Goal: Task Accomplishment & Management: Manage account settings

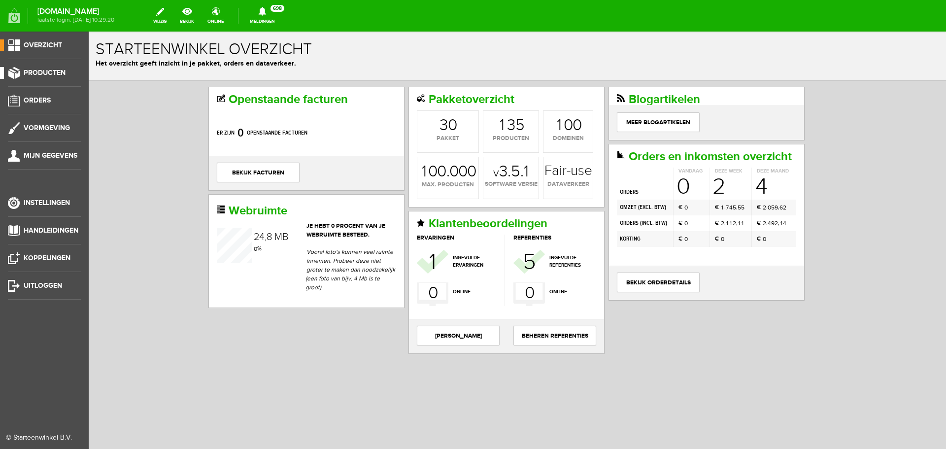
click at [45, 72] on span "Producten" at bounding box center [45, 73] width 42 height 8
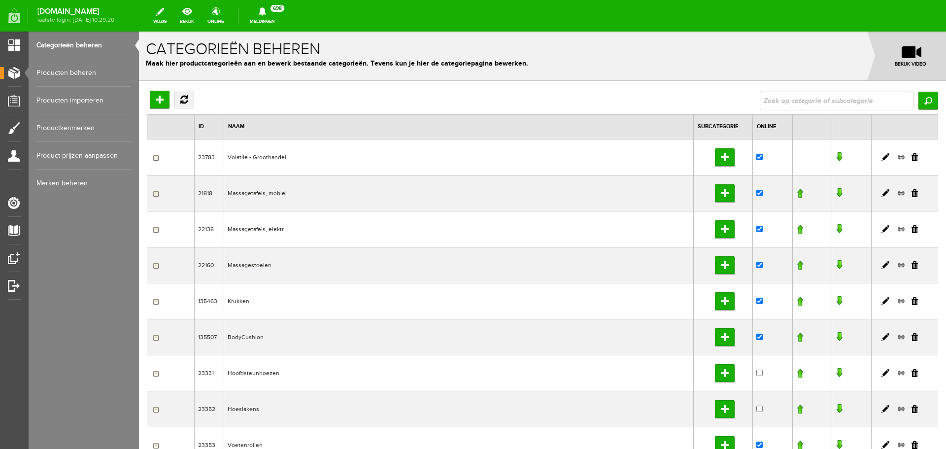
click at [788, 103] on input "text" at bounding box center [837, 101] width 154 height 20
type input "massageolie"
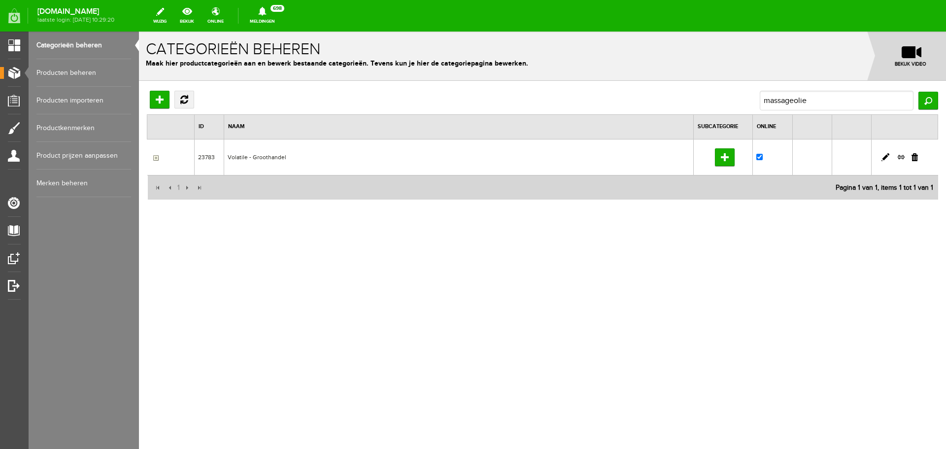
click at [265, 157] on td "Volatile - Groothandel" at bounding box center [459, 157] width 470 height 36
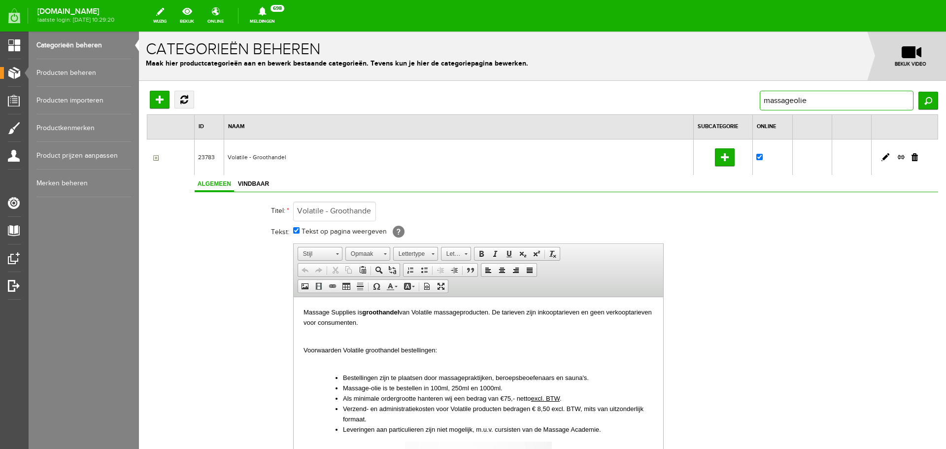
click at [829, 103] on input "massageolie" at bounding box center [837, 101] width 154 height 20
drag, startPoint x: 843, startPoint y: 102, endPoint x: 714, endPoint y: 105, distance: 129.2
click at [714, 105] on div "Hoofdcategorie toevoegen Vernieuwen massageolie Zoeken" at bounding box center [543, 101] width 792 height 20
type input "neutraal"
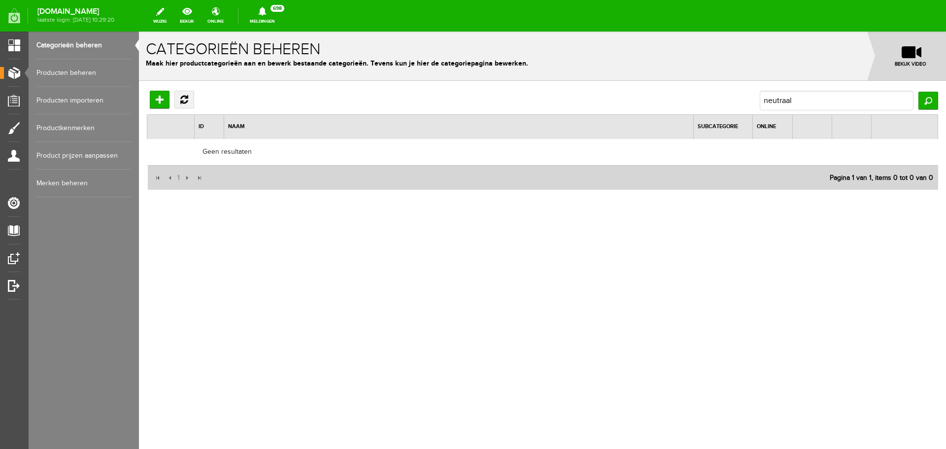
click at [76, 69] on link "Producten beheren" at bounding box center [83, 73] width 95 height 28
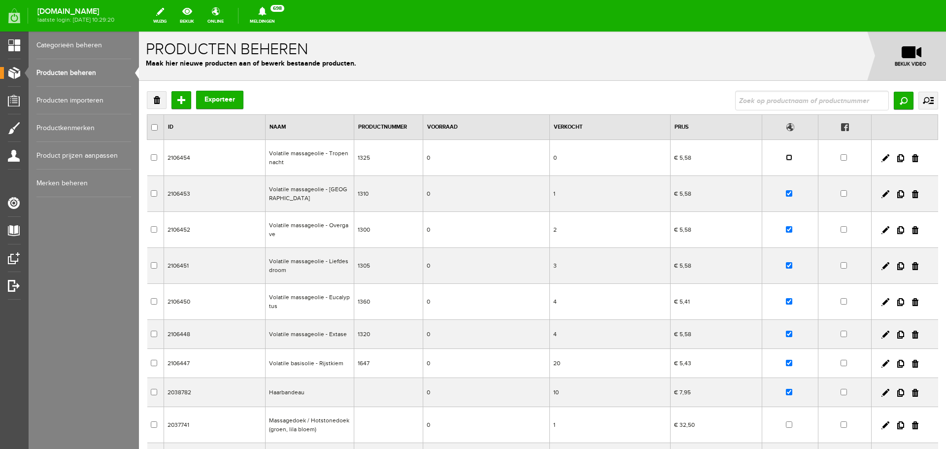
click at [786, 156] on input "checkbox" at bounding box center [789, 157] width 6 height 6
checkbox input "true"
click at [882, 155] on link at bounding box center [886, 158] width 8 height 8
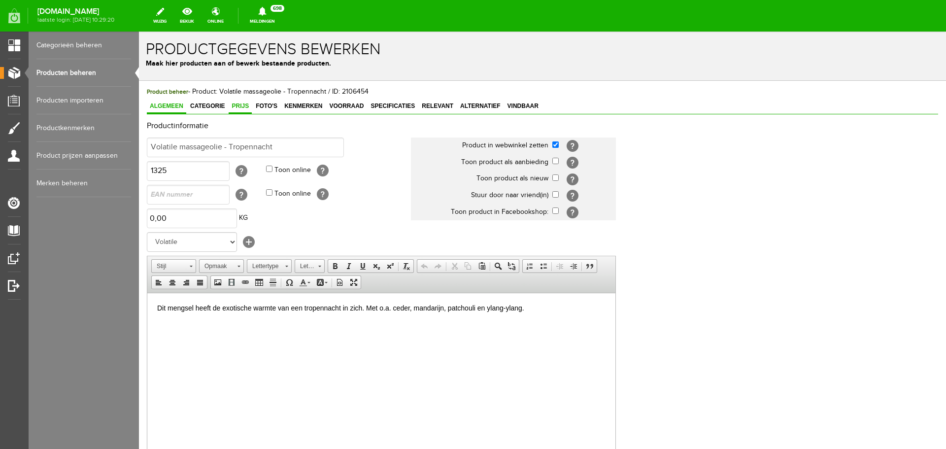
click at [242, 106] on span "Prijs" at bounding box center [240, 106] width 23 height 7
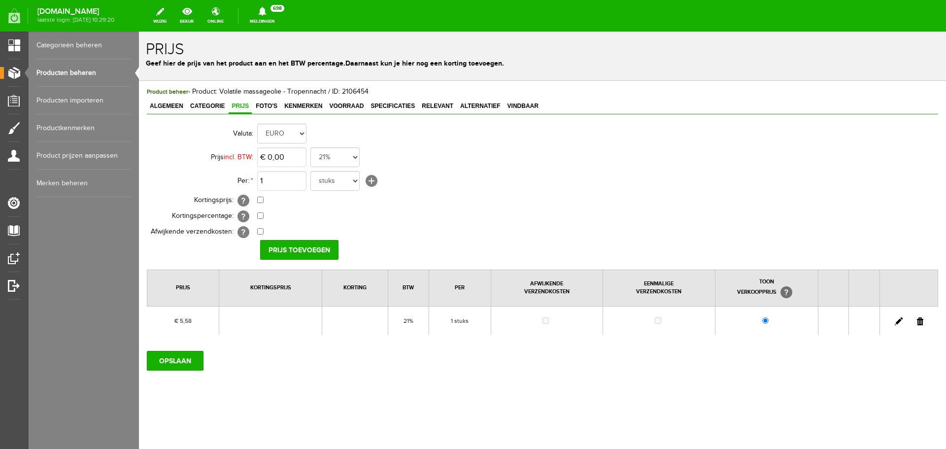
click at [896, 323] on link at bounding box center [899, 321] width 8 height 8
drag, startPoint x: 308, startPoint y: 157, endPoint x: 262, endPoint y: 155, distance: 45.9
click at [262, 155] on td "€ 5,58 21% 19% 18% 9% 6% 0%" at bounding box center [438, 157] width 363 height 24
click at [292, 155] on input "5,58" at bounding box center [281, 157] width 49 height 20
type input "€ 5,79"
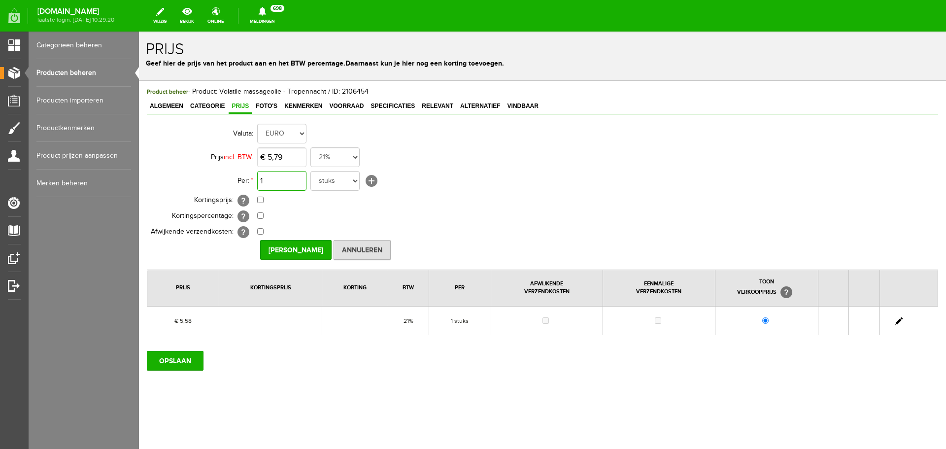
click at [274, 186] on input "1" at bounding box center [281, 181] width 49 height 20
click at [328, 180] on select "stuks dozen doos" at bounding box center [334, 181] width 49 height 20
click at [310, 171] on select "stuks dozen doos" at bounding box center [334, 181] width 49 height 20
click at [300, 251] on input "[PERSON_NAME]" at bounding box center [295, 250] width 71 height 20
click at [265, 104] on span "Foto's" at bounding box center [267, 106] width 28 height 7
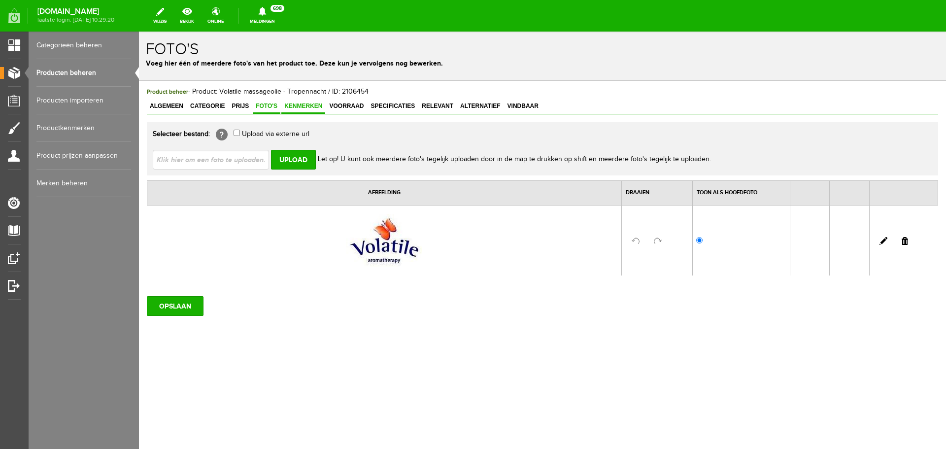
click at [303, 104] on span "Kenmerken" at bounding box center [303, 106] width 44 height 7
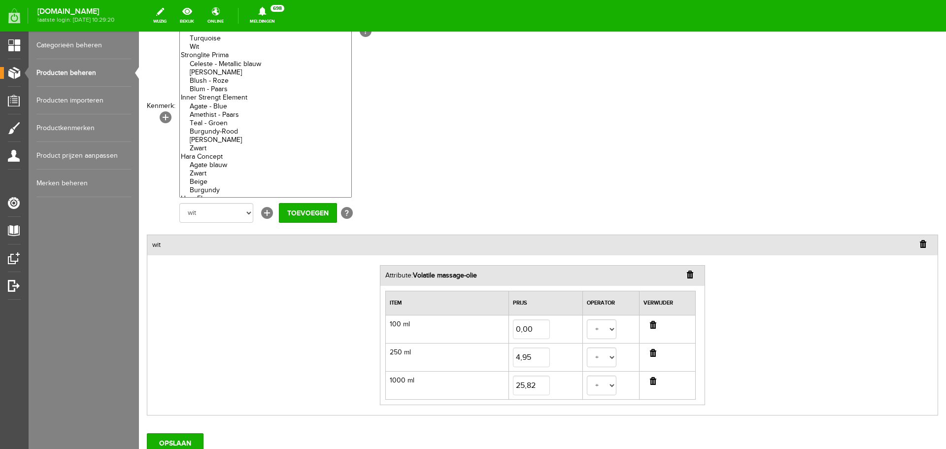
scroll to position [148, 0]
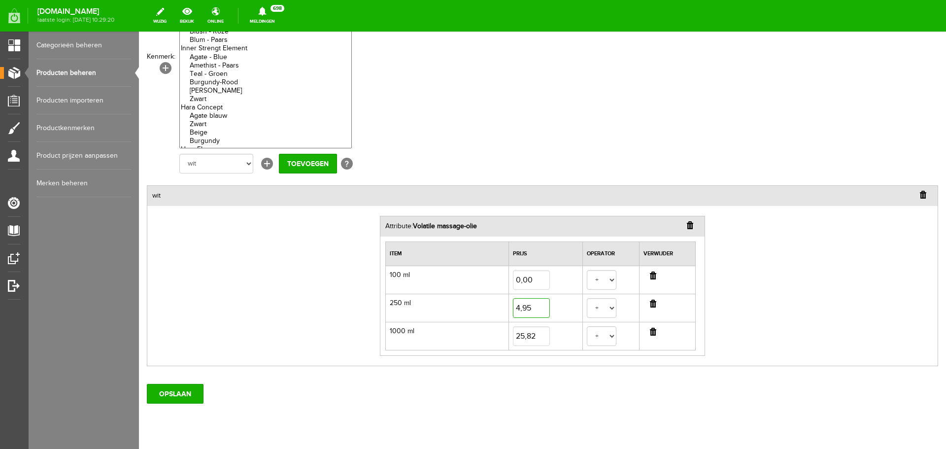
click at [544, 310] on input "4,95" at bounding box center [531, 308] width 37 height 20
type input "5,16"
click at [533, 337] on input "25,82" at bounding box center [531, 336] width 37 height 20
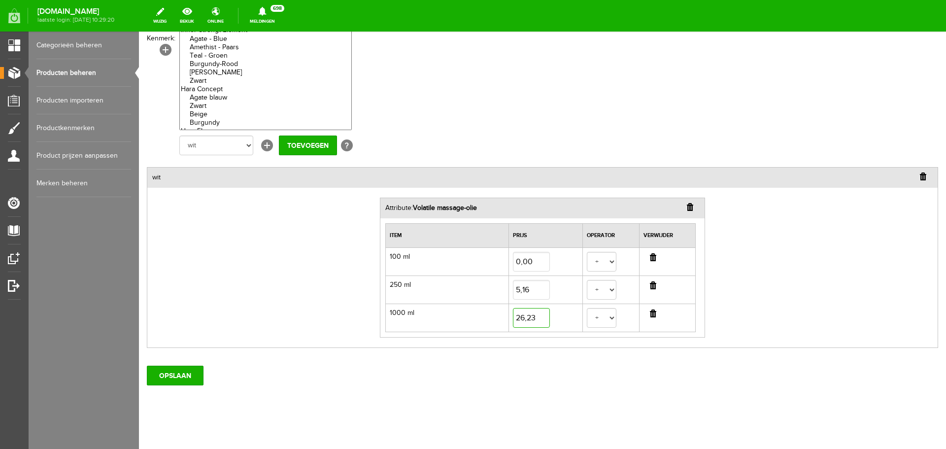
scroll to position [175, 0]
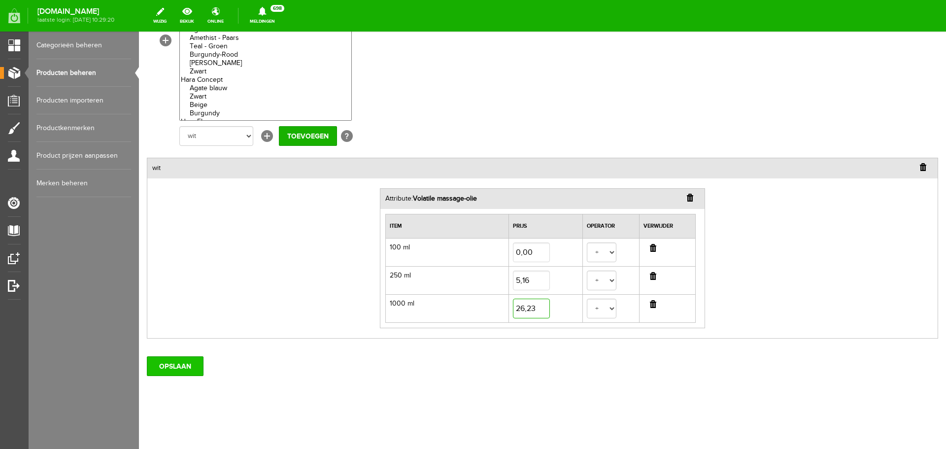
type input "26,23"
click at [167, 369] on input "OPSLAAN" at bounding box center [175, 366] width 57 height 20
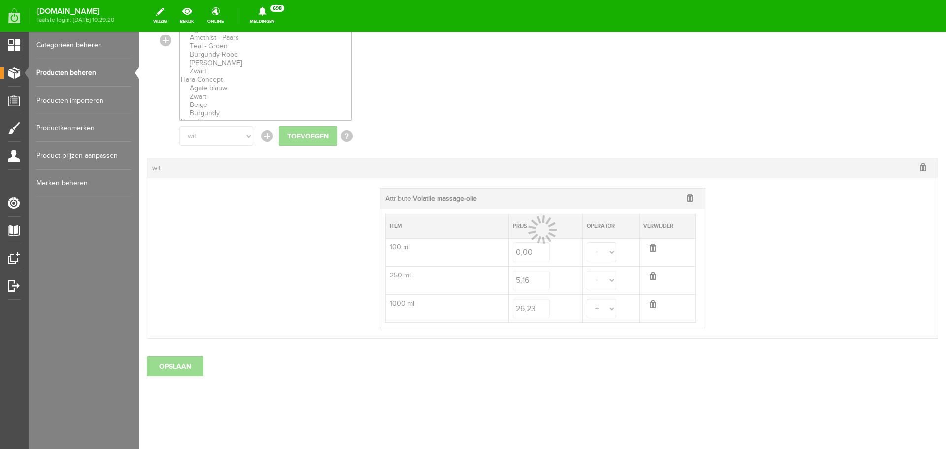
select select
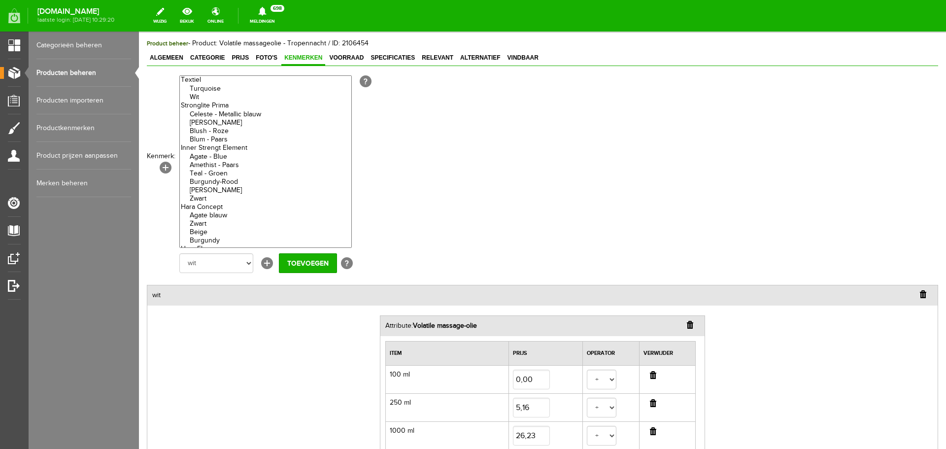
scroll to position [148, 0]
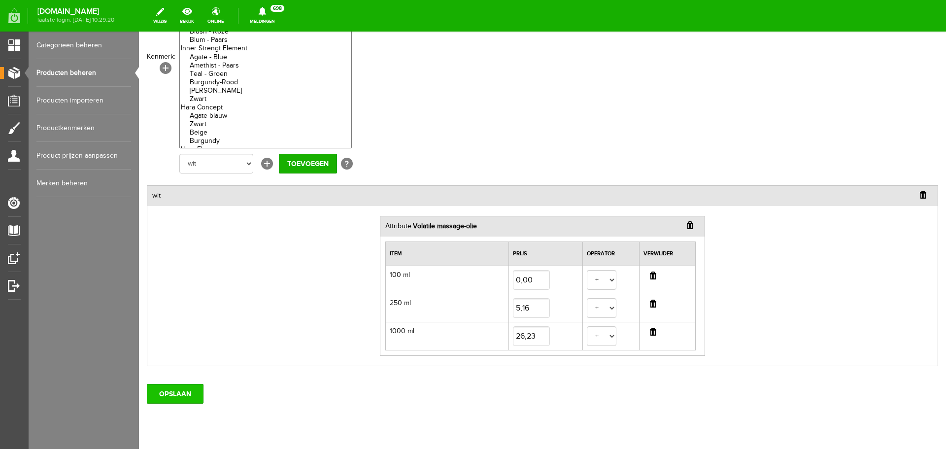
click at [169, 392] on input "OPSLAAN" at bounding box center [175, 394] width 57 height 20
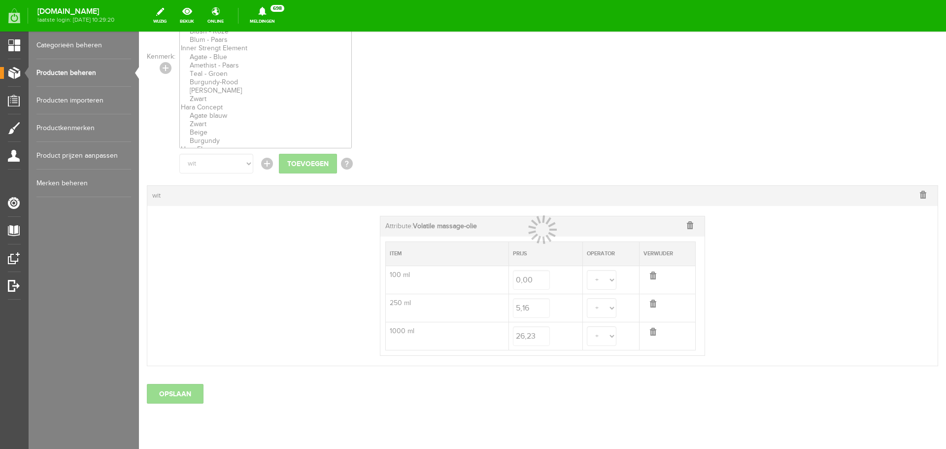
select select
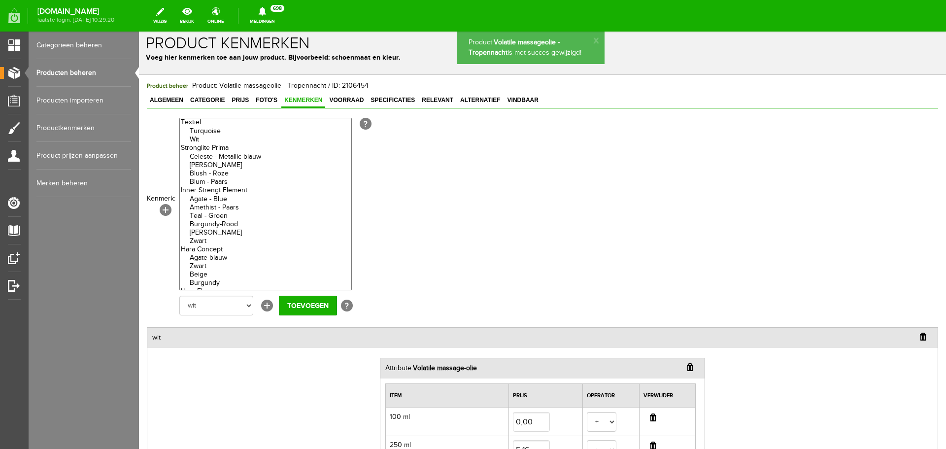
scroll to position [0, 0]
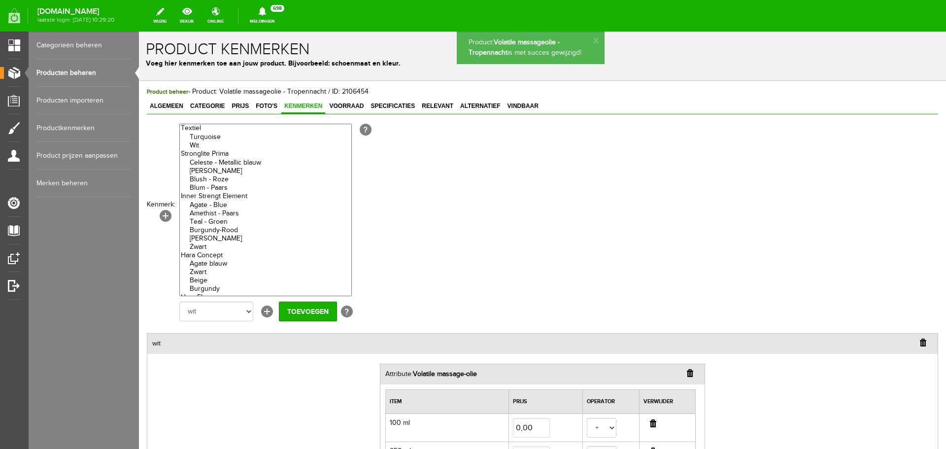
click at [63, 69] on link "Producten beheren" at bounding box center [83, 73] width 95 height 28
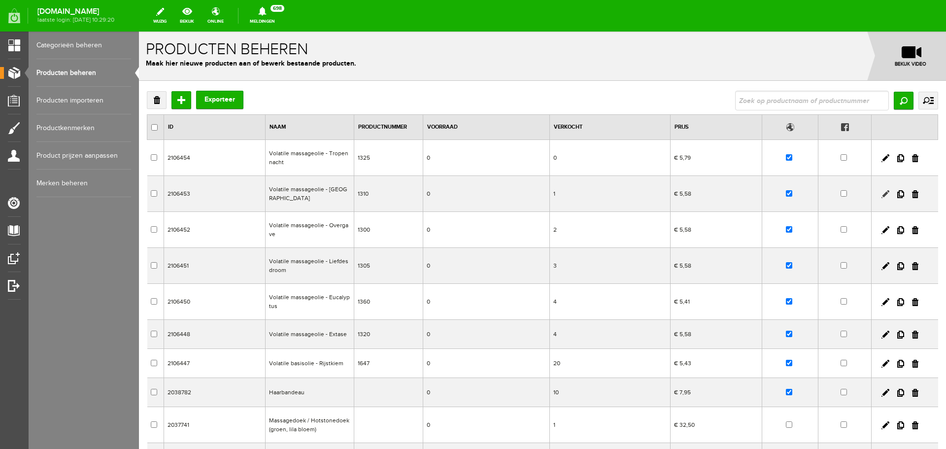
click at [882, 194] on link at bounding box center [886, 194] width 8 height 8
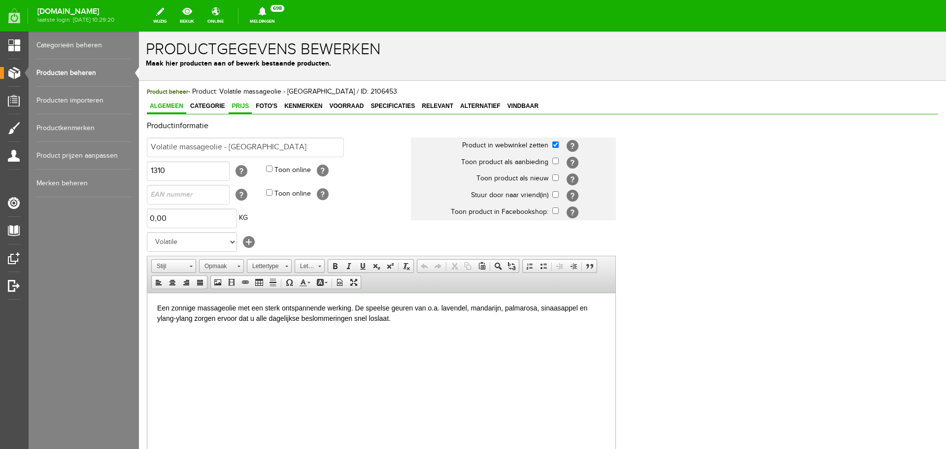
click at [245, 109] on span "Prijs" at bounding box center [240, 106] width 23 height 7
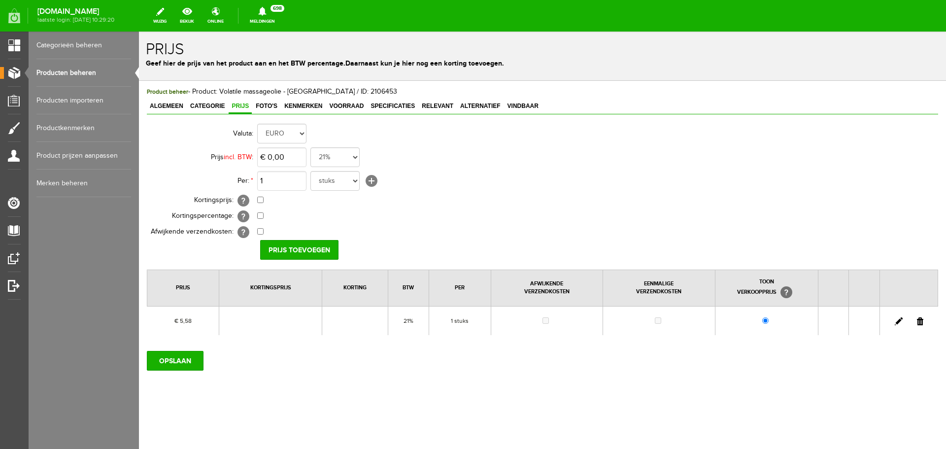
click at [897, 322] on link at bounding box center [899, 321] width 8 height 8
click at [295, 156] on input "5,58" at bounding box center [281, 157] width 49 height 20
type input "€ 5,79"
click at [296, 244] on input "[PERSON_NAME]" at bounding box center [295, 250] width 71 height 20
click at [169, 354] on input "OPSLAAN" at bounding box center [175, 361] width 57 height 20
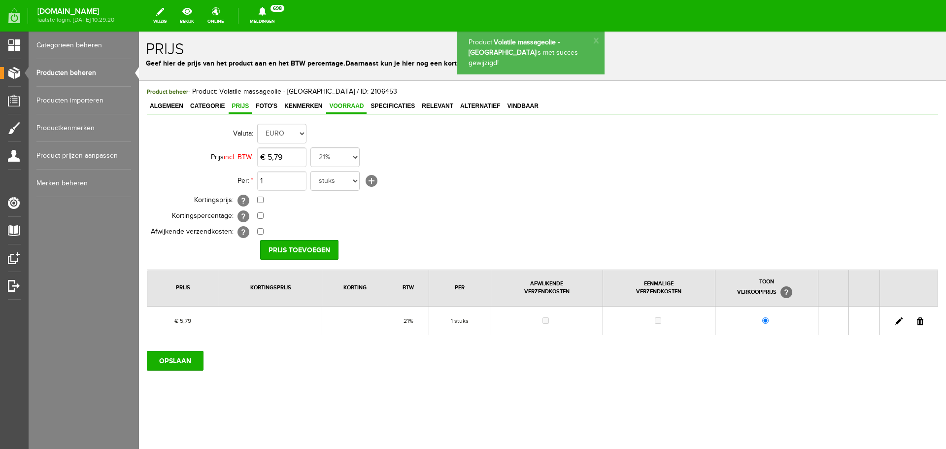
click at [345, 104] on span "Voorraad" at bounding box center [346, 106] width 40 height 7
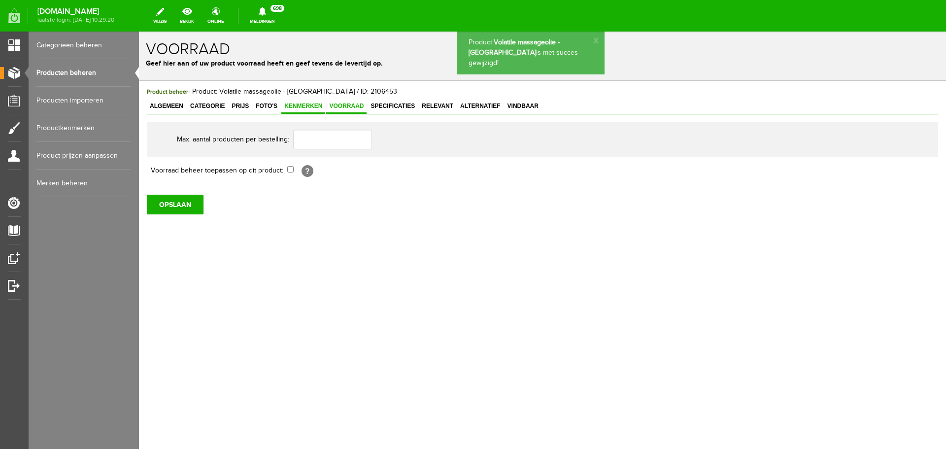
click at [296, 104] on span "Kenmerken" at bounding box center [303, 106] width 44 height 7
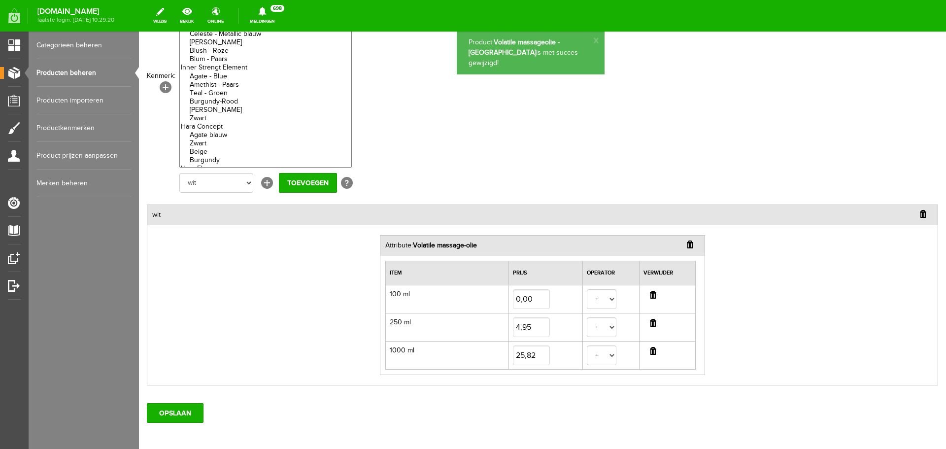
scroll to position [148, 0]
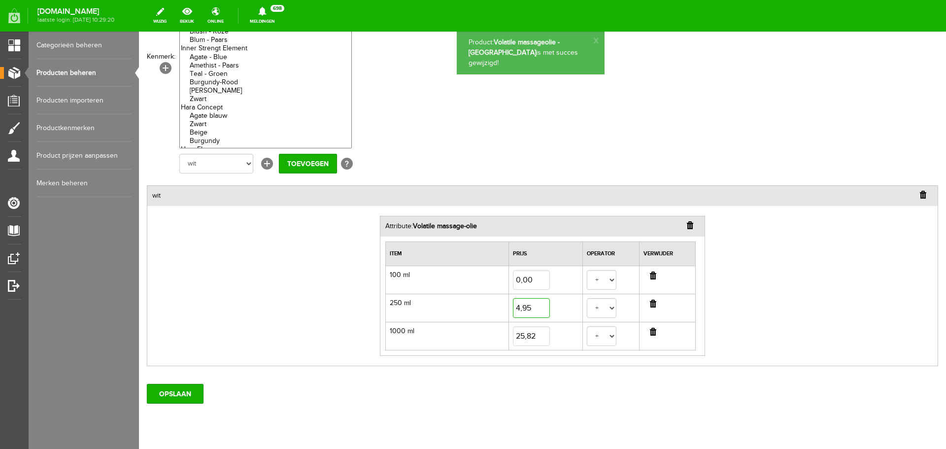
click at [528, 309] on input "4,95" at bounding box center [531, 308] width 37 height 20
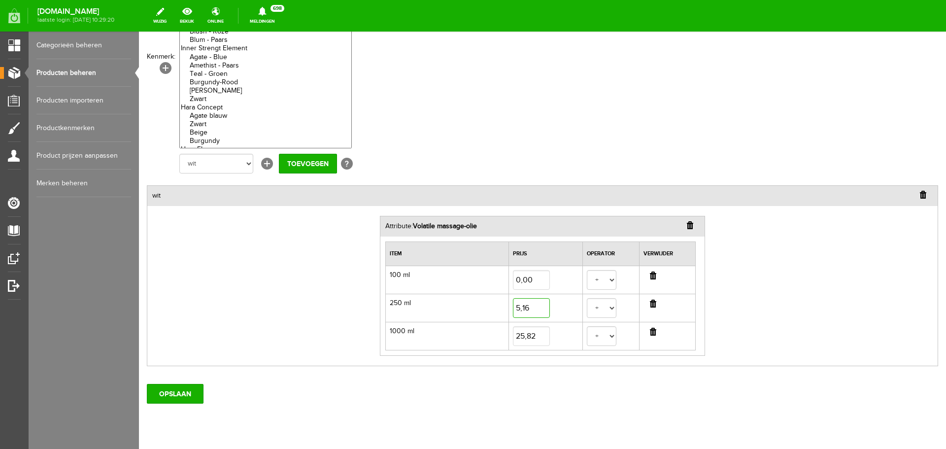
type input "5,16"
click at [535, 331] on input "25,82" at bounding box center [531, 336] width 37 height 20
type input "26,23"
click at [186, 395] on input "OPSLAAN" at bounding box center [175, 394] width 57 height 20
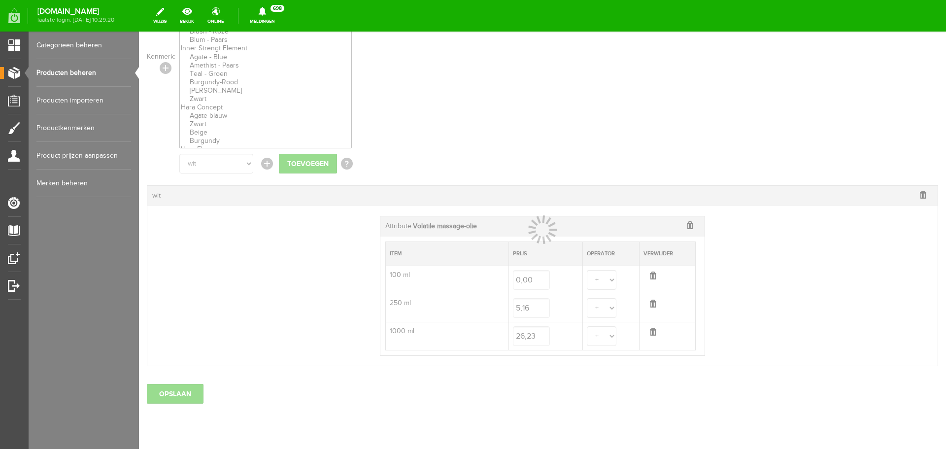
select select
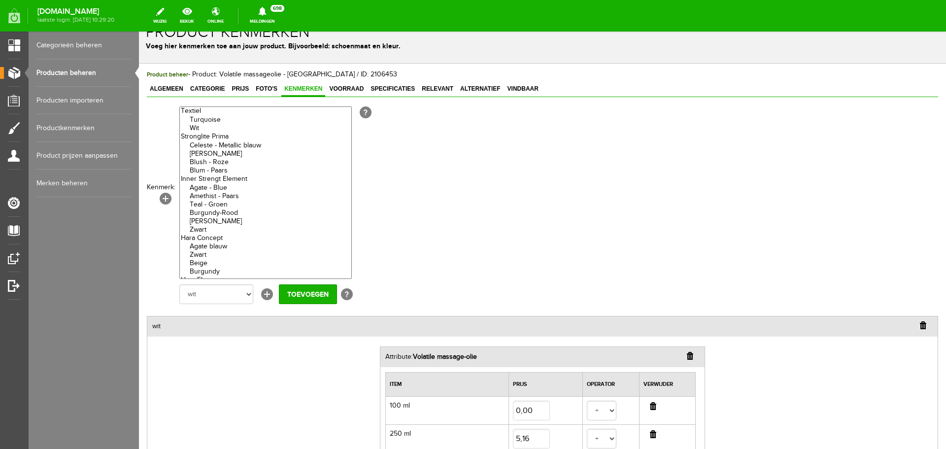
scroll to position [0, 0]
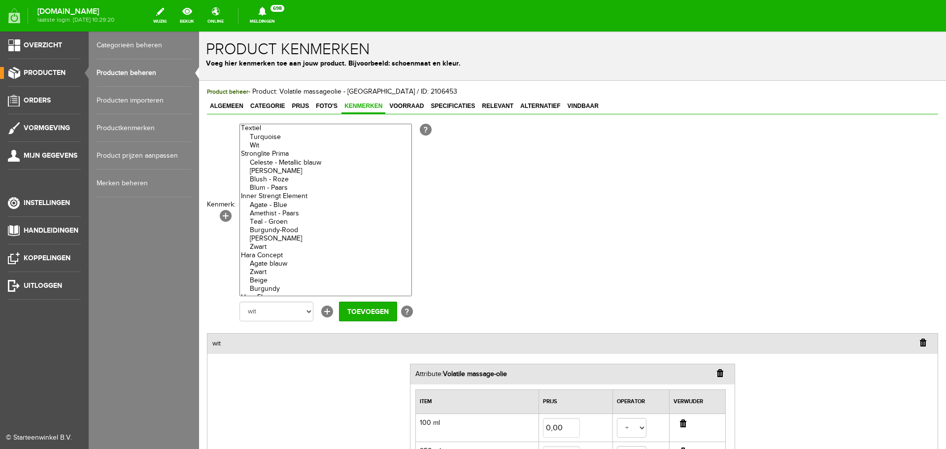
click at [145, 69] on link "Producten beheren" at bounding box center [144, 73] width 95 height 28
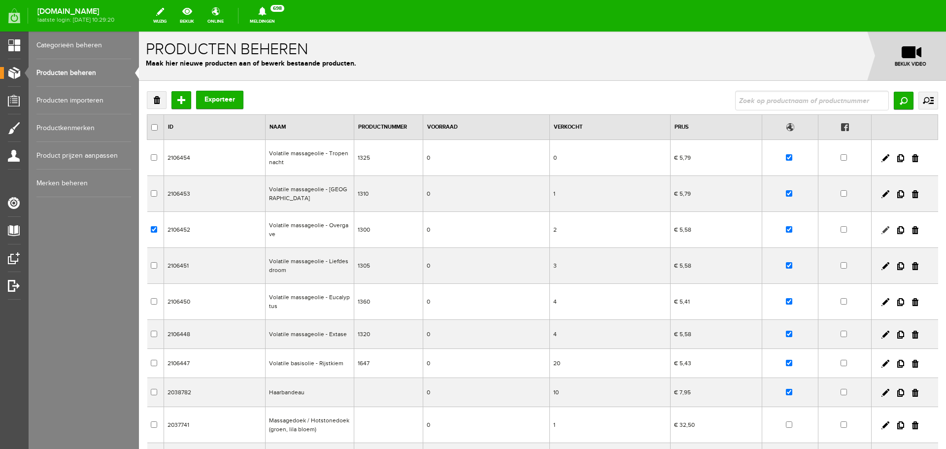
click at [882, 230] on link at bounding box center [886, 230] width 8 height 8
checkbox input "true"
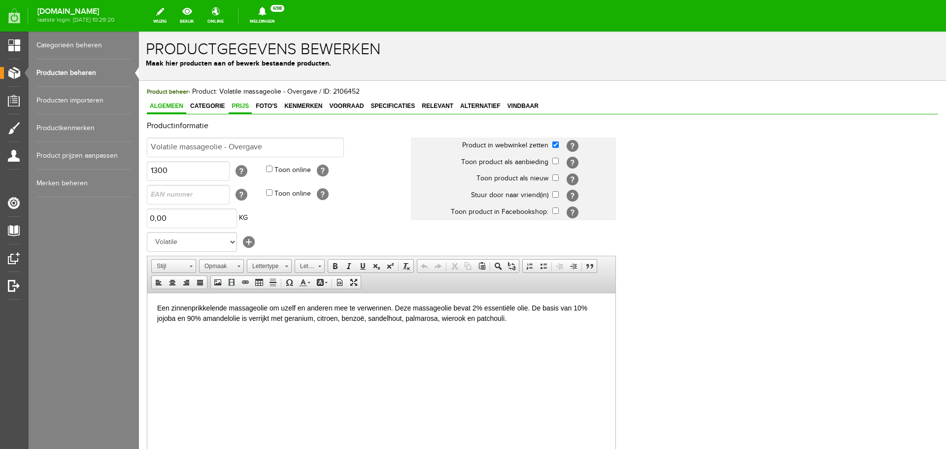
click at [242, 108] on span "Prijs" at bounding box center [240, 106] width 23 height 7
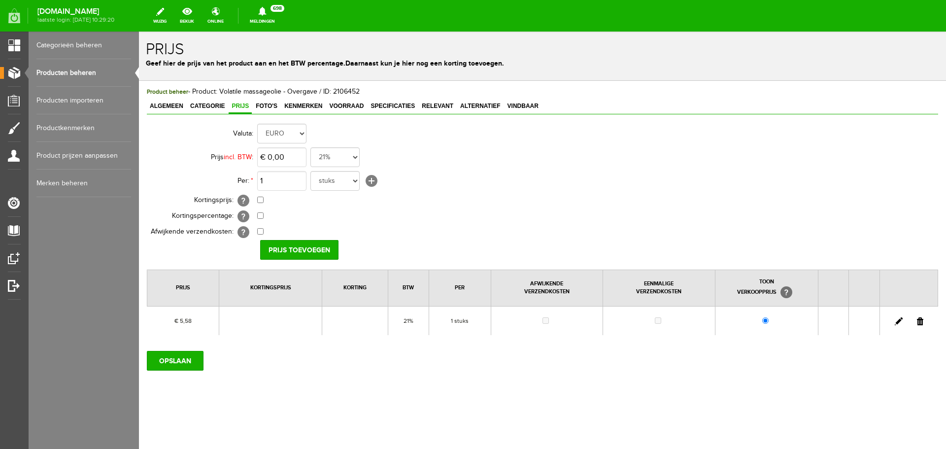
click at [899, 319] on link at bounding box center [899, 321] width 8 height 8
type input "€ 5,79"
click at [304, 253] on input "[PERSON_NAME]" at bounding box center [295, 250] width 71 height 20
click at [178, 366] on input "OPSLAAN" at bounding box center [175, 361] width 57 height 20
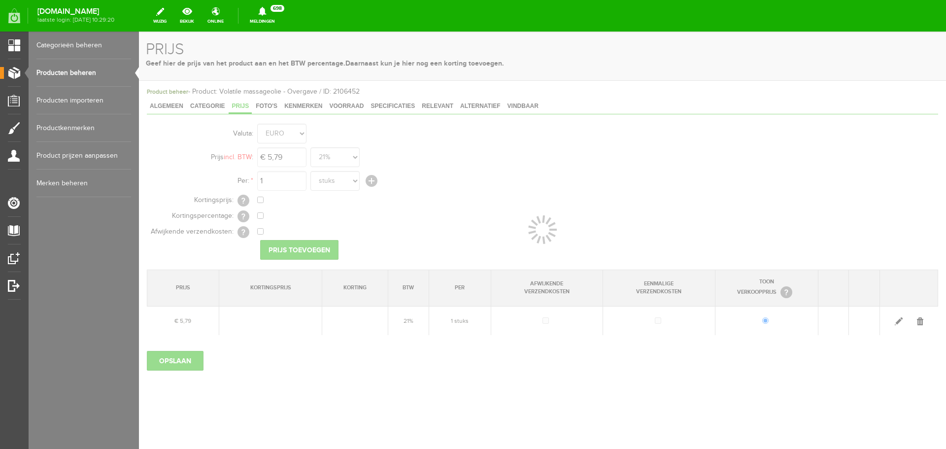
select select
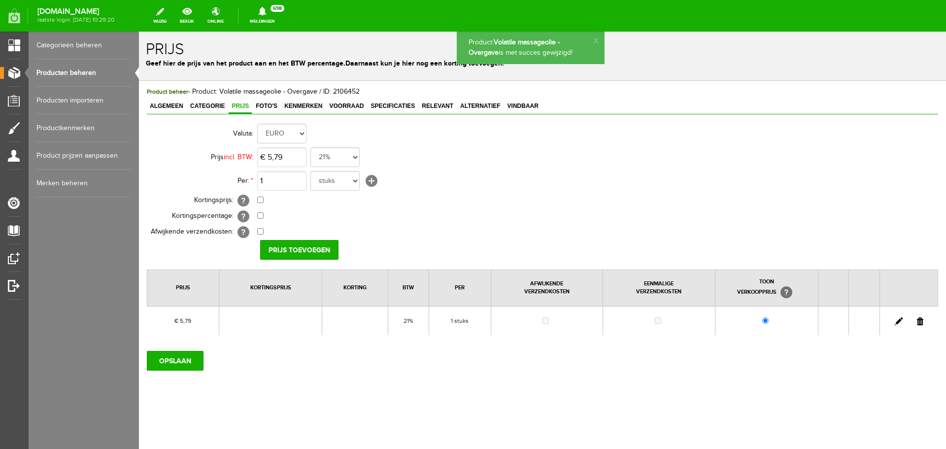
click at [304, 106] on span "Kenmerken" at bounding box center [303, 106] width 44 height 7
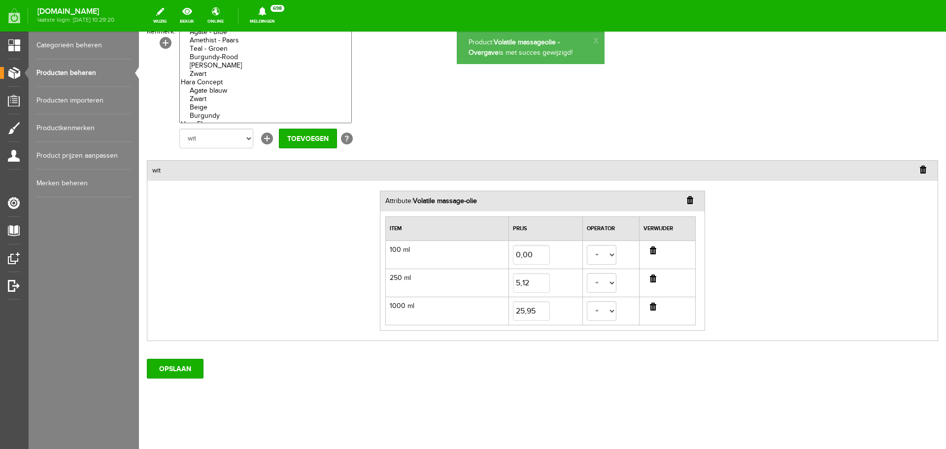
scroll to position [175, 0]
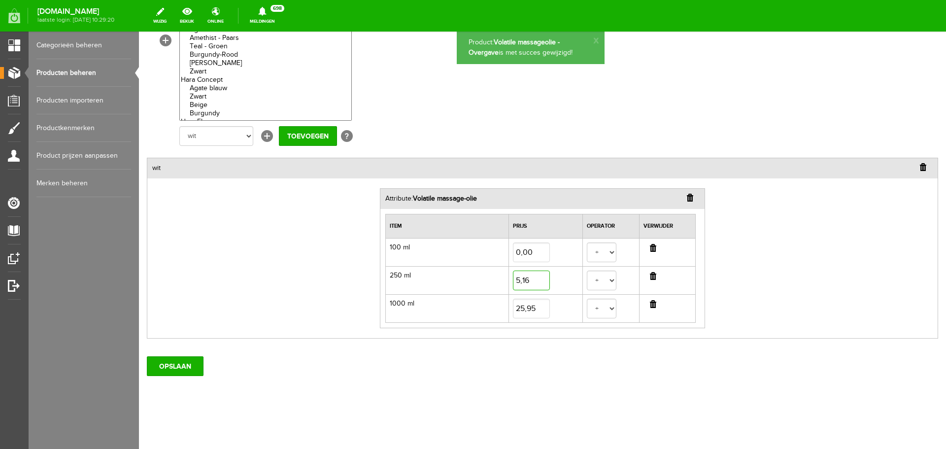
type input "5,16"
click at [535, 305] on input "25,95" at bounding box center [531, 309] width 37 height 20
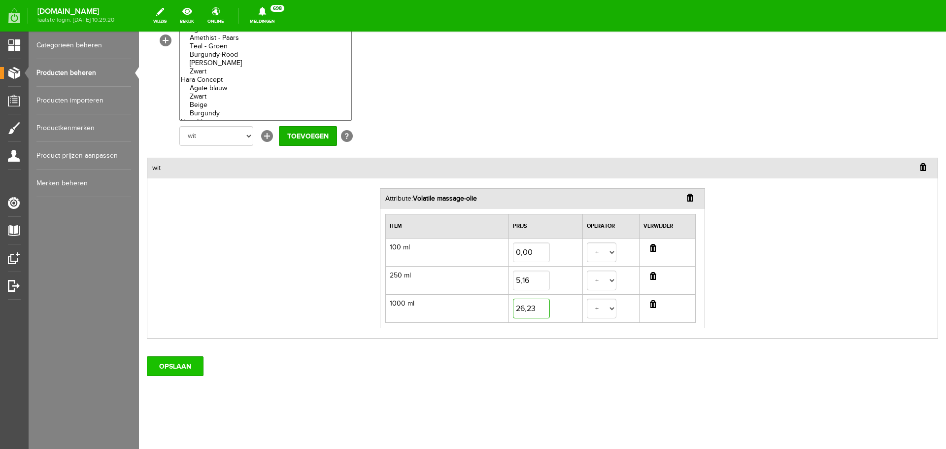
type input "26,23"
click at [165, 367] on input "OPSLAAN" at bounding box center [175, 366] width 57 height 20
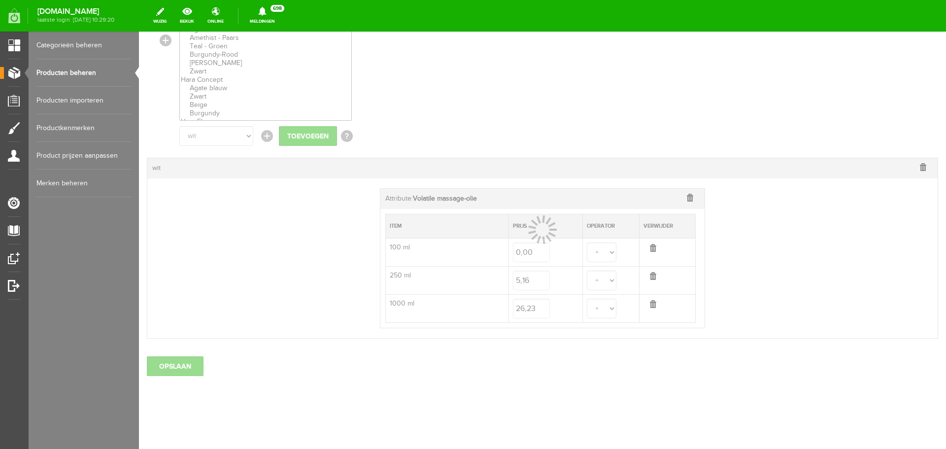
select select
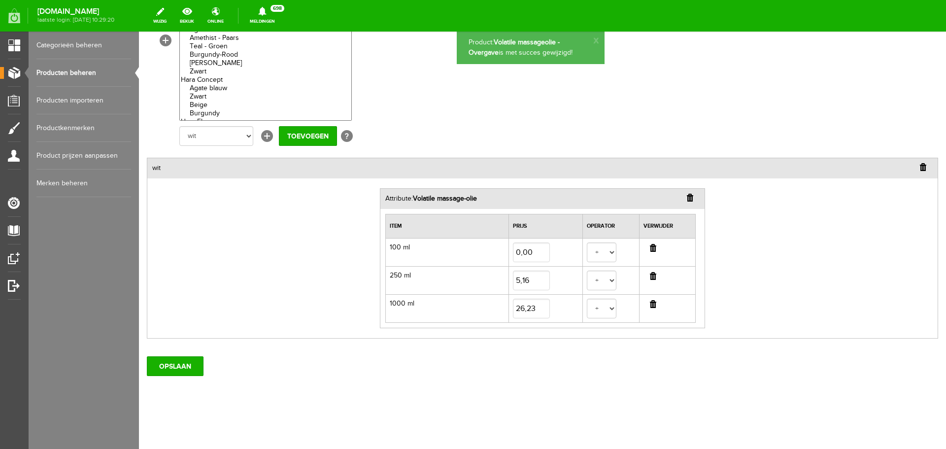
scroll to position [0, 0]
click at [85, 70] on link "Producten beheren" at bounding box center [83, 73] width 95 height 28
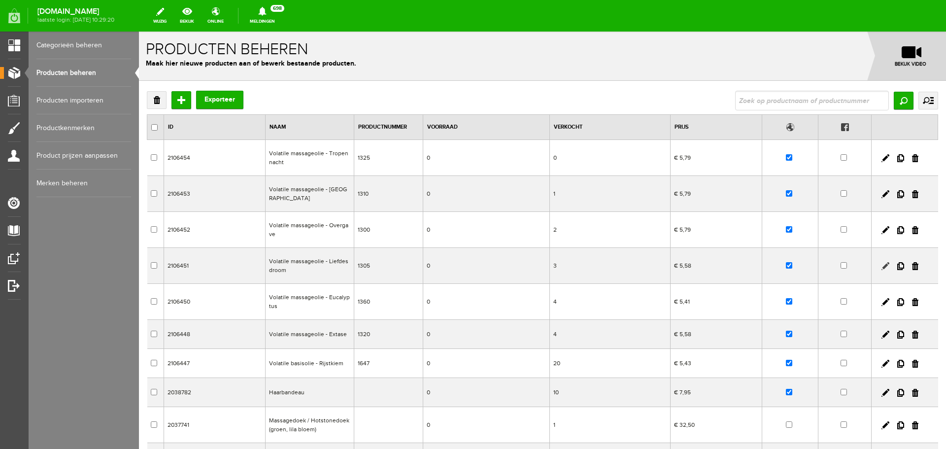
click at [882, 265] on link at bounding box center [886, 266] width 8 height 8
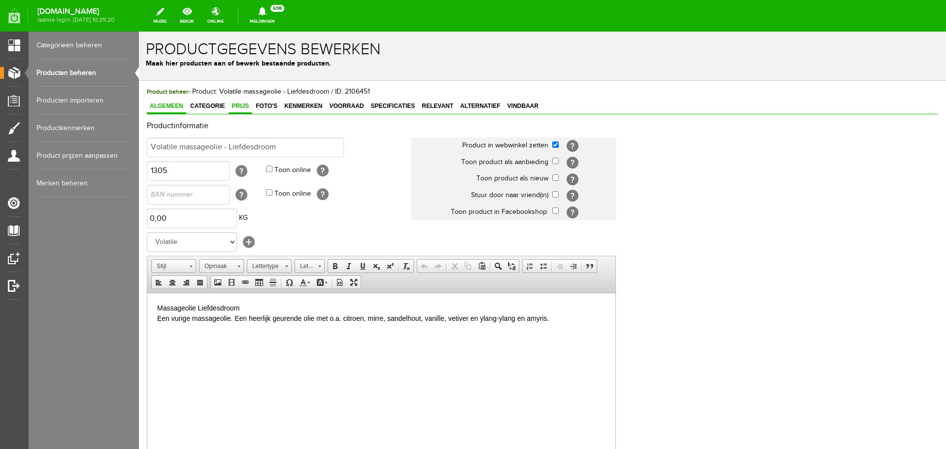
click at [245, 103] on span "Prijs" at bounding box center [240, 106] width 23 height 7
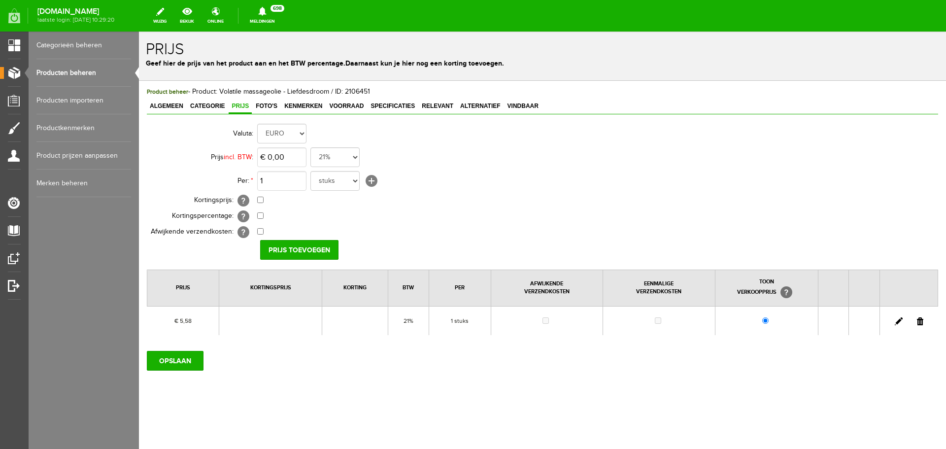
click at [896, 319] on link at bounding box center [899, 321] width 8 height 8
type input "€ 5,79"
click at [293, 249] on input "[PERSON_NAME]" at bounding box center [295, 250] width 71 height 20
click at [178, 358] on input "OPSLAAN" at bounding box center [175, 361] width 57 height 20
click at [305, 107] on span "Kenmerken" at bounding box center [303, 106] width 44 height 7
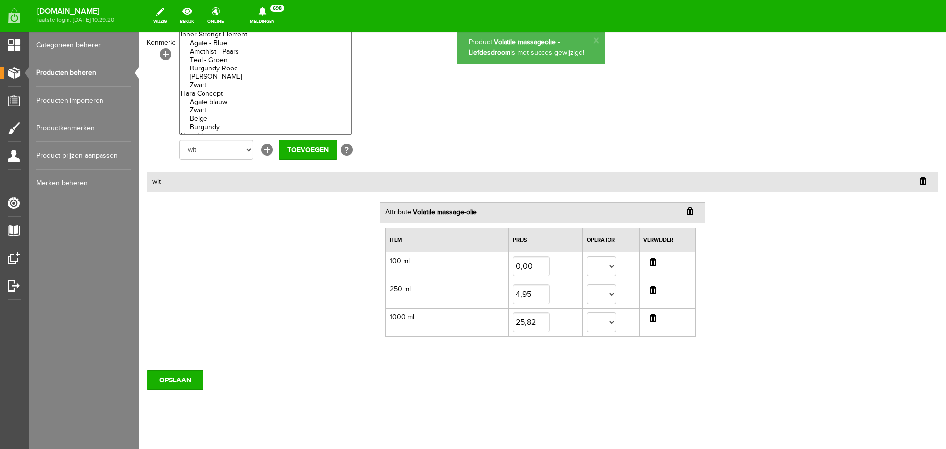
scroll to position [175, 0]
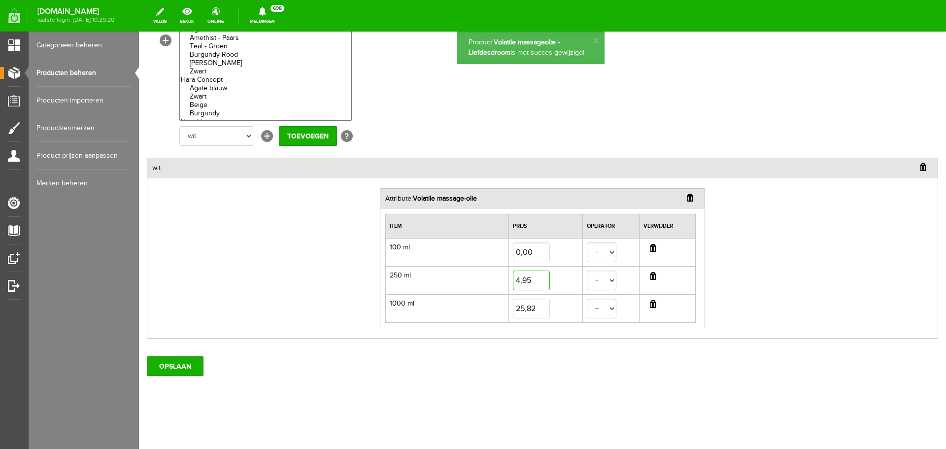
click at [529, 282] on input "4,95" at bounding box center [531, 281] width 37 height 20
type input "5,16"
click at [540, 311] on input "25,82" at bounding box center [531, 309] width 37 height 20
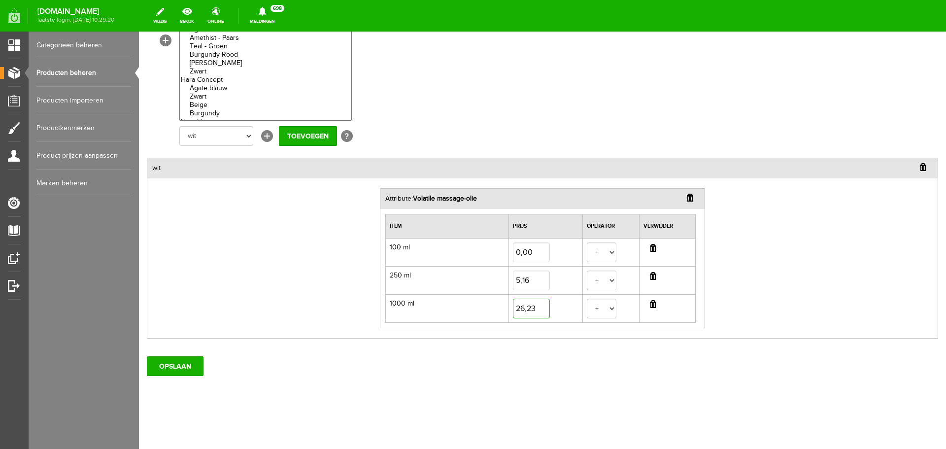
type input "26,23"
click at [190, 359] on input "OPSLAAN" at bounding box center [175, 366] width 57 height 20
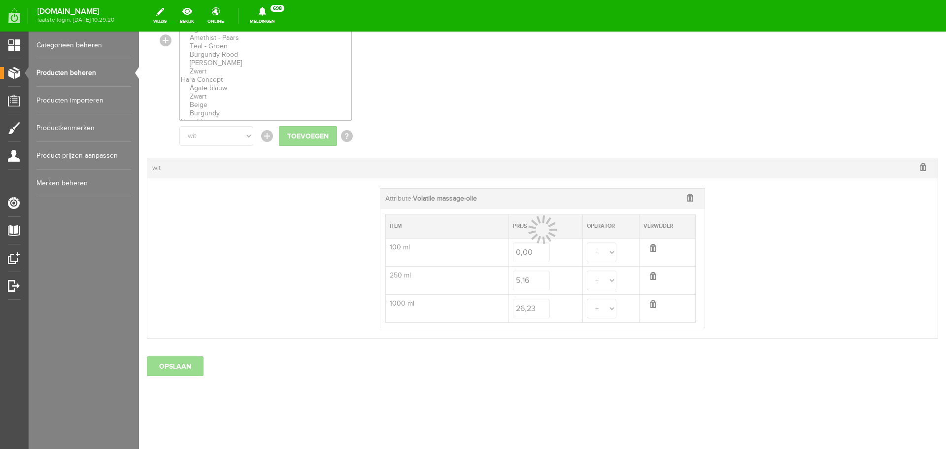
select select
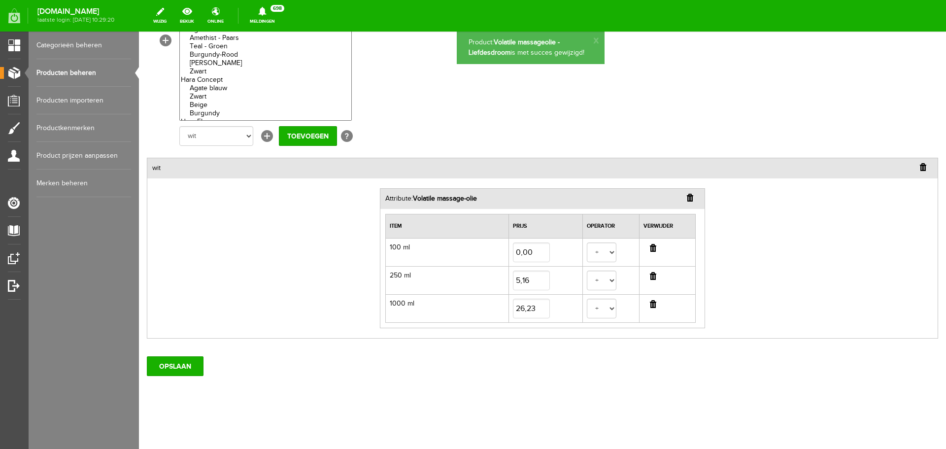
scroll to position [0, 0]
click at [70, 73] on link "Producten beheren" at bounding box center [83, 73] width 95 height 28
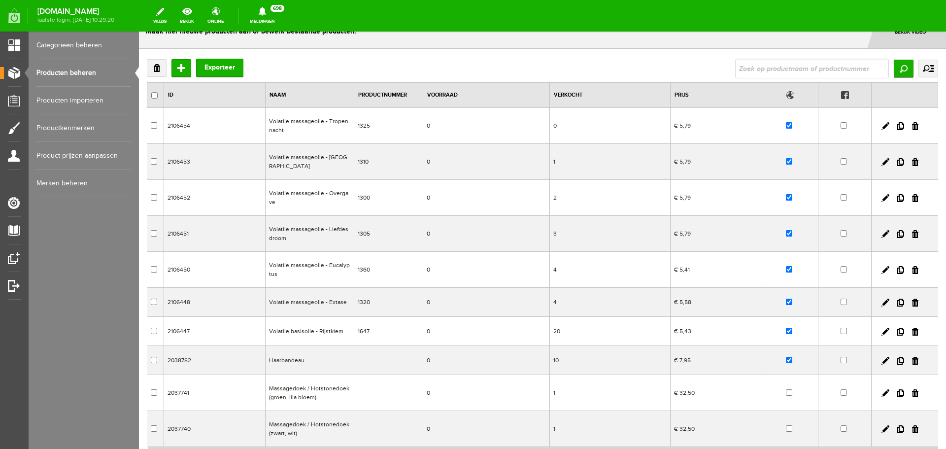
scroll to position [49, 0]
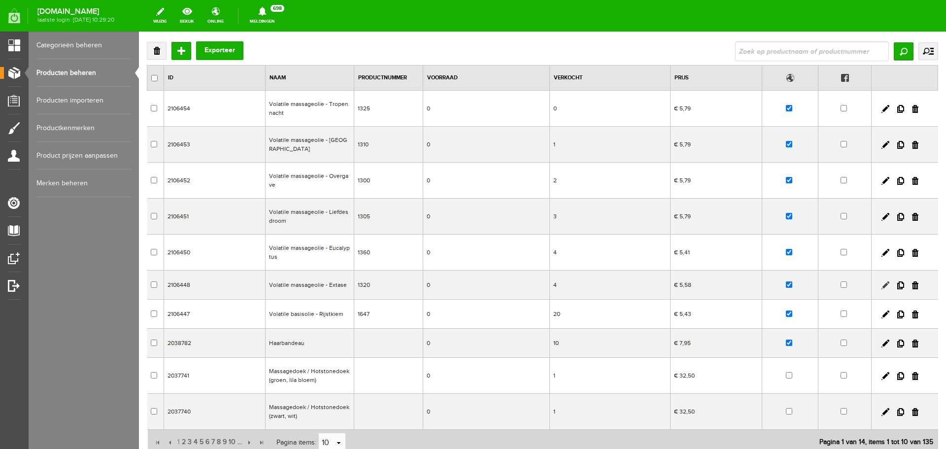
click at [882, 282] on link at bounding box center [886, 285] width 8 height 8
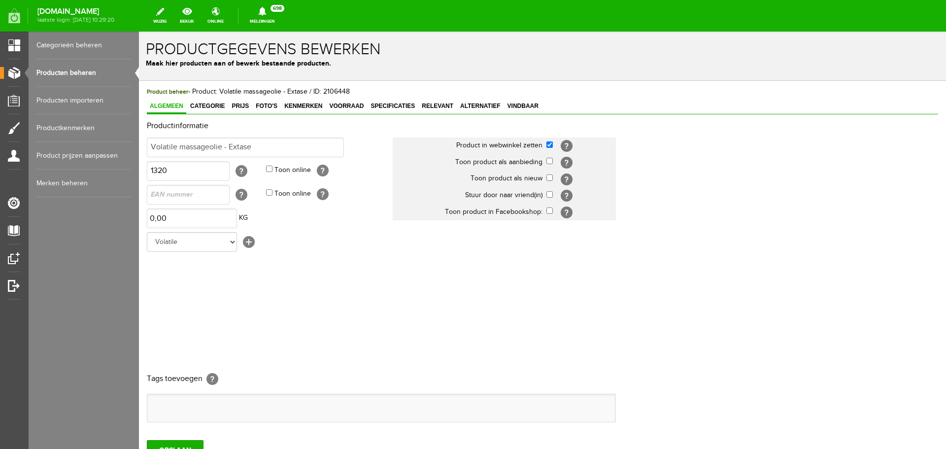
scroll to position [0, 0]
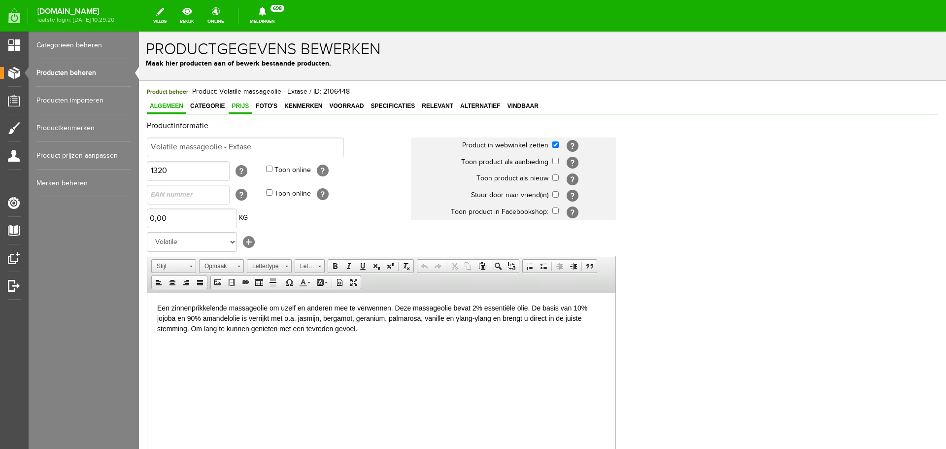
click at [244, 107] on span "Prijs" at bounding box center [240, 106] width 23 height 7
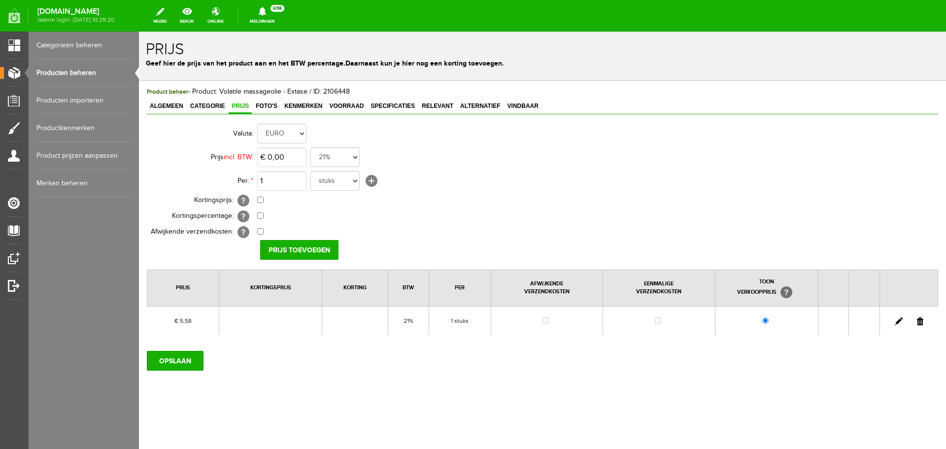
click at [895, 320] on link at bounding box center [899, 321] width 8 height 8
click at [289, 159] on input "5,58" at bounding box center [281, 157] width 49 height 20
type input "€ 5,79"
click at [291, 248] on input "[PERSON_NAME]" at bounding box center [295, 250] width 71 height 20
click at [305, 108] on span "Kenmerken" at bounding box center [303, 106] width 44 height 7
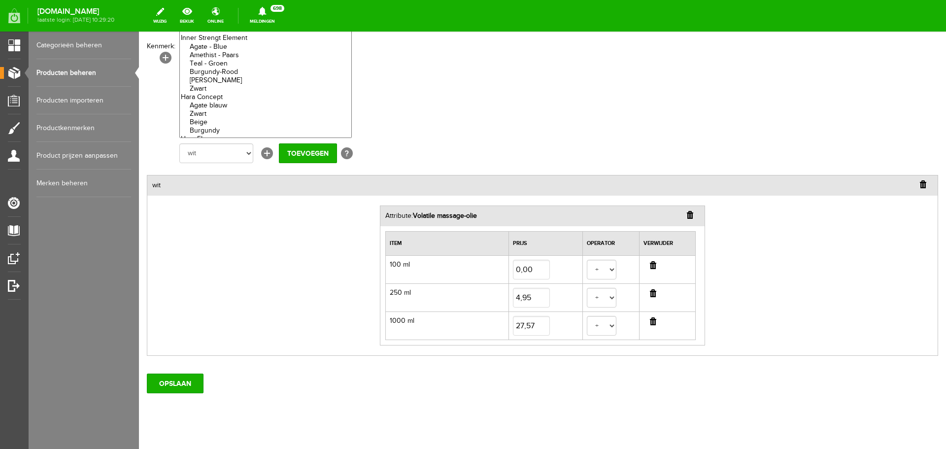
scroll to position [175, 0]
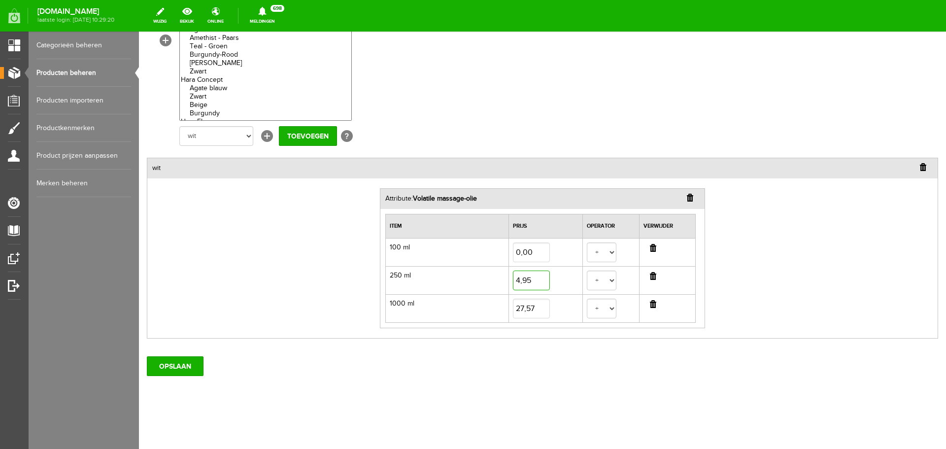
click at [535, 282] on input "4,95" at bounding box center [531, 281] width 37 height 20
type input "5,16"
click at [534, 304] on input "27,57" at bounding box center [531, 309] width 37 height 20
type input "26,23"
click at [186, 367] on input "OPSLAAN" at bounding box center [175, 366] width 57 height 20
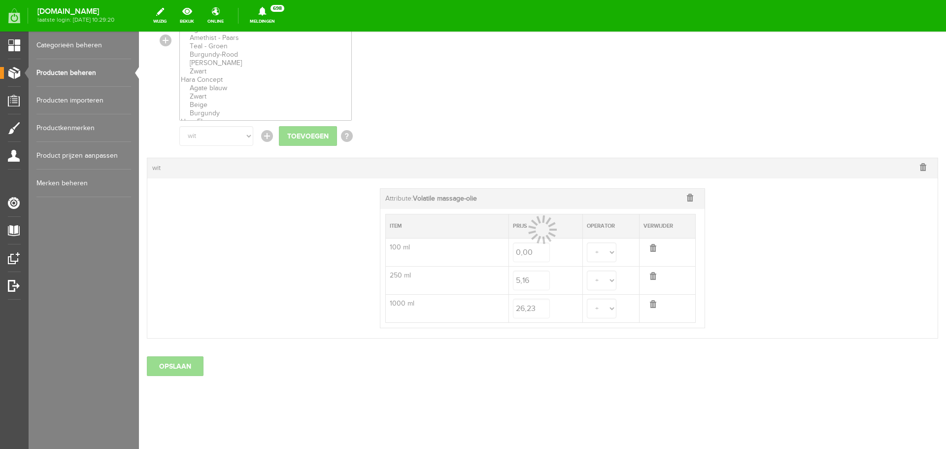
select select
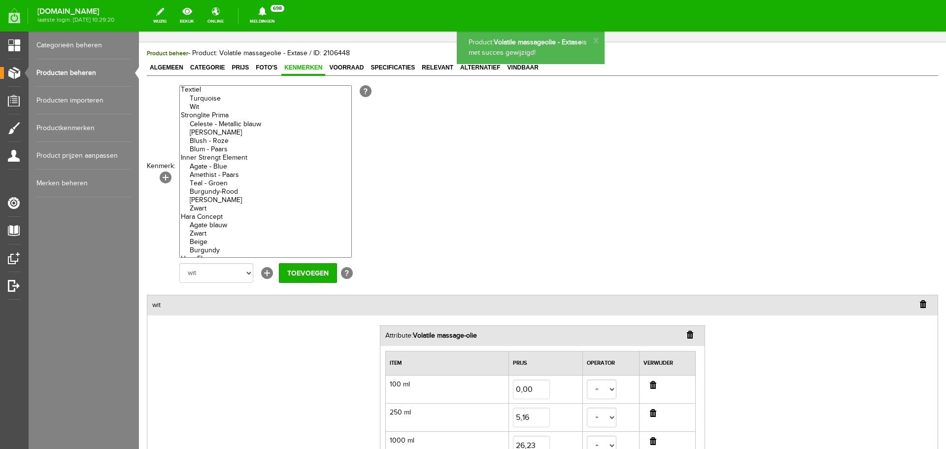
scroll to position [28, 0]
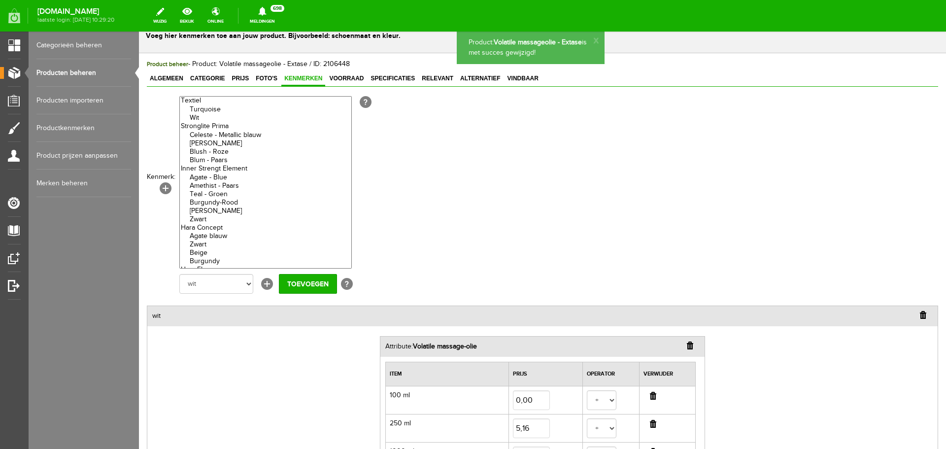
click at [82, 71] on link "Producten beheren" at bounding box center [83, 73] width 95 height 28
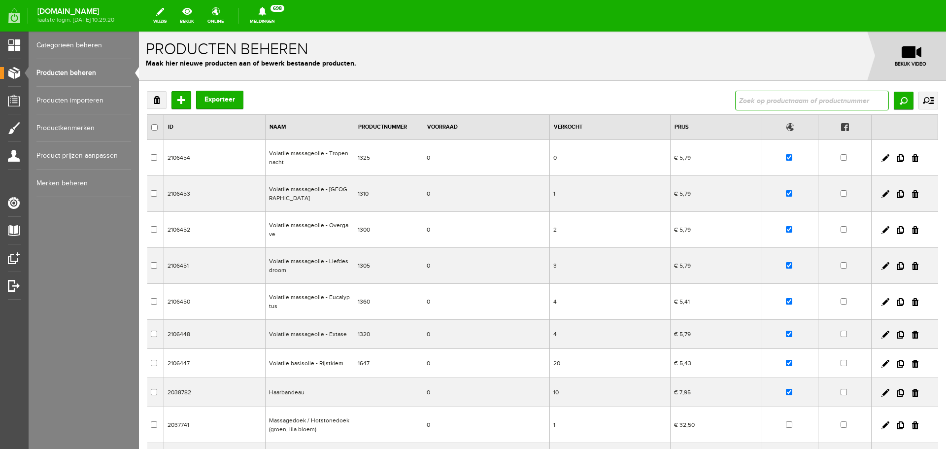
click at [780, 98] on input "text" at bounding box center [812, 101] width 154 height 20
type input "volatile"
click at [768, 98] on input "volatile" at bounding box center [812, 101] width 154 height 20
drag, startPoint x: 782, startPoint y: 102, endPoint x: 690, endPoint y: 100, distance: 91.7
click at [690, 100] on div "Verwijderen Toevoegen Exporteer volatile Zoeken uitgebreid zoeken Categorie Vol…" at bounding box center [543, 101] width 792 height 20
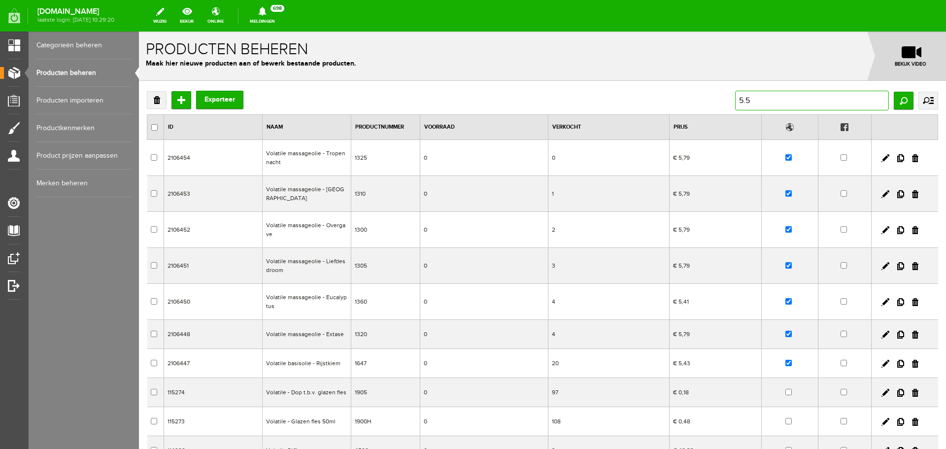
type input "5.58"
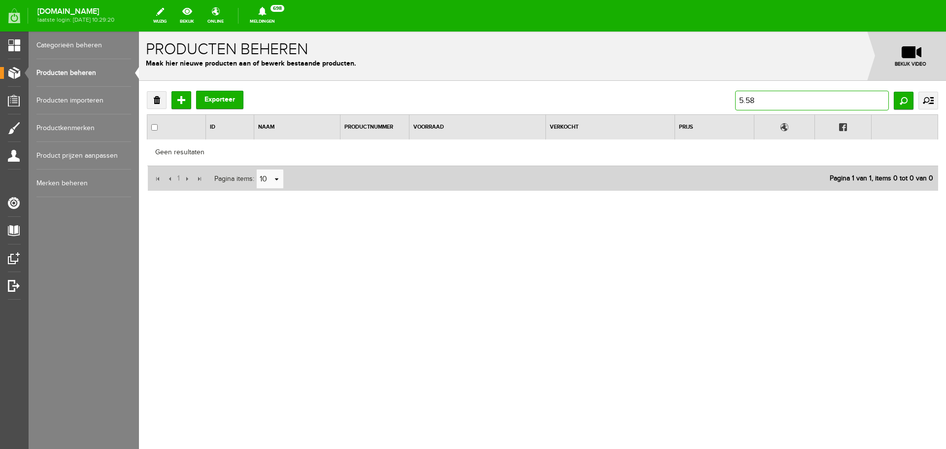
click at [784, 93] on input "5.58" at bounding box center [812, 101] width 154 height 20
type input "5,58"
click at [778, 102] on input "5,58" at bounding box center [812, 101] width 154 height 20
type input "5,48"
drag, startPoint x: 778, startPoint y: 102, endPoint x: 713, endPoint y: 103, distance: 65.5
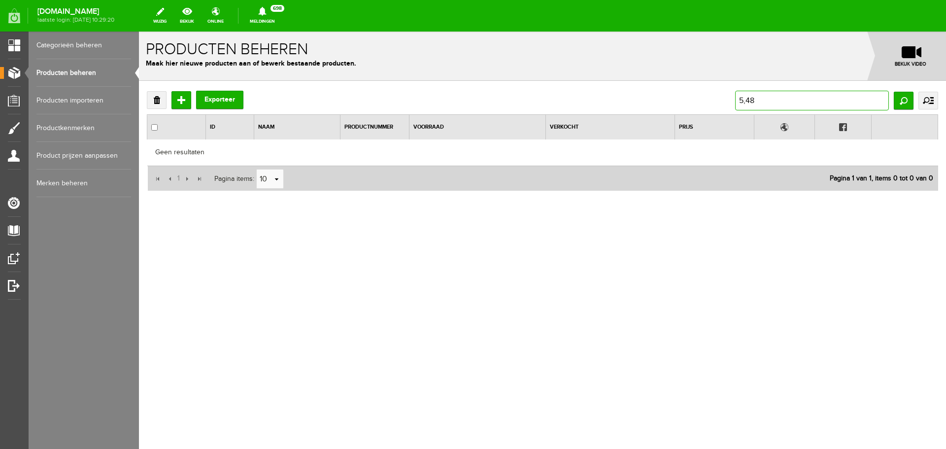
click at [713, 103] on div "Verwijderen Toevoegen Exporteer 5,48 Zoeken uitgebreid zoeken Categorie Volatil…" at bounding box center [543, 101] width 792 height 20
type input "5"
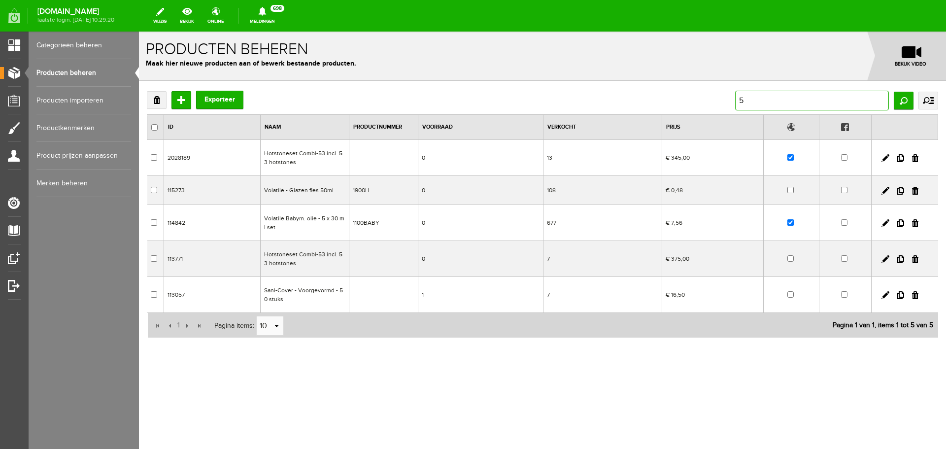
click at [809, 101] on input "5" at bounding box center [812, 101] width 154 height 20
type input "massage"
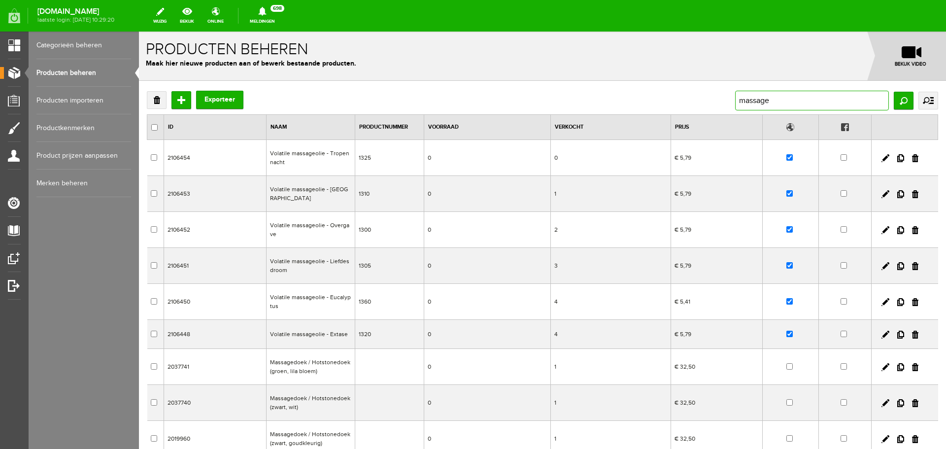
click at [822, 93] on input "massage" at bounding box center [812, 101] width 154 height 20
type input "massageolie"
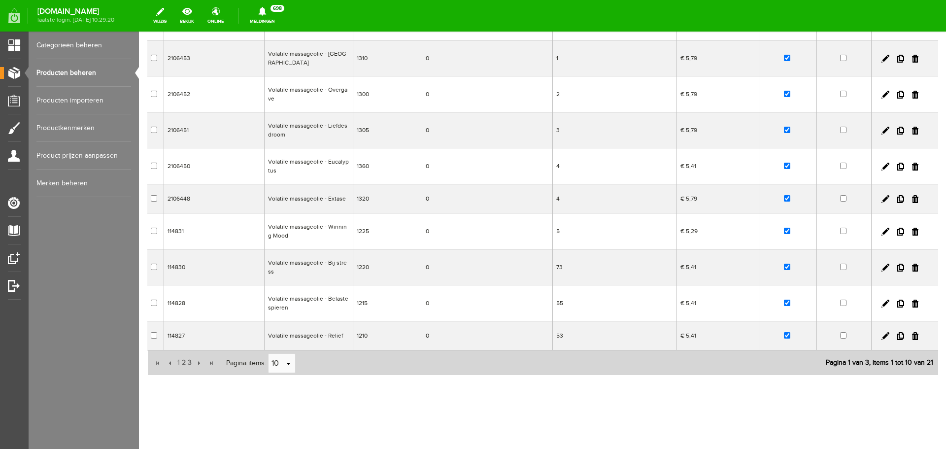
scroll to position [136, 0]
click at [197, 361] on input "button" at bounding box center [198, 362] width 11 height 11
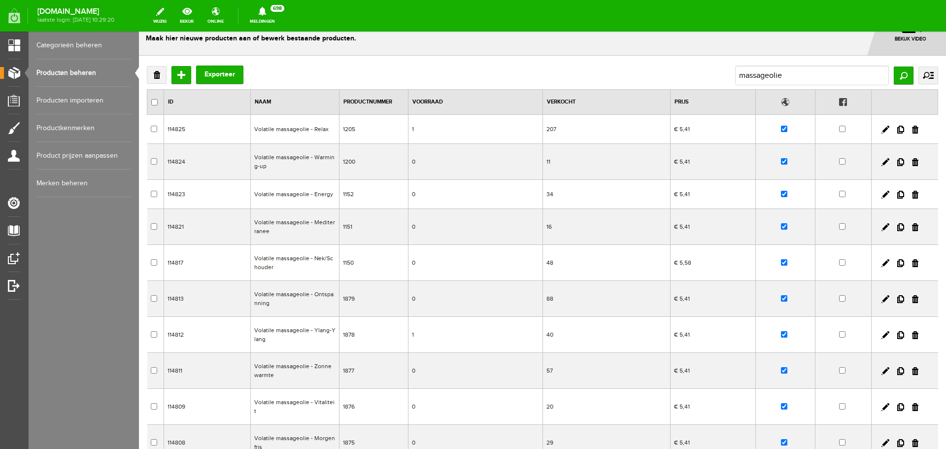
scroll to position [0, 0]
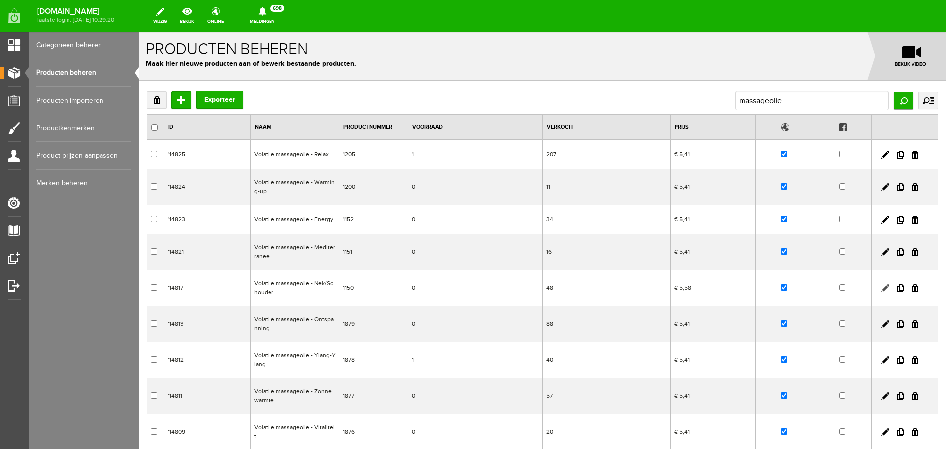
click at [882, 289] on link at bounding box center [886, 288] width 8 height 8
checkbox input "true"
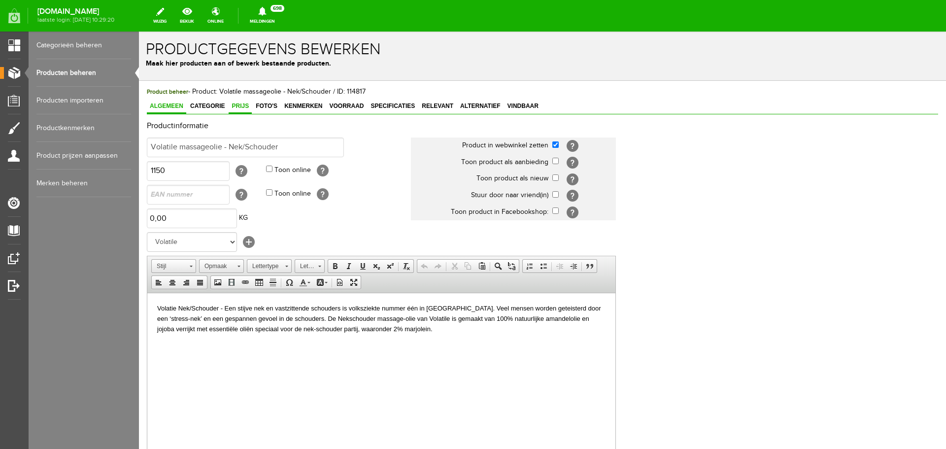
click at [234, 108] on span "Prijs" at bounding box center [240, 106] width 23 height 7
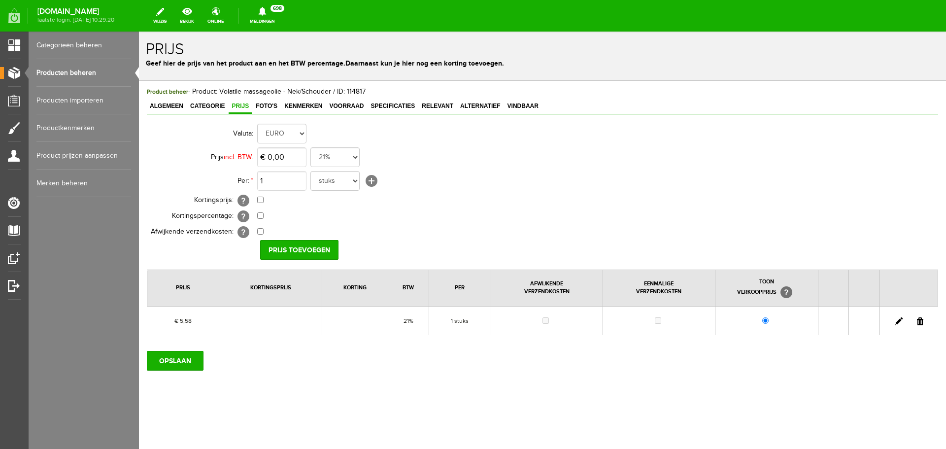
click at [896, 320] on link at bounding box center [899, 321] width 8 height 8
type input "€ 5,79"
click at [300, 253] on input "[PERSON_NAME]" at bounding box center [295, 250] width 71 height 20
click at [170, 359] on input "OPSLAAN" at bounding box center [175, 361] width 57 height 20
click at [310, 104] on span "Kenmerken" at bounding box center [303, 106] width 44 height 7
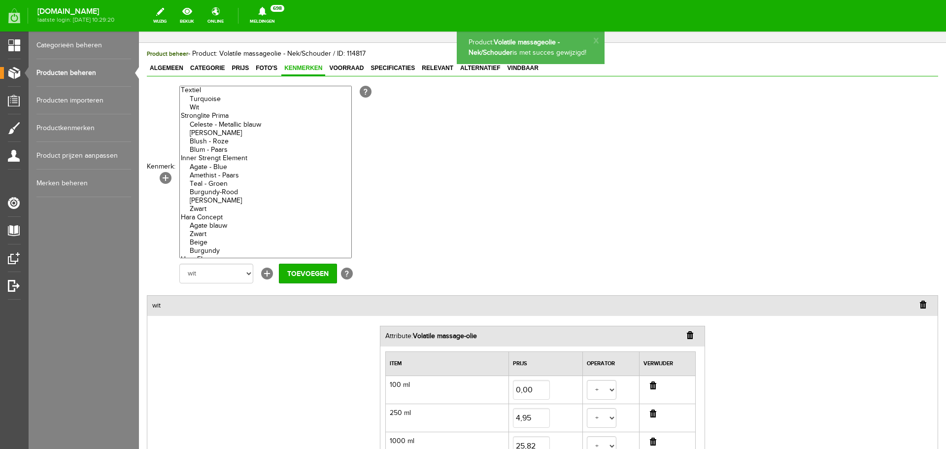
scroll to position [148, 0]
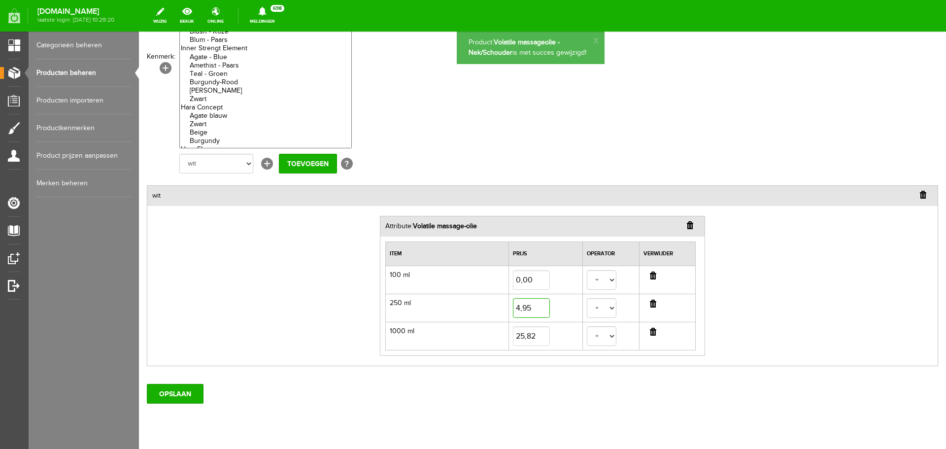
click at [534, 309] on input "4,95" at bounding box center [531, 308] width 37 height 20
type input "5,16"
click at [536, 328] on input "25,82" at bounding box center [531, 336] width 37 height 20
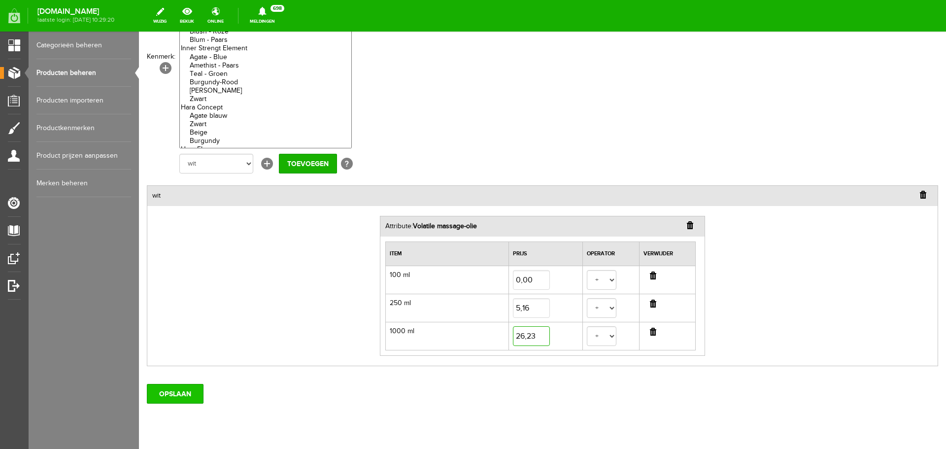
type input "26,23"
click at [191, 394] on input "OPSLAAN" at bounding box center [175, 394] width 57 height 20
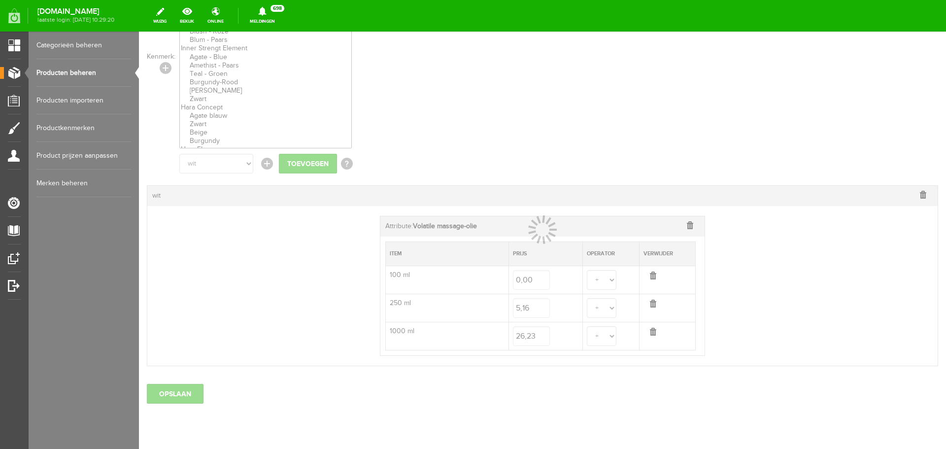
select select
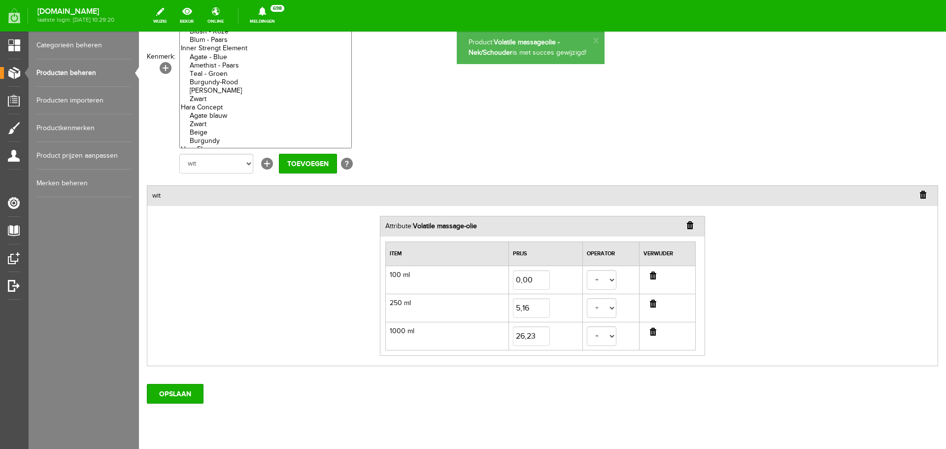
scroll to position [0, 0]
click at [60, 73] on link "Producten beheren" at bounding box center [83, 73] width 95 height 28
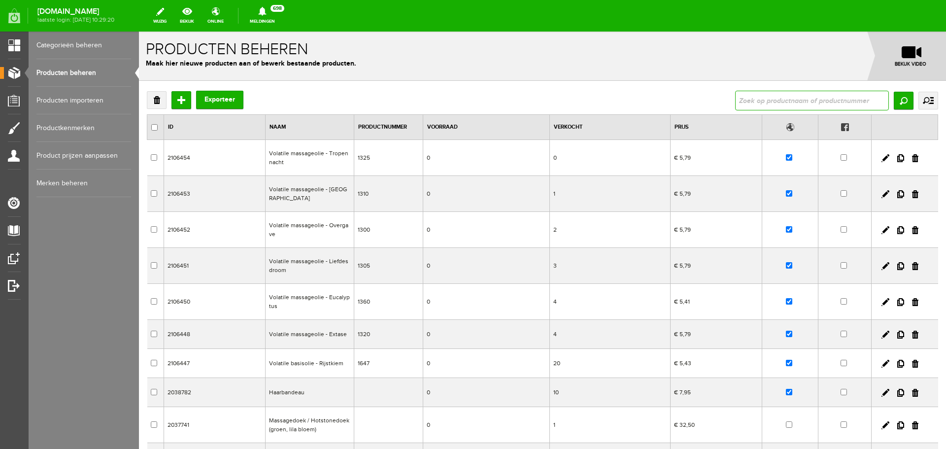
click at [766, 101] on input "text" at bounding box center [812, 101] width 154 height 20
type input "massageolie"
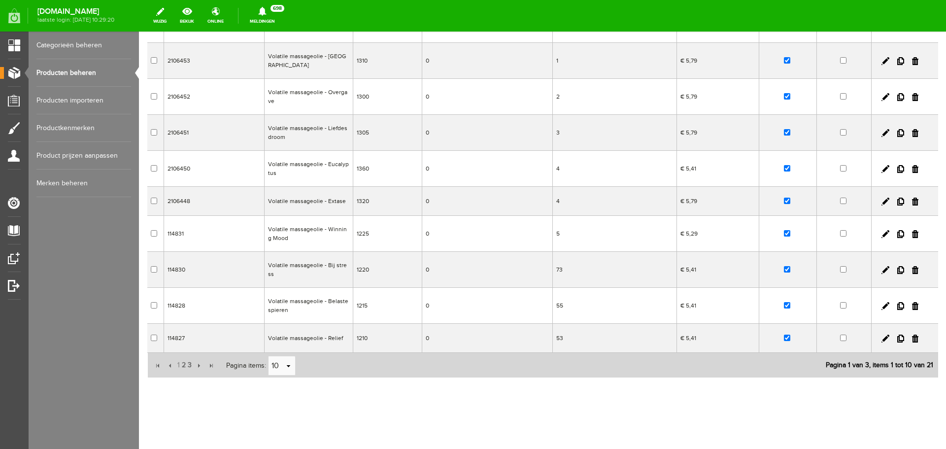
scroll to position [136, 0]
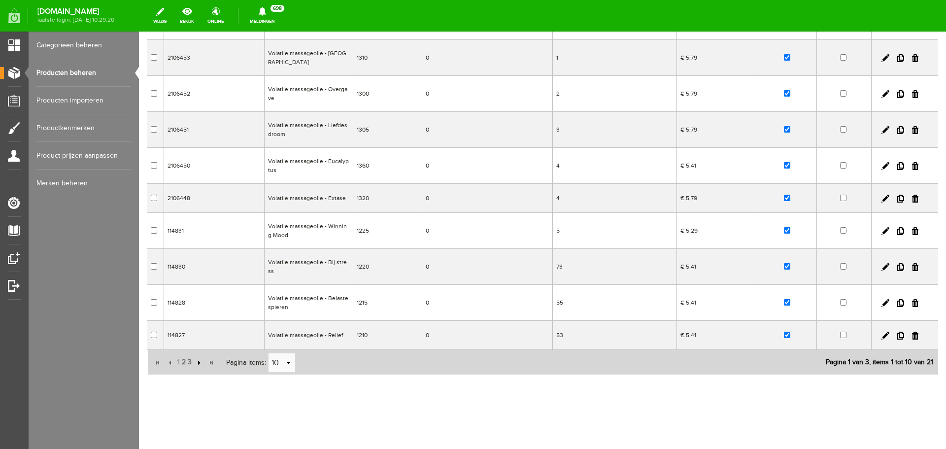
click at [199, 362] on input "button" at bounding box center [198, 362] width 11 height 11
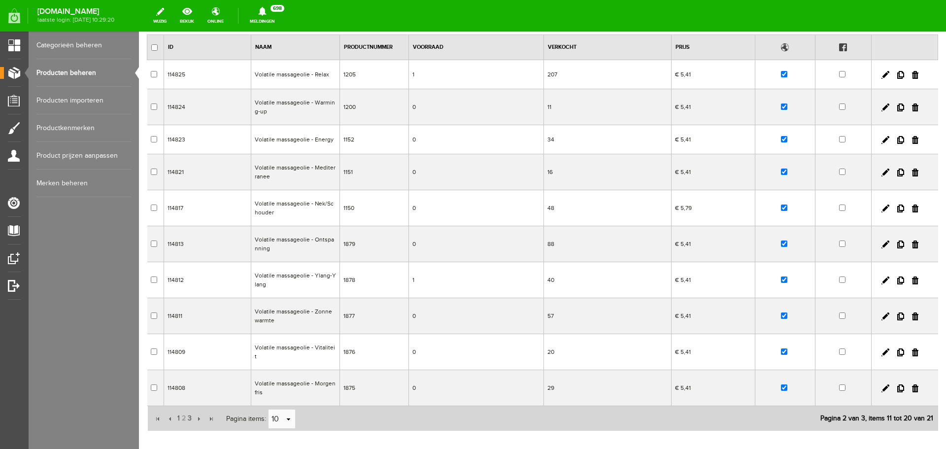
scroll to position [129, 0]
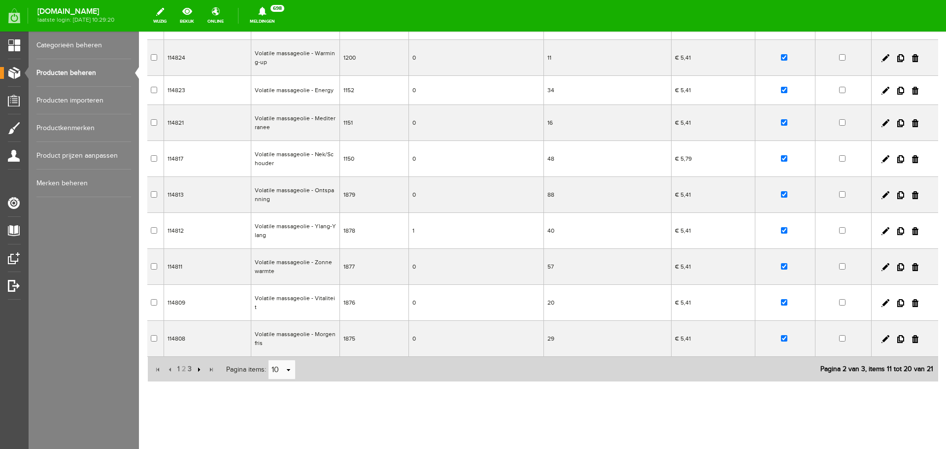
click at [200, 364] on input "button" at bounding box center [198, 369] width 11 height 11
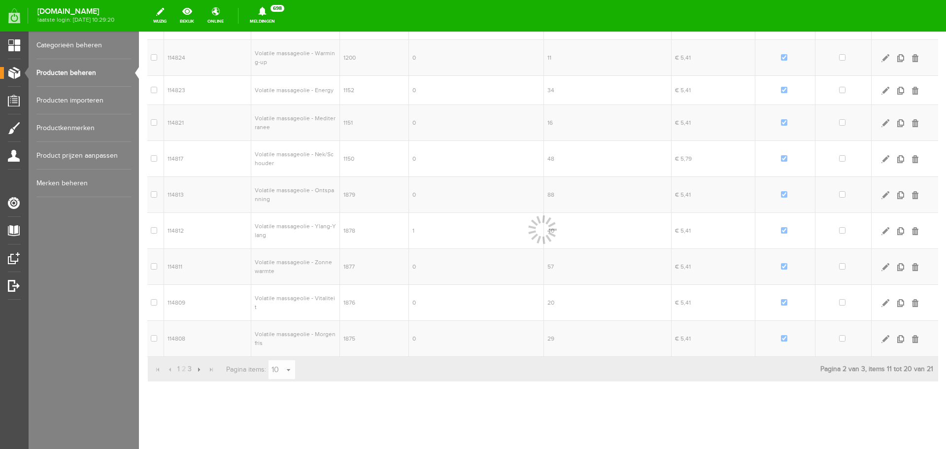
scroll to position [0, 0]
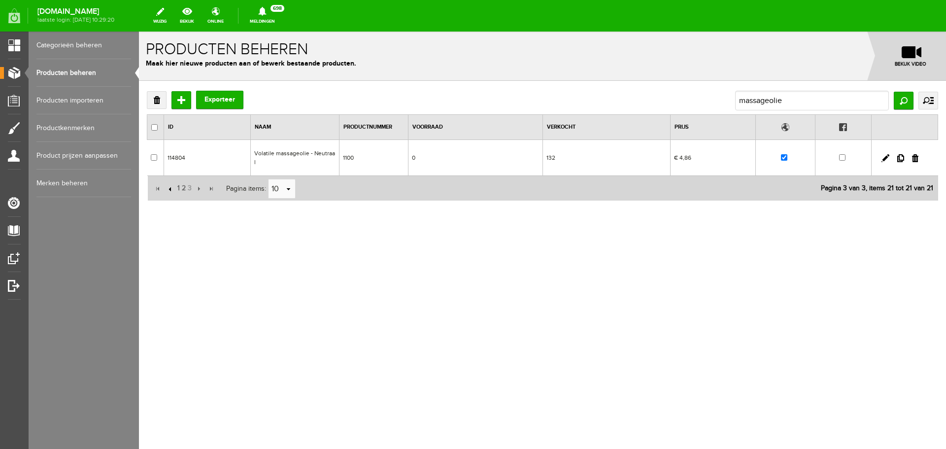
click at [172, 183] on input "button" at bounding box center [171, 188] width 11 height 11
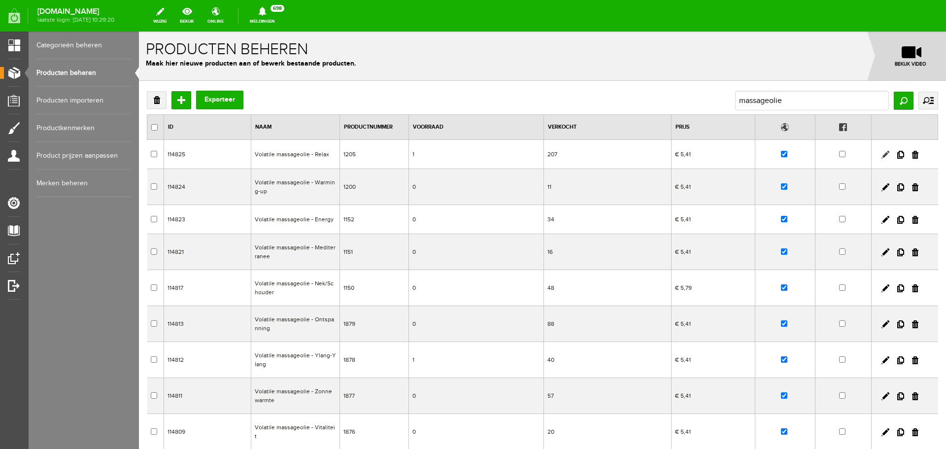
click at [882, 154] on link at bounding box center [886, 155] width 8 height 8
checkbox input "true"
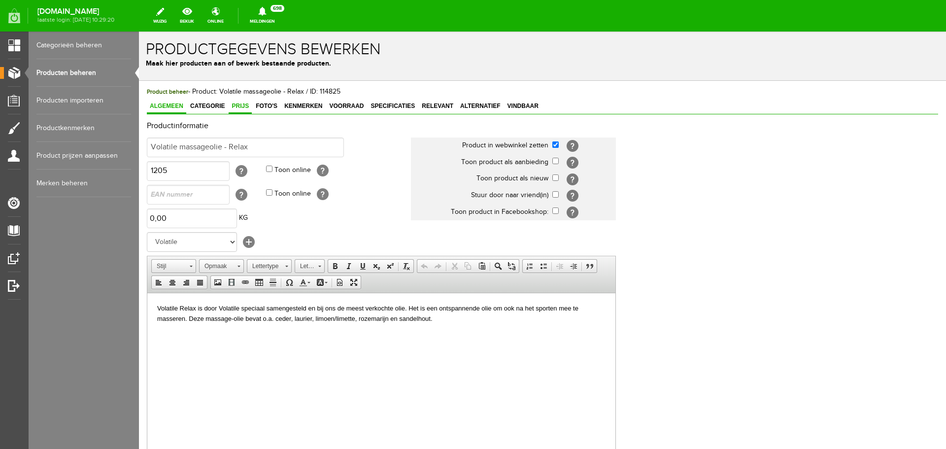
click at [246, 109] on span "Prijs" at bounding box center [240, 106] width 23 height 7
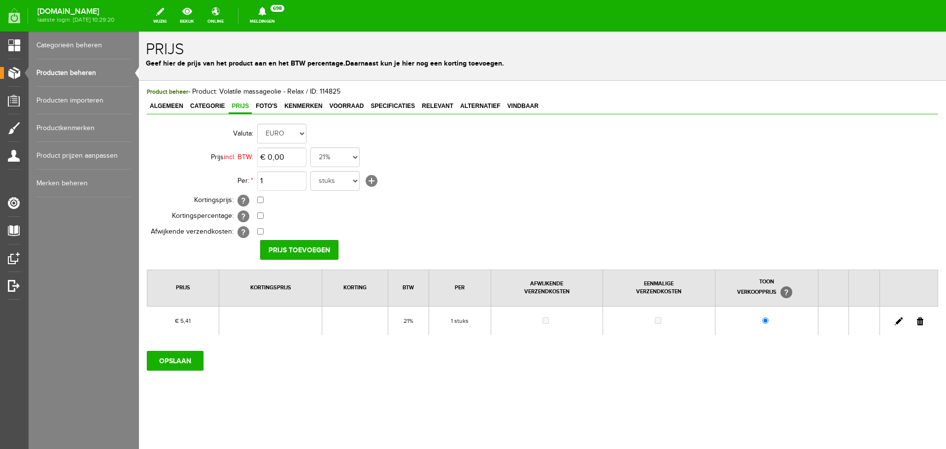
click at [900, 321] on link at bounding box center [899, 321] width 8 height 8
type input "€ 5,62"
click at [297, 252] on input "[PERSON_NAME]" at bounding box center [295, 250] width 71 height 20
click at [165, 364] on input "OPSLAAN" at bounding box center [175, 361] width 57 height 20
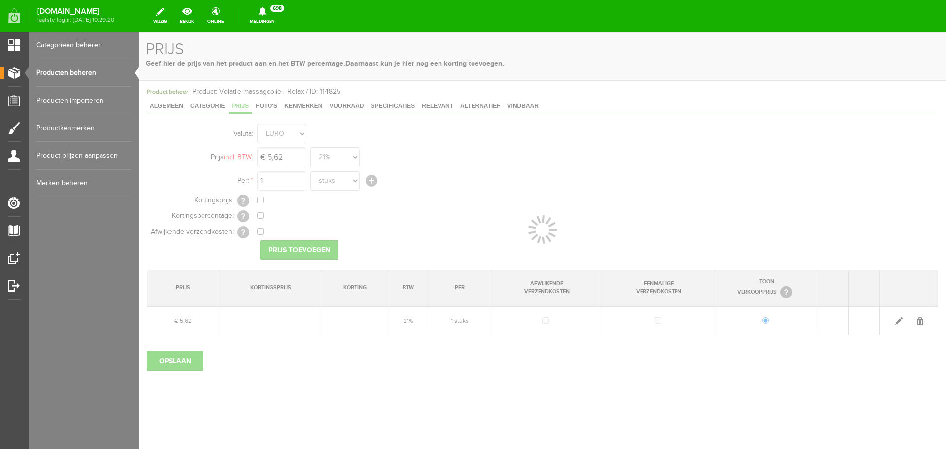
select select
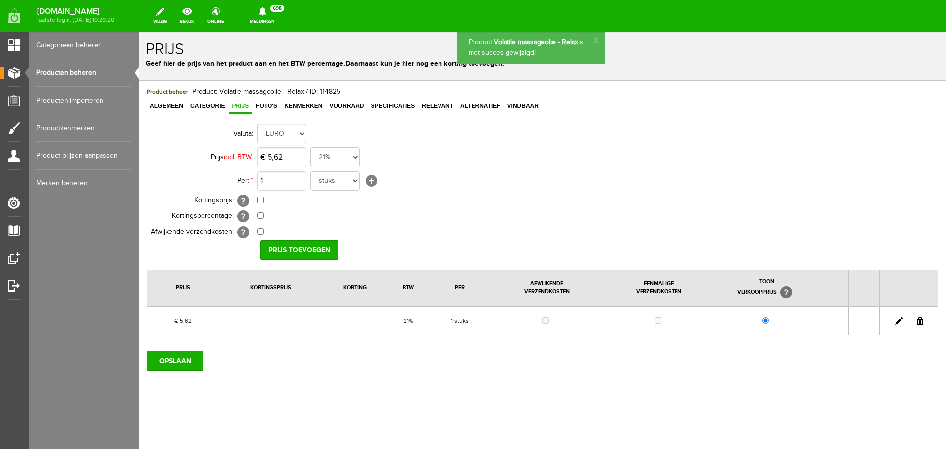
click at [308, 107] on span "Kenmerken" at bounding box center [303, 106] width 44 height 7
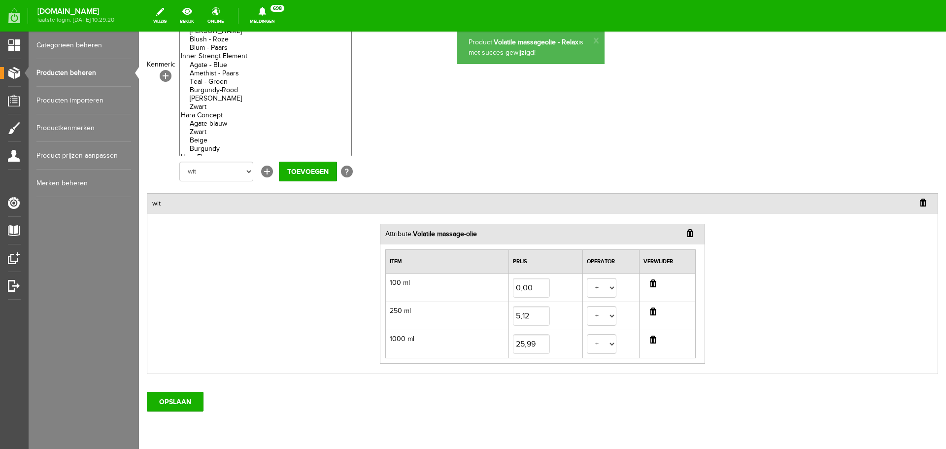
scroll to position [148, 0]
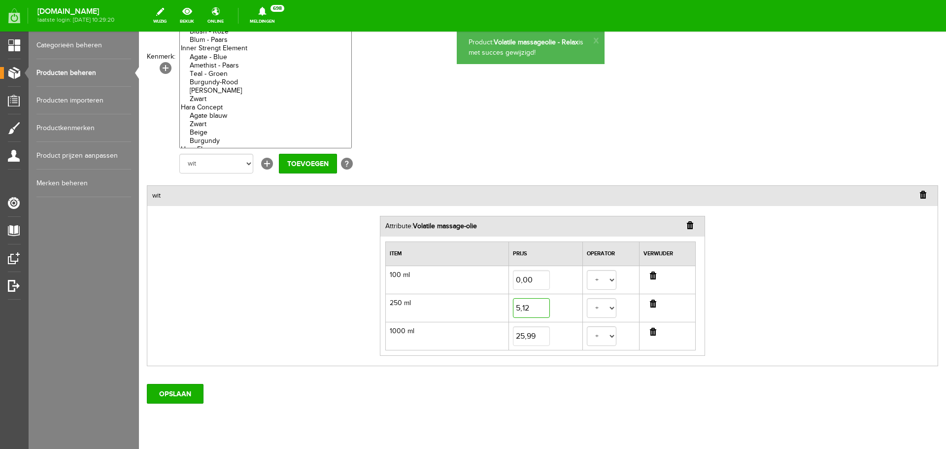
click at [533, 311] on input "5,12" at bounding box center [531, 308] width 37 height 20
type input "5,33"
click at [538, 337] on input "25,99" at bounding box center [531, 336] width 37 height 20
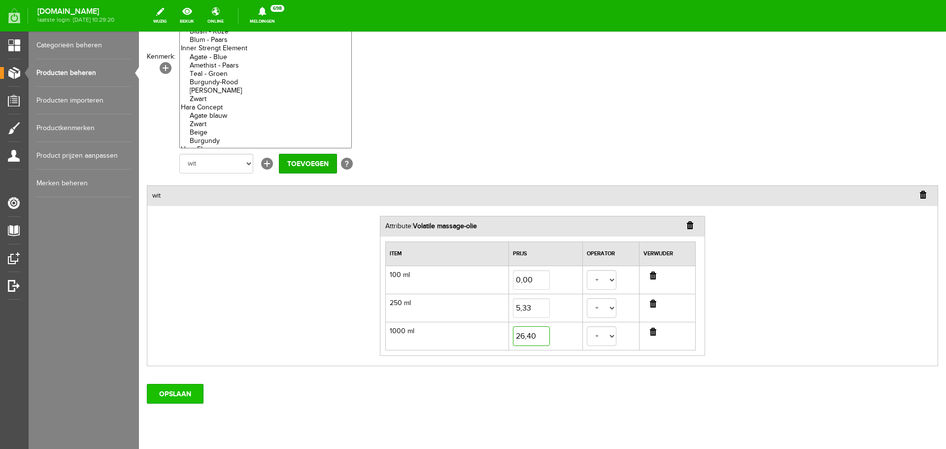
type input "26,40"
click at [156, 389] on input "OPSLAAN" at bounding box center [175, 394] width 57 height 20
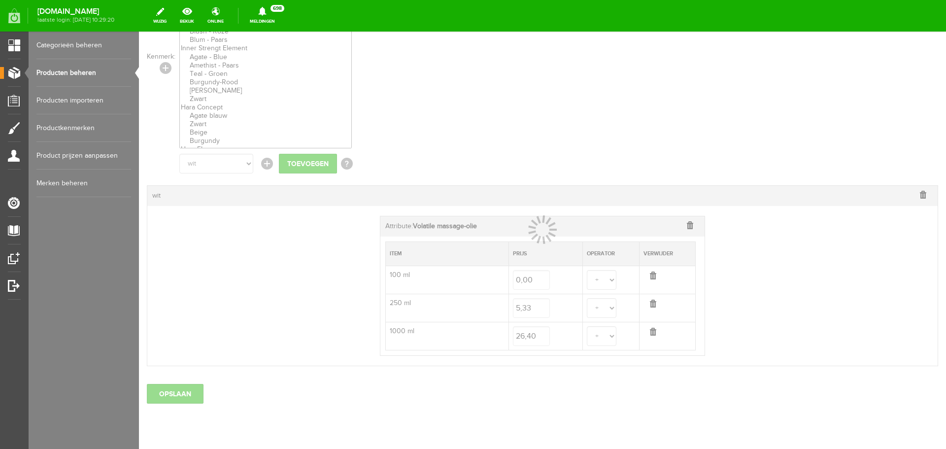
select select
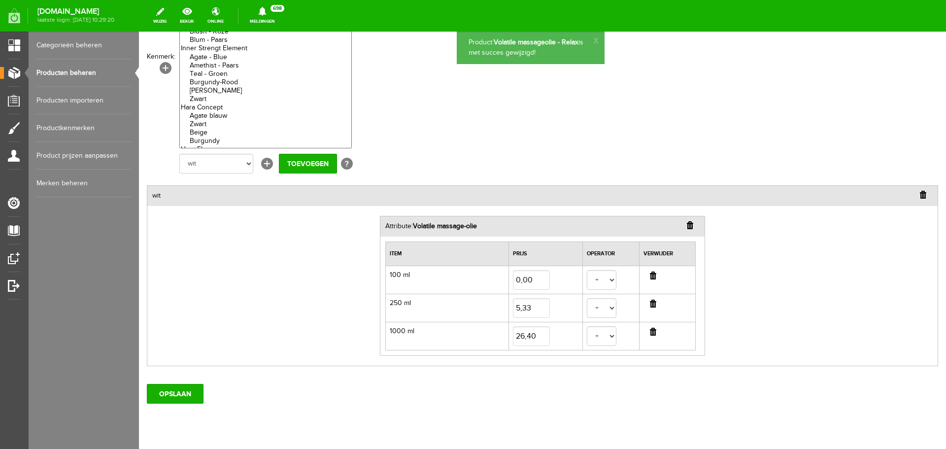
scroll to position [0, 0]
click at [85, 74] on link "Producten beheren" at bounding box center [83, 73] width 95 height 28
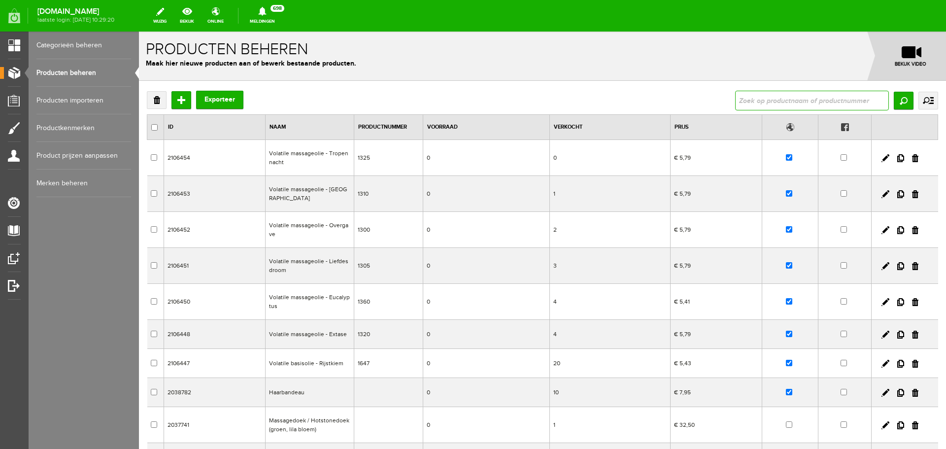
click at [819, 105] on input "text" at bounding box center [812, 101] width 154 height 20
type input "relief"
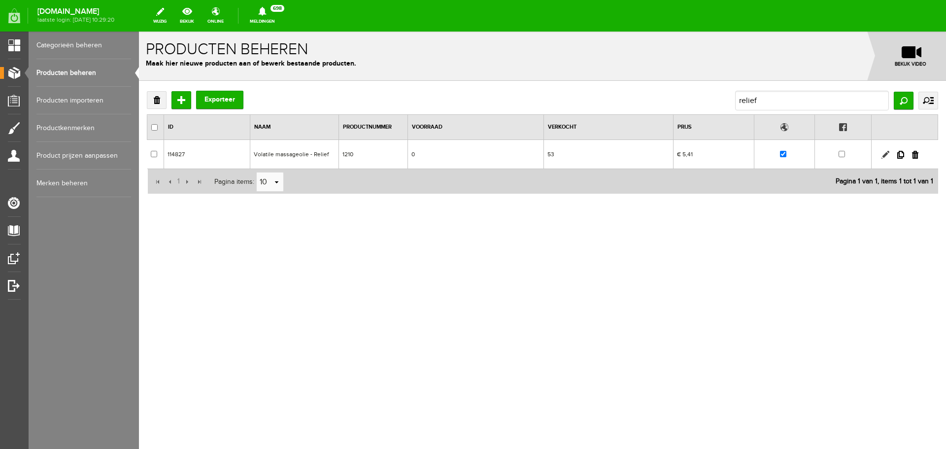
click at [886, 155] on link at bounding box center [886, 155] width 8 height 8
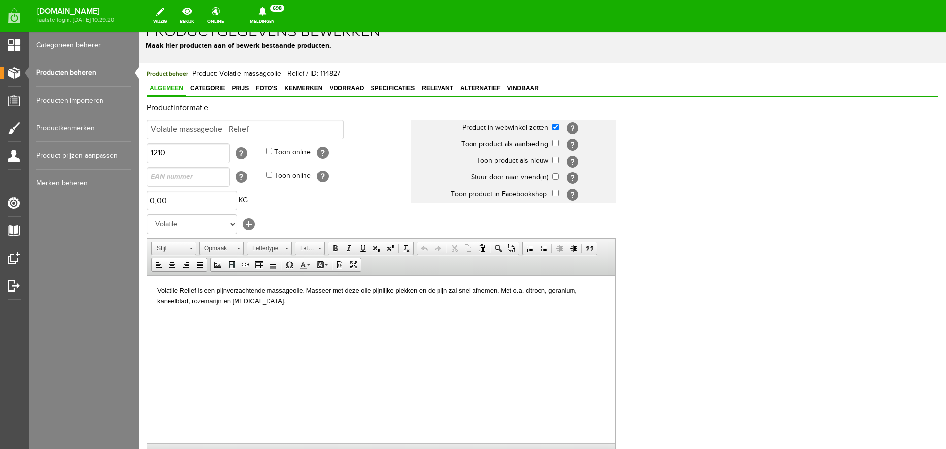
scroll to position [49, 0]
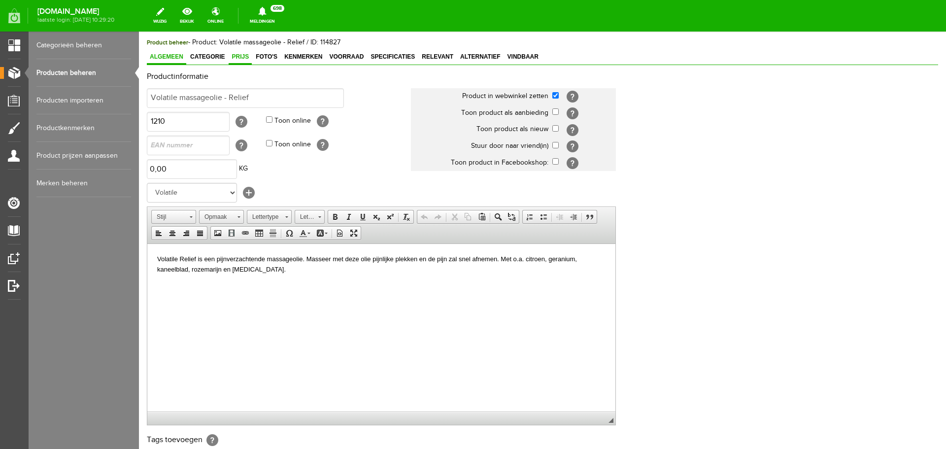
click at [246, 53] on link "Prijs" at bounding box center [240, 57] width 23 height 14
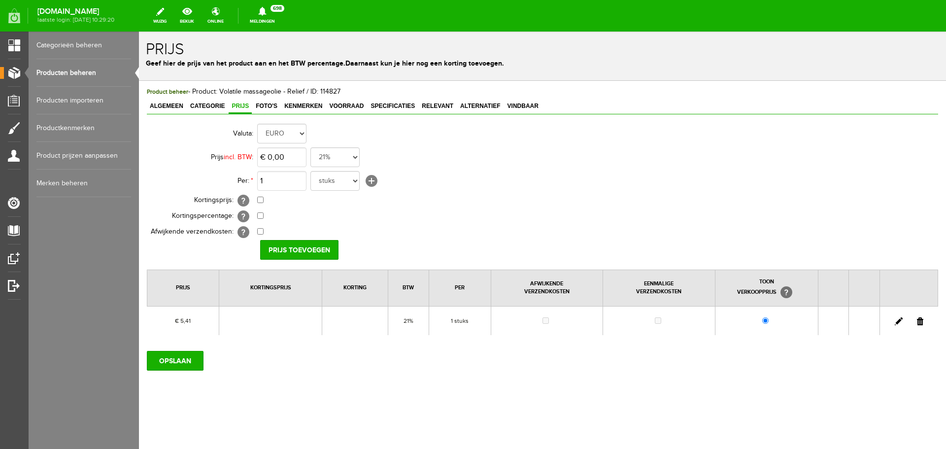
click at [897, 321] on link at bounding box center [899, 321] width 8 height 8
click at [279, 156] on input "5,41" at bounding box center [281, 157] width 49 height 20
type input "€ 5,62"
click at [273, 243] on input "[PERSON_NAME]" at bounding box center [295, 250] width 71 height 20
click at [181, 363] on input "OPSLAAN" at bounding box center [175, 361] width 57 height 20
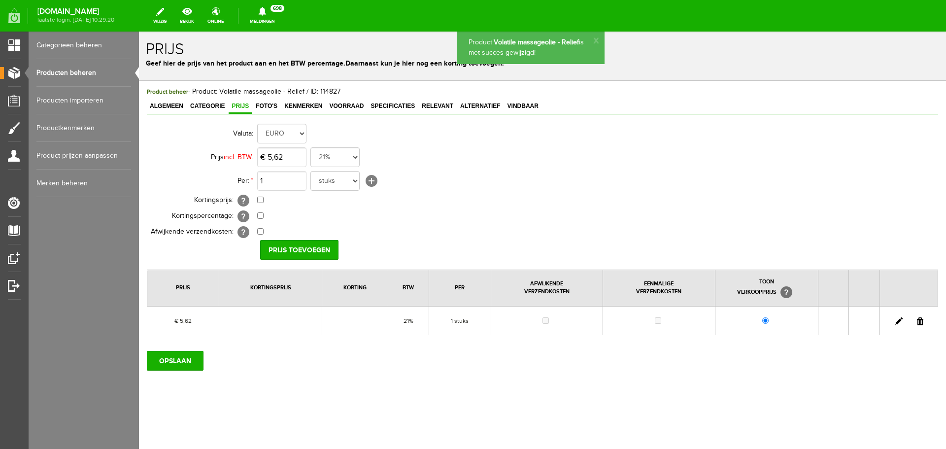
click at [309, 104] on span "Kenmerken" at bounding box center [303, 106] width 44 height 7
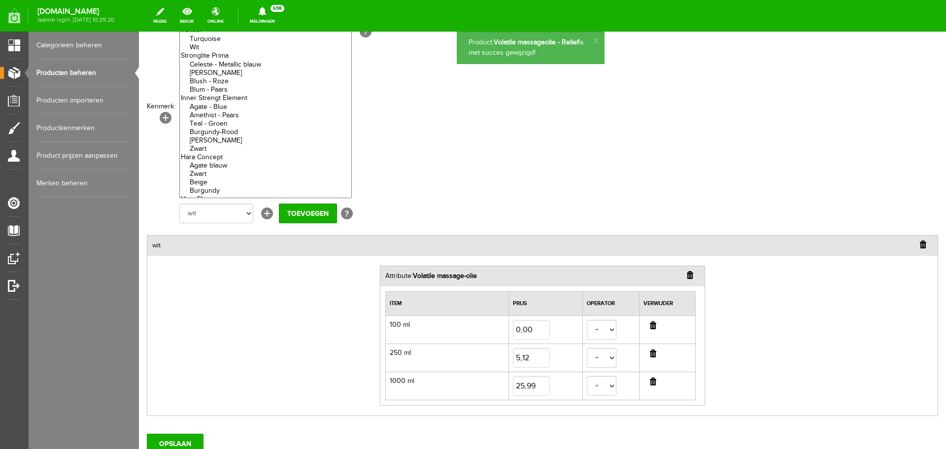
scroll to position [99, 0]
click at [529, 357] on input "5,12" at bounding box center [531, 357] width 37 height 20
type input "5,33"
click at [543, 386] on input "25,99" at bounding box center [531, 386] width 37 height 20
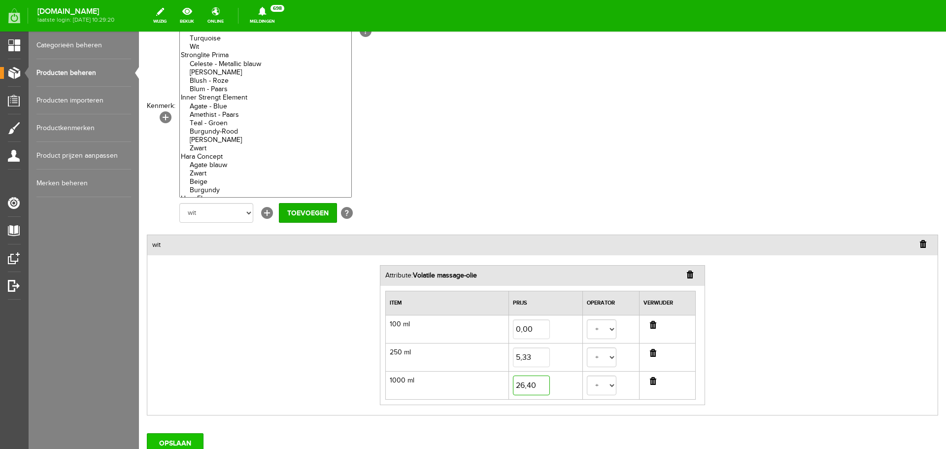
type input "26,40"
click at [184, 441] on input "OPSLAAN" at bounding box center [175, 443] width 57 height 20
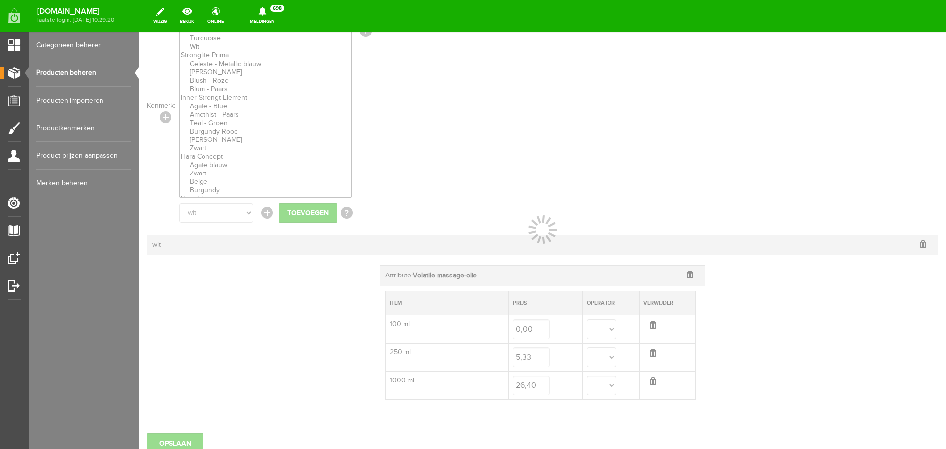
select select
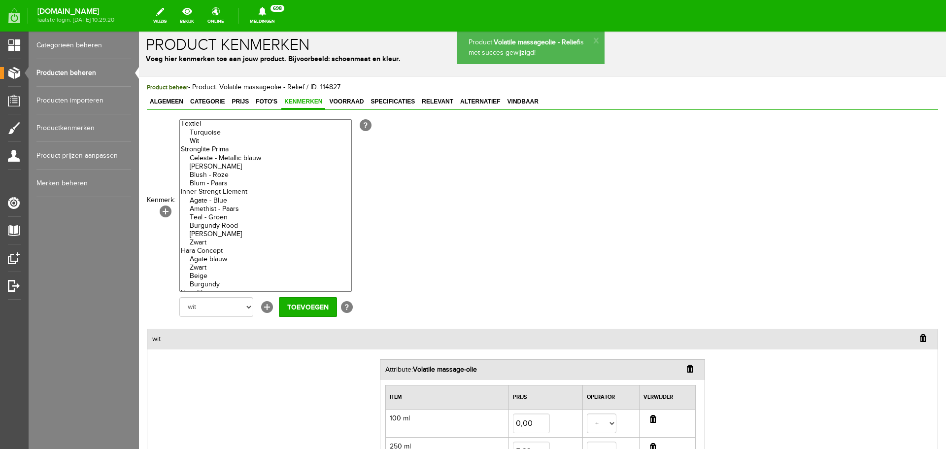
scroll to position [0, 0]
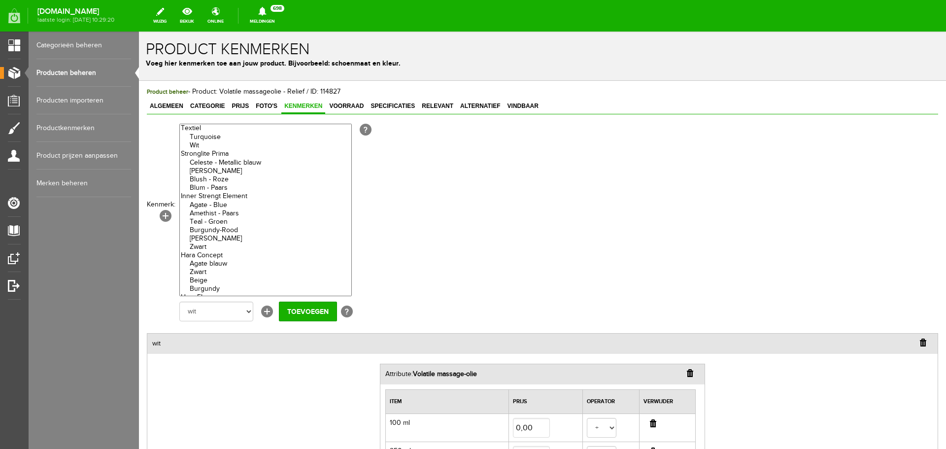
click at [68, 74] on link "Producten beheren" at bounding box center [83, 73] width 95 height 28
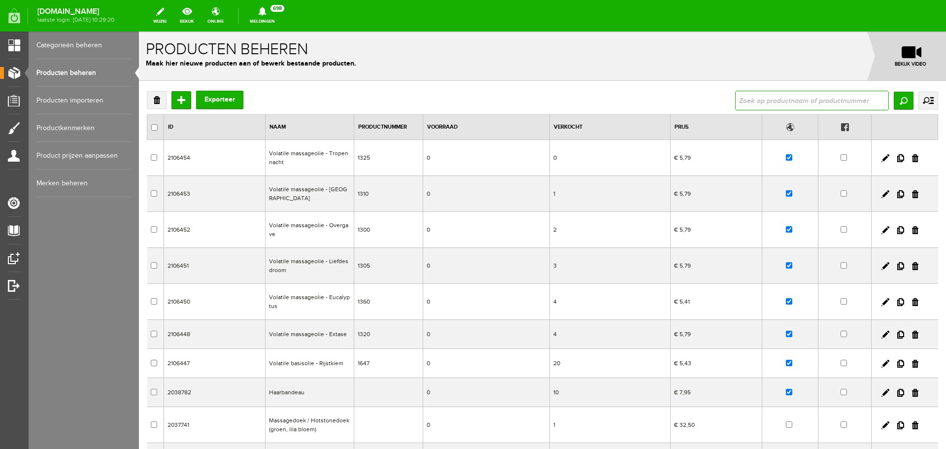
click at [767, 95] on input "text" at bounding box center [812, 101] width 154 height 20
type input "bij stress"
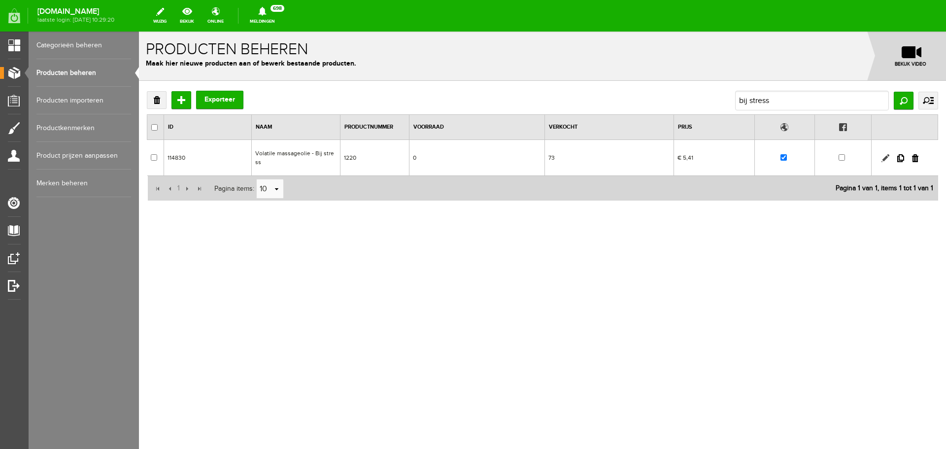
click at [885, 157] on link at bounding box center [886, 158] width 8 height 8
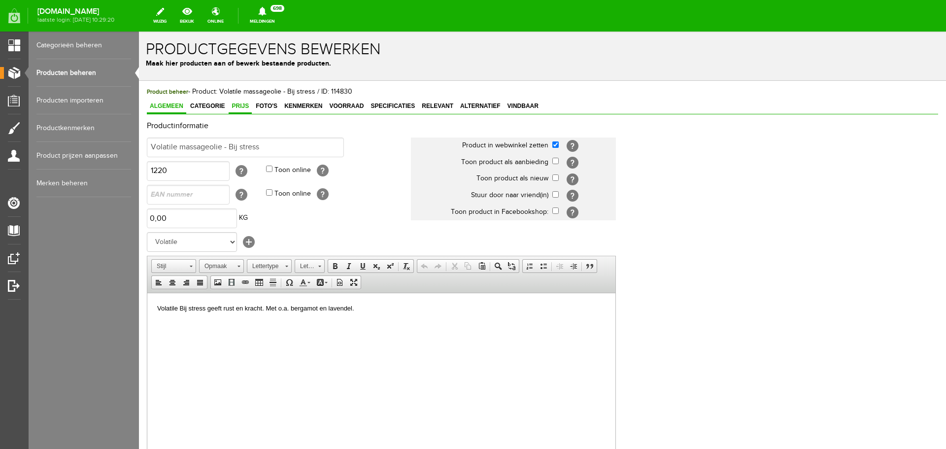
click at [235, 103] on span "Prijs" at bounding box center [240, 106] width 23 height 7
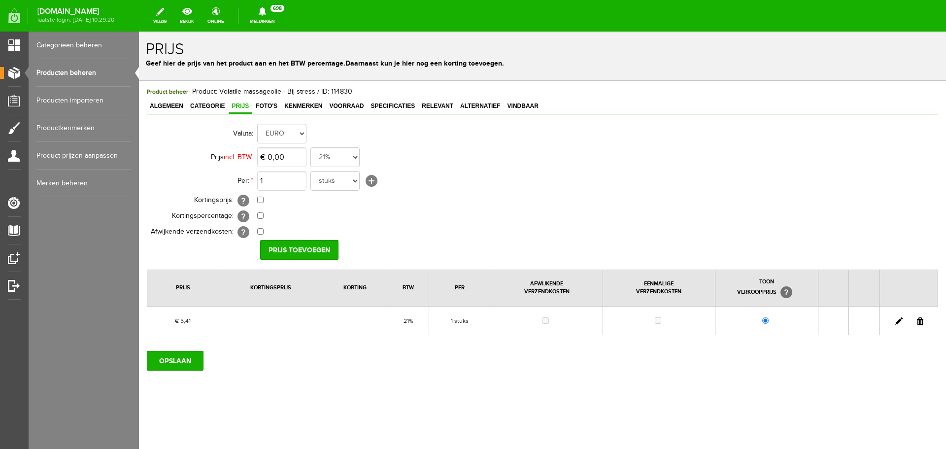
click at [899, 323] on link at bounding box center [899, 321] width 8 height 8
click at [293, 157] on input "5,41" at bounding box center [281, 157] width 49 height 20
type input "€ 5,62"
click at [300, 252] on input "[PERSON_NAME]" at bounding box center [295, 250] width 71 height 20
click at [172, 364] on input "OPSLAAN" at bounding box center [175, 361] width 57 height 20
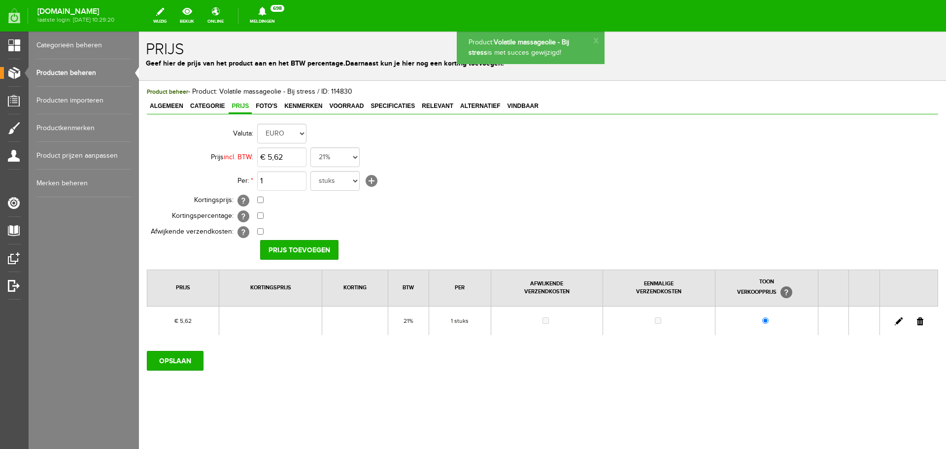
click at [313, 106] on span "Kenmerken" at bounding box center [303, 106] width 44 height 7
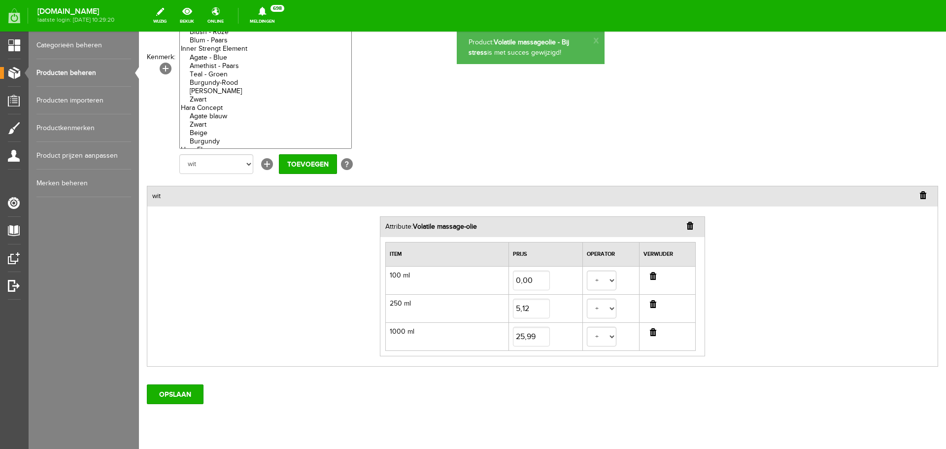
scroll to position [148, 0]
click at [533, 302] on input "5,12" at bounding box center [531, 308] width 37 height 20
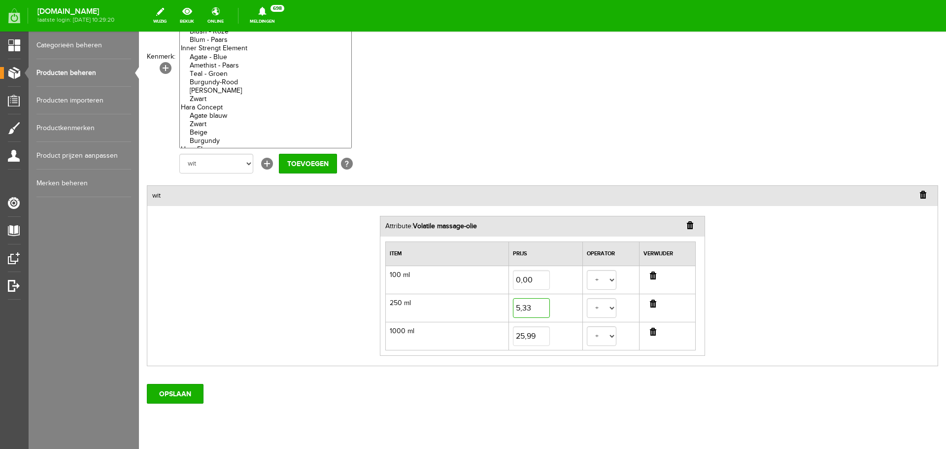
type input "5,33"
click at [532, 333] on input "25,99" at bounding box center [531, 336] width 37 height 20
type input "26,40"
click at [153, 389] on input "OPSLAAN" at bounding box center [175, 394] width 57 height 20
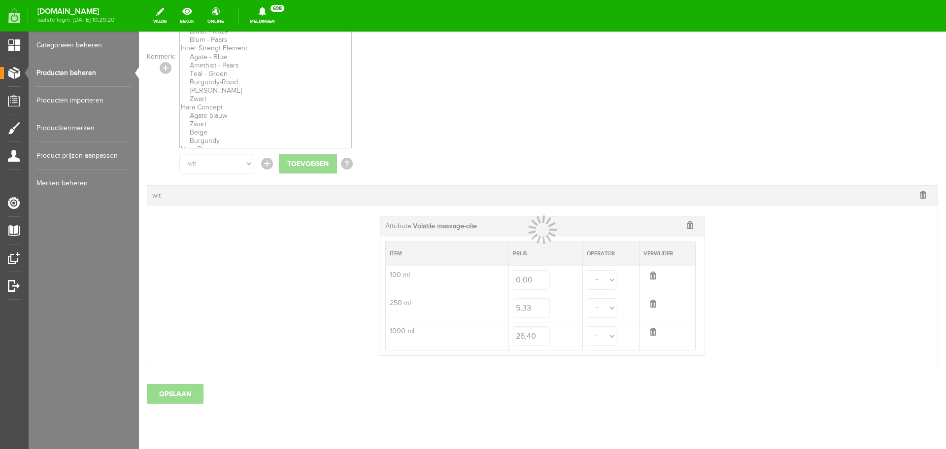
select select
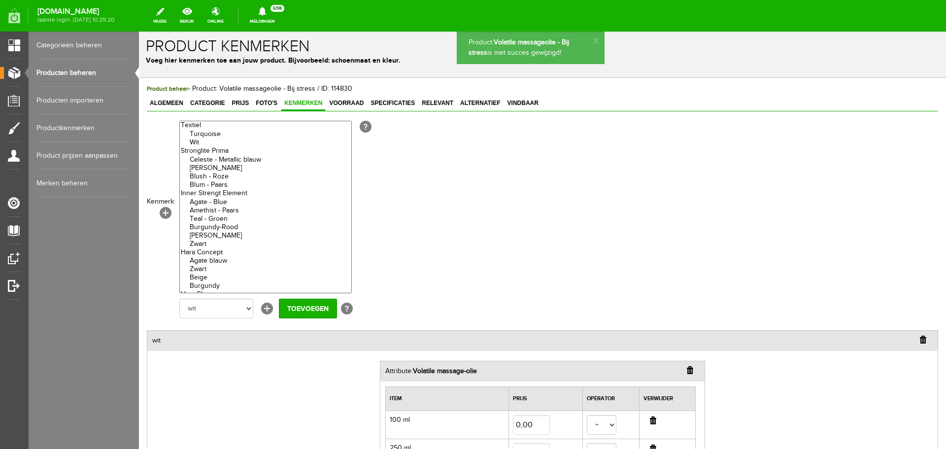
scroll to position [0, 0]
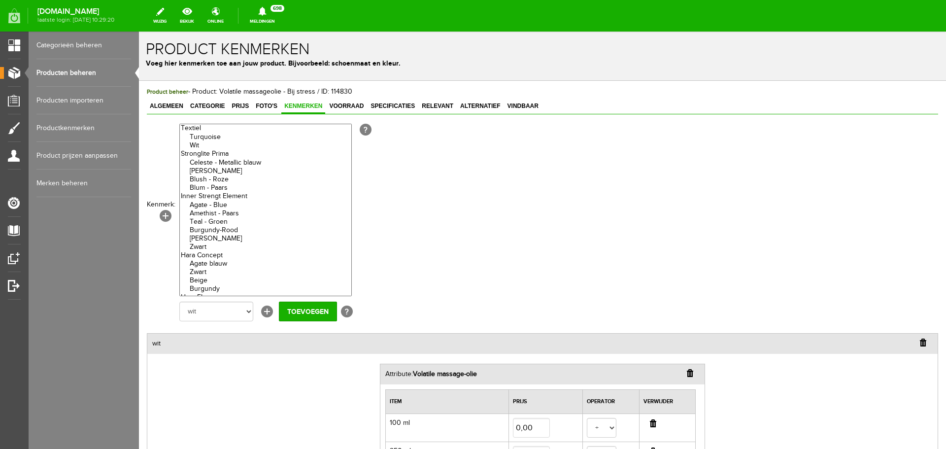
drag, startPoint x: 88, startPoint y: 67, endPoint x: 98, endPoint y: 67, distance: 9.9
click at [88, 67] on link "Producten beheren" at bounding box center [83, 73] width 95 height 28
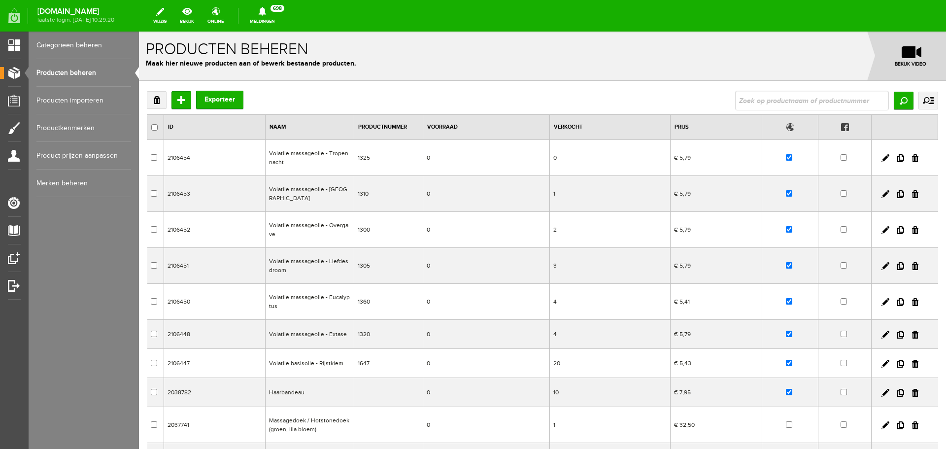
click at [801, 105] on input "text" at bounding box center [812, 101] width 154 height 20
type input "morgenfr"
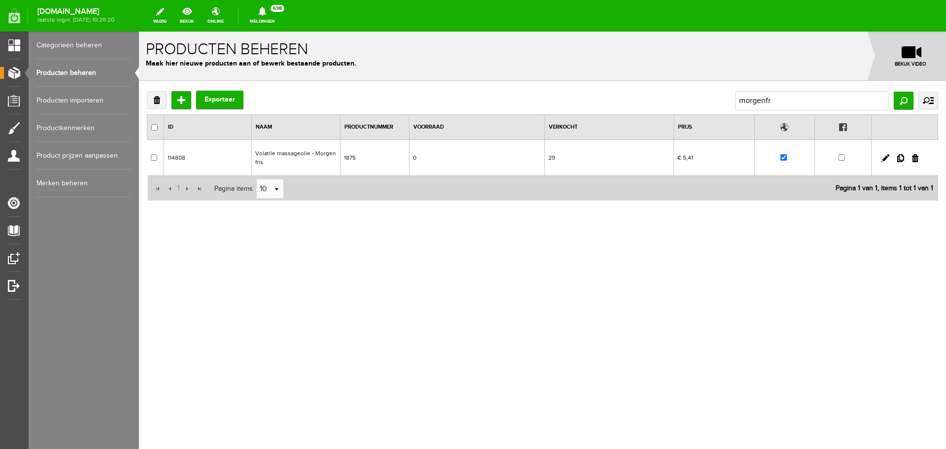
click at [890, 157] on td at bounding box center [905, 158] width 67 height 36
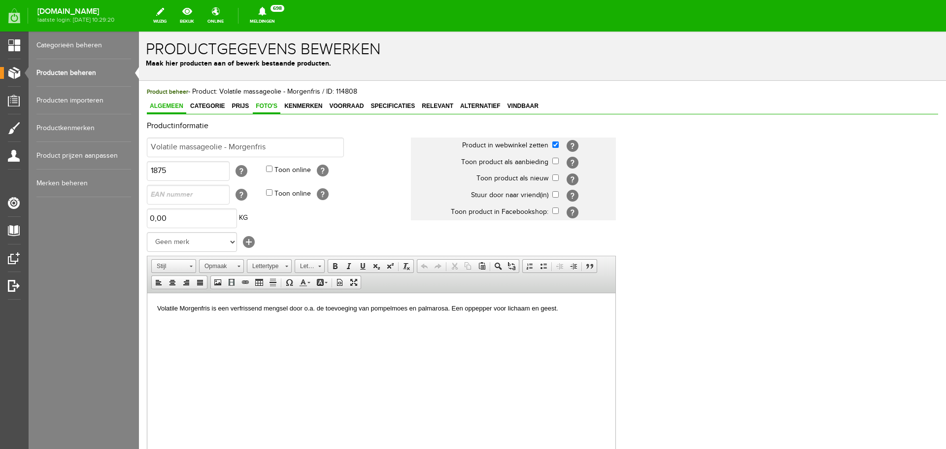
click at [262, 104] on span "Foto's" at bounding box center [267, 106] width 28 height 7
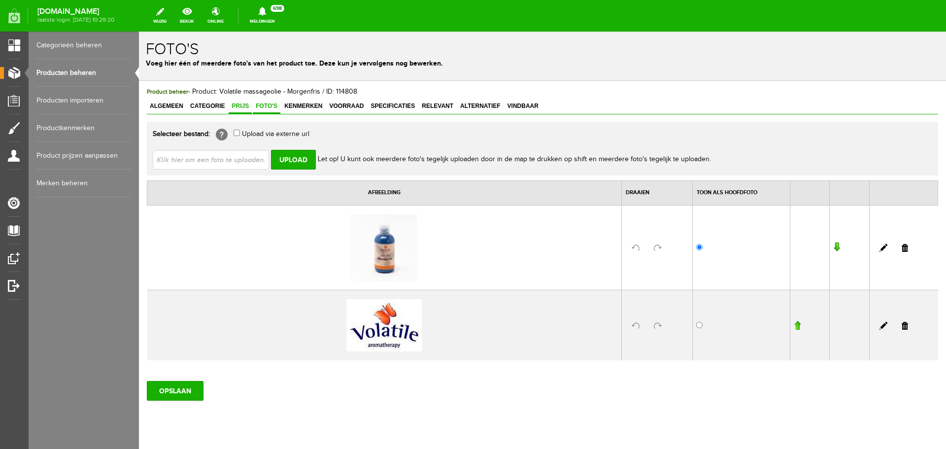
click at [242, 104] on span "Prijs" at bounding box center [240, 106] width 23 height 7
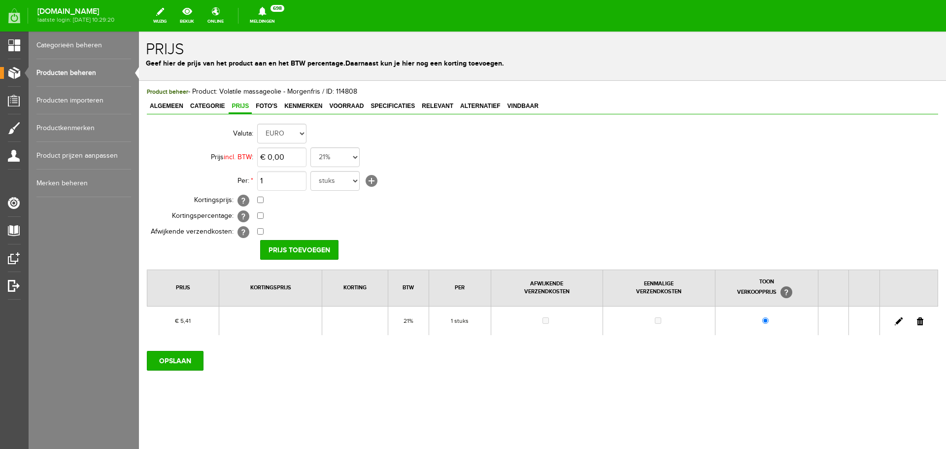
click at [902, 319] on link at bounding box center [899, 321] width 8 height 8
click at [302, 157] on input "5,41" at bounding box center [281, 157] width 49 height 20
type input "€ 5,62"
click at [301, 247] on input "[PERSON_NAME]" at bounding box center [295, 250] width 71 height 20
click at [311, 108] on span "Kenmerken" at bounding box center [303, 106] width 44 height 7
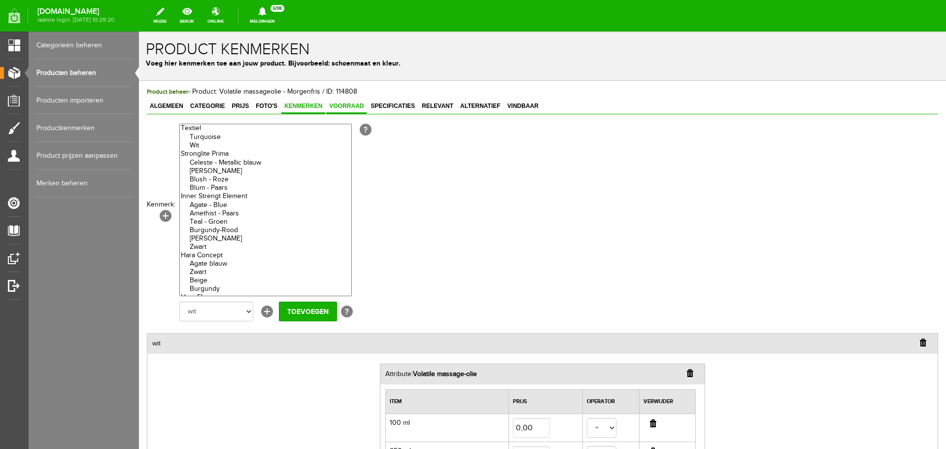
click at [352, 104] on span "Voorraad" at bounding box center [346, 106] width 40 height 7
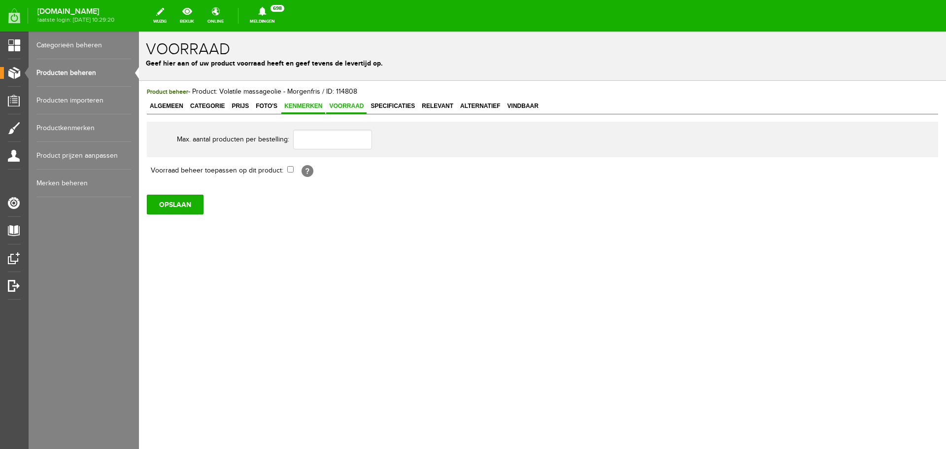
click at [302, 107] on span "Kenmerken" at bounding box center [303, 106] width 44 height 7
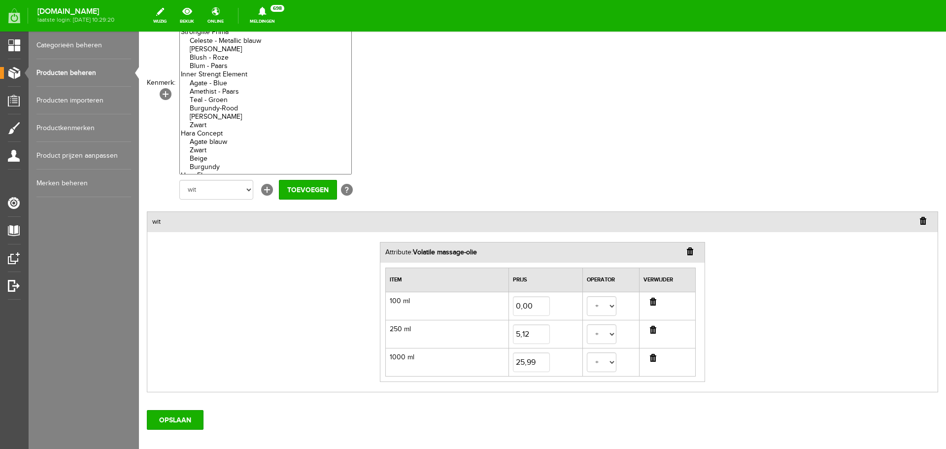
scroll to position [148, 0]
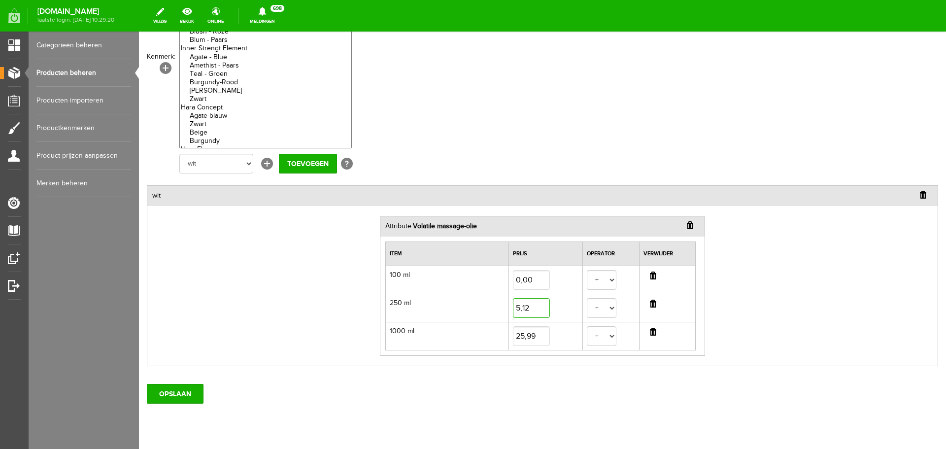
click at [537, 310] on input "5,12" at bounding box center [531, 308] width 37 height 20
type input "5,33"
click at [530, 340] on input "25,99" at bounding box center [531, 336] width 37 height 20
type input "26,40"
click at [188, 399] on input "OPSLAAN" at bounding box center [175, 394] width 57 height 20
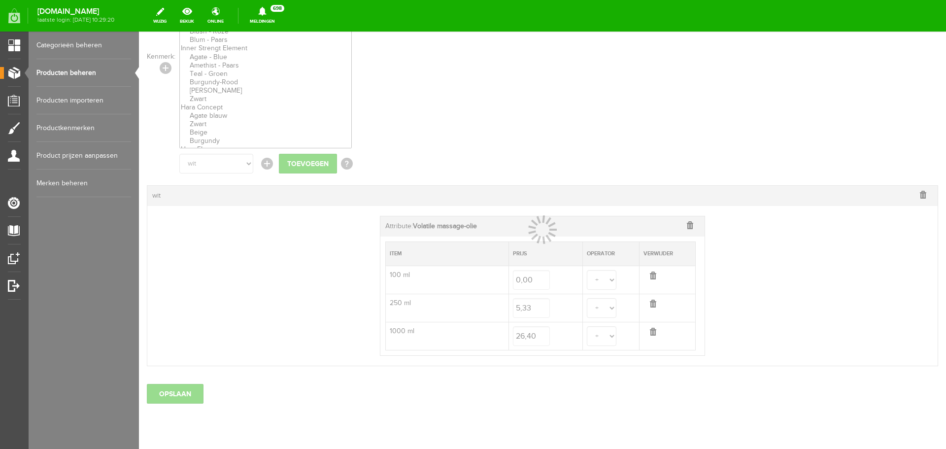
select select
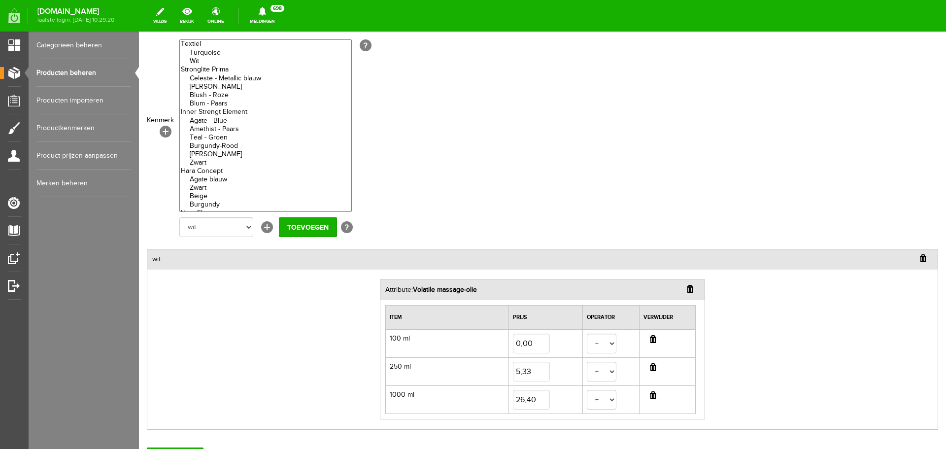
scroll to position [0, 0]
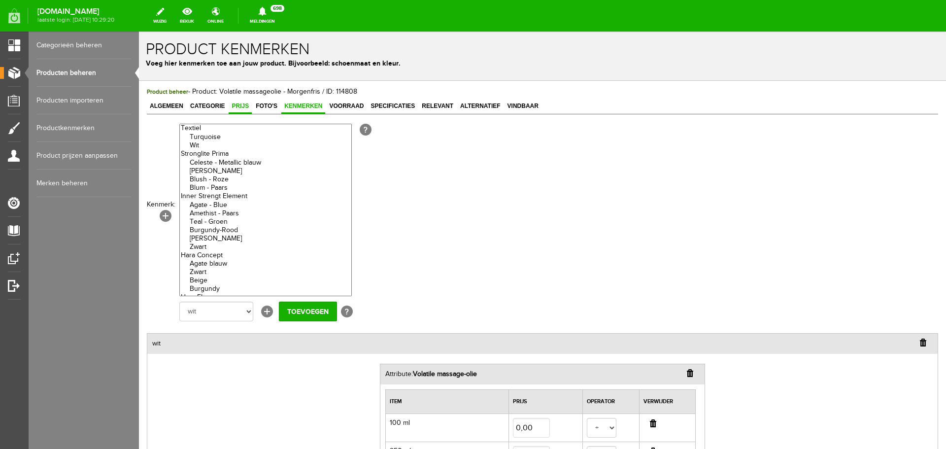
click at [241, 103] on span "Prijs" at bounding box center [240, 106] width 23 height 7
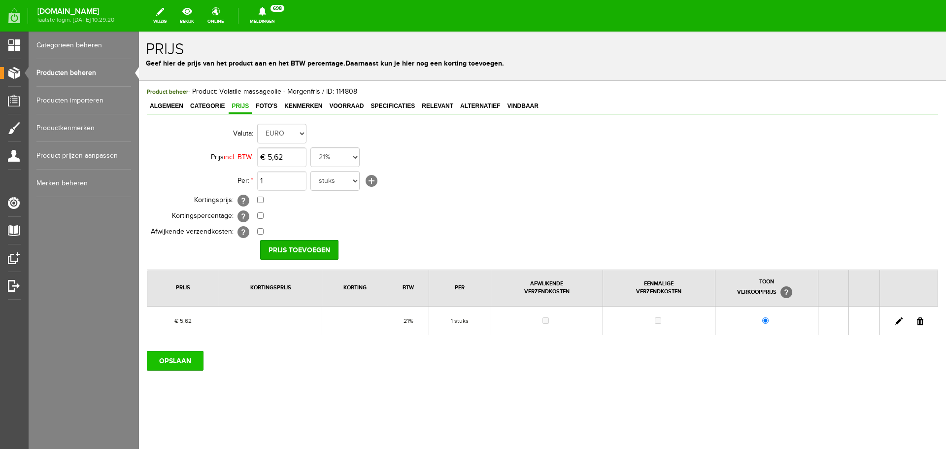
click at [183, 359] on input "OPSLAAN" at bounding box center [175, 361] width 57 height 20
drag, startPoint x: 286, startPoint y: 153, endPoint x: 295, endPoint y: 153, distance: 8.9
click at [286, 153] on input "5,62" at bounding box center [281, 157] width 49 height 20
type input "€ 5,62"
click at [300, 249] on input "Prijs toevoegen" at bounding box center [299, 250] width 78 height 20
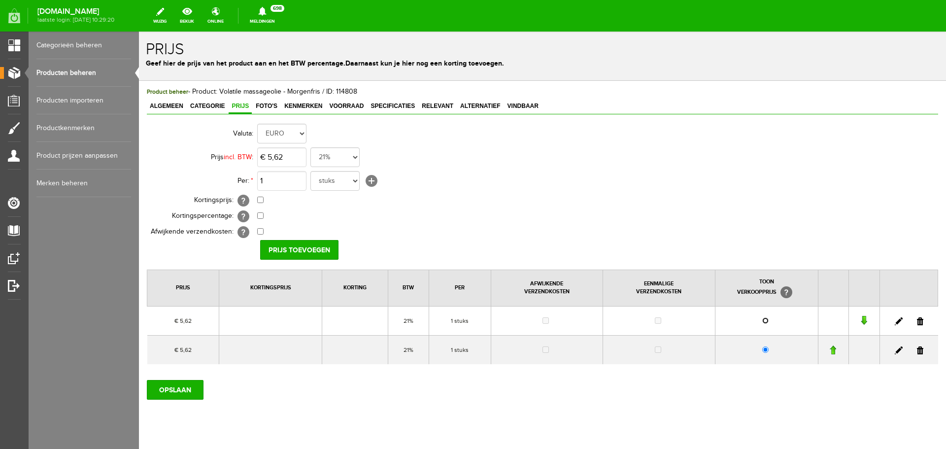
click at [762, 319] on input "radio" at bounding box center [765, 320] width 6 height 6
radio input "true"
click at [171, 386] on input "OPSLAAN" at bounding box center [175, 390] width 57 height 20
click at [917, 353] on td at bounding box center [909, 349] width 58 height 29
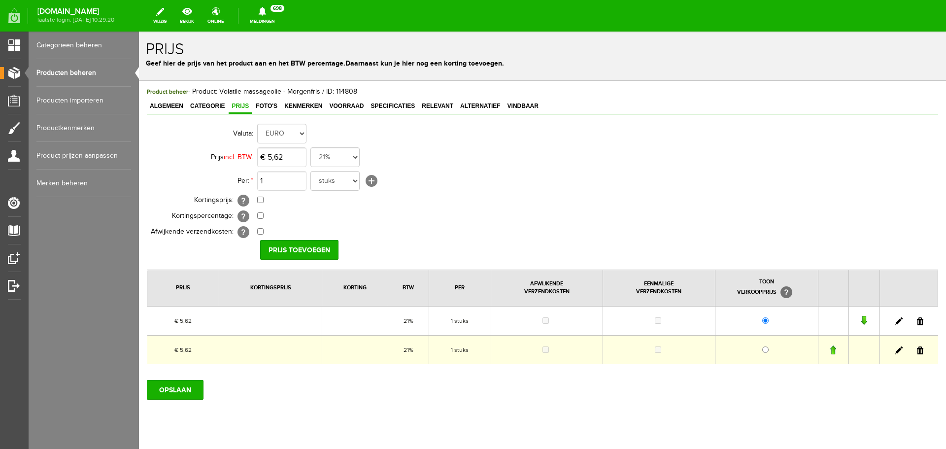
click at [917, 350] on link at bounding box center [920, 350] width 6 height 8
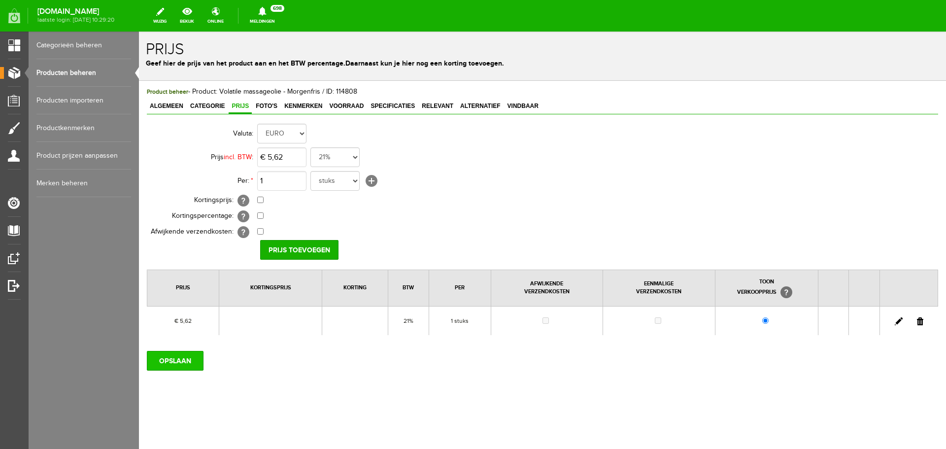
click at [184, 365] on input "OPSLAAN" at bounding box center [175, 361] width 57 height 20
click at [86, 71] on link "Producten beheren" at bounding box center [83, 73] width 95 height 28
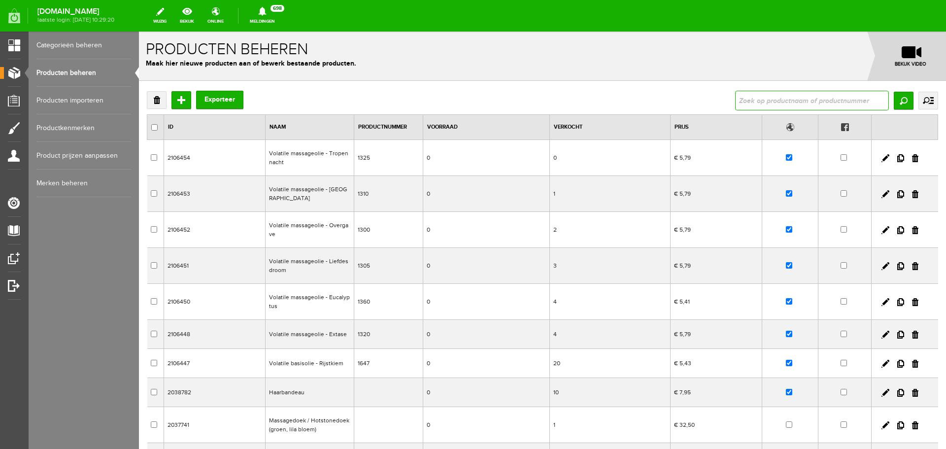
click at [782, 104] on input "text" at bounding box center [812, 101] width 154 height 20
type input "winning mo"
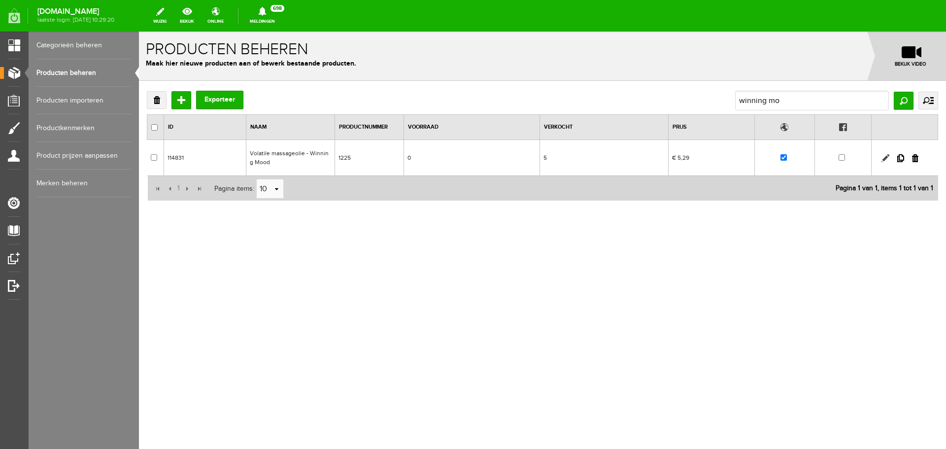
click at [885, 160] on link at bounding box center [886, 158] width 8 height 8
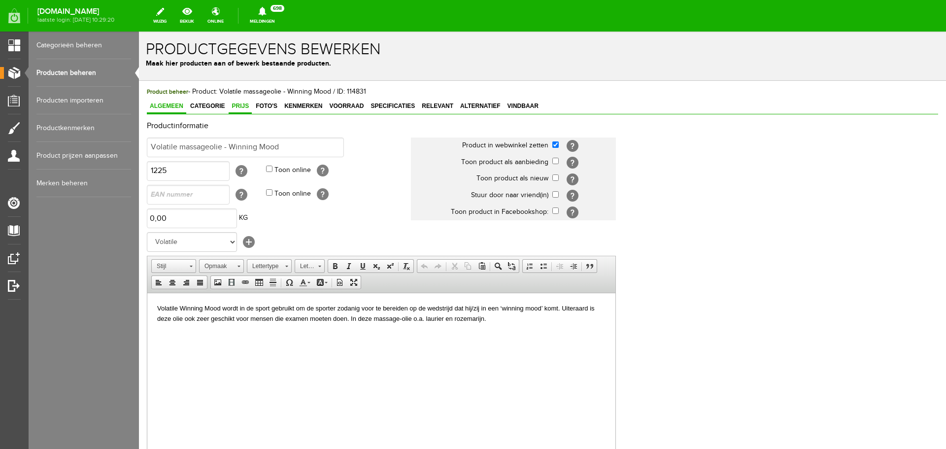
click at [248, 104] on span "Prijs" at bounding box center [240, 106] width 23 height 7
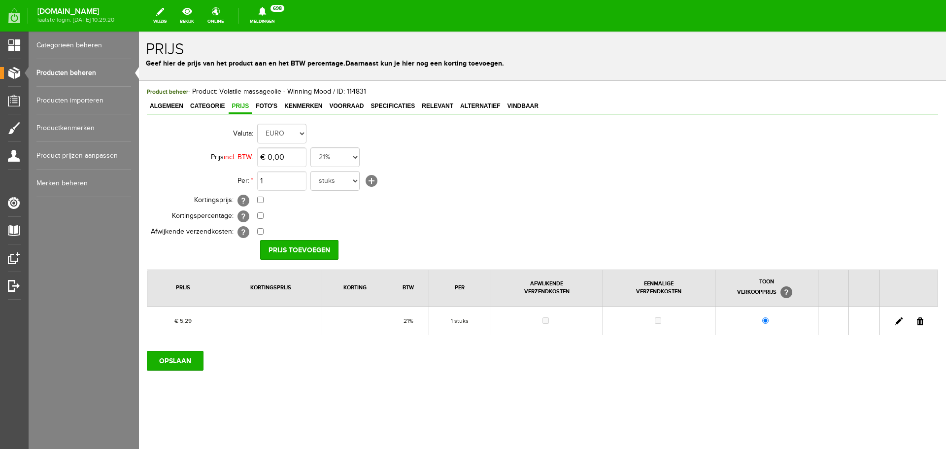
click at [899, 321] on link at bounding box center [899, 321] width 8 height 8
click at [292, 155] on input "5,29" at bounding box center [281, 157] width 49 height 20
type input "€ 5,62"
click at [300, 246] on input "[PERSON_NAME]" at bounding box center [295, 250] width 71 height 20
click at [170, 361] on input "OPSLAAN" at bounding box center [175, 361] width 57 height 20
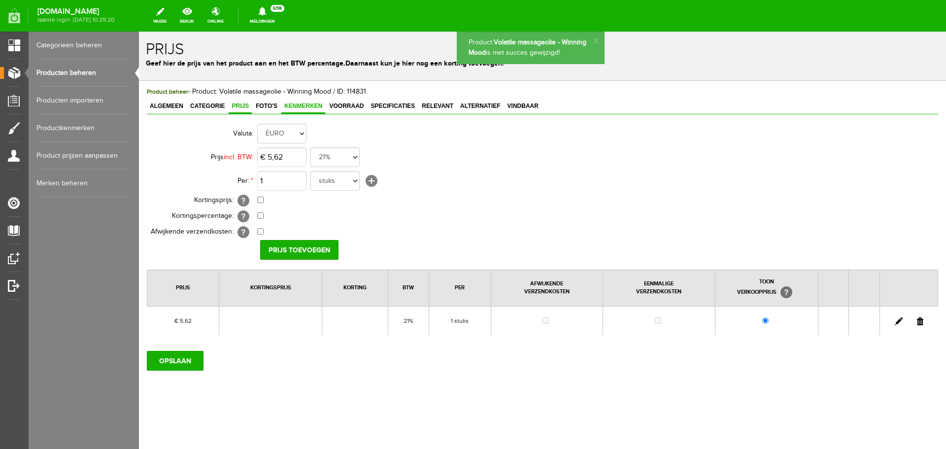
click at [304, 103] on span "Kenmerken" at bounding box center [303, 106] width 44 height 7
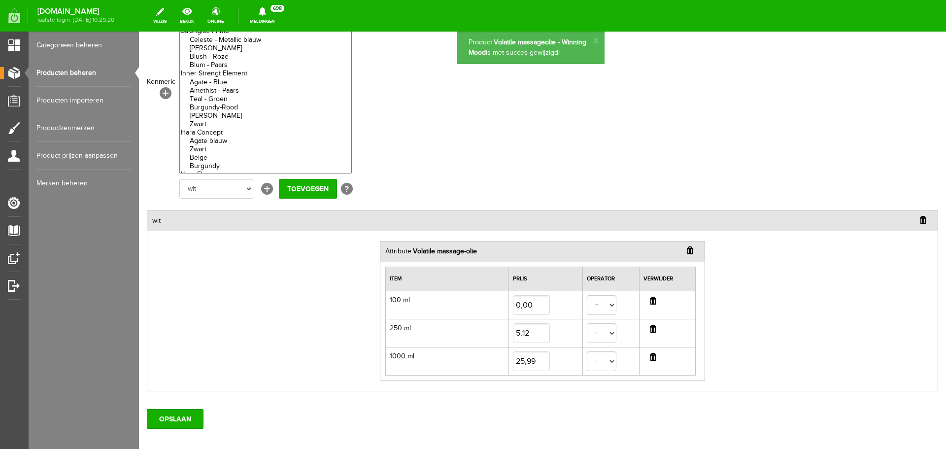
scroll to position [148, 0]
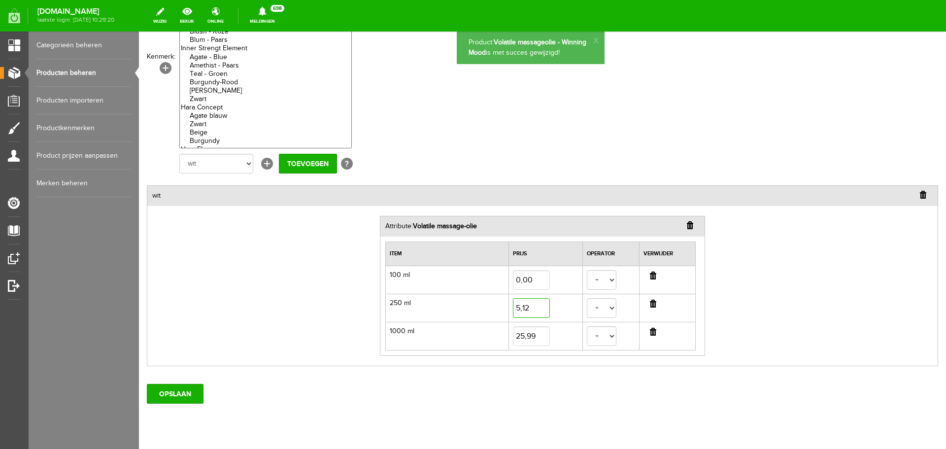
click at [531, 310] on input "5,12" at bounding box center [531, 308] width 37 height 20
type input "5,33"
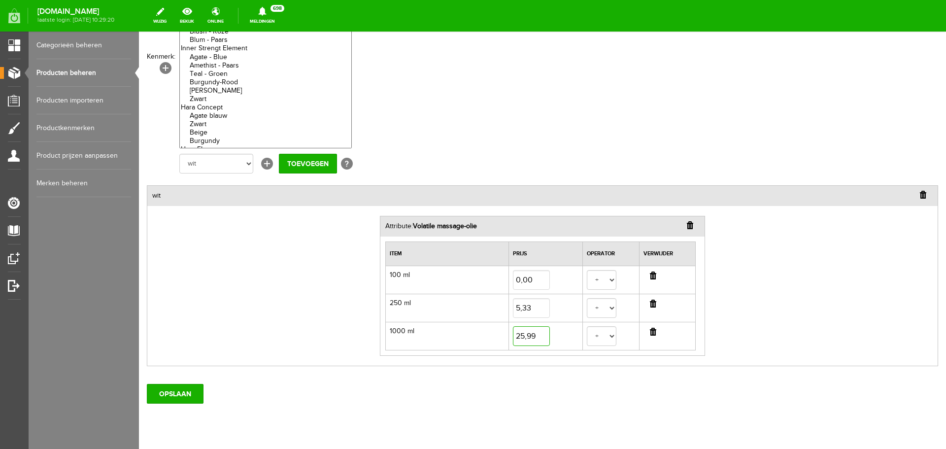
click at [526, 332] on input "25,99" at bounding box center [531, 336] width 37 height 20
type input "26,40"
click at [172, 394] on input "OPSLAAN" at bounding box center [175, 394] width 57 height 20
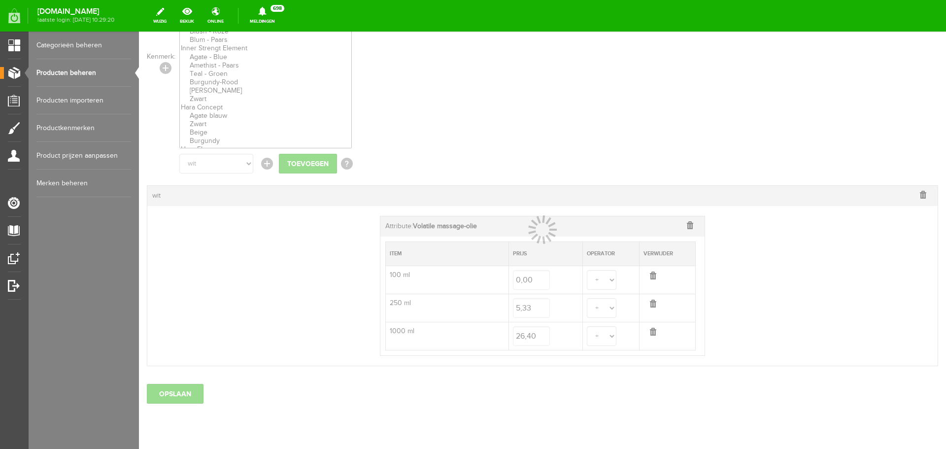
select select
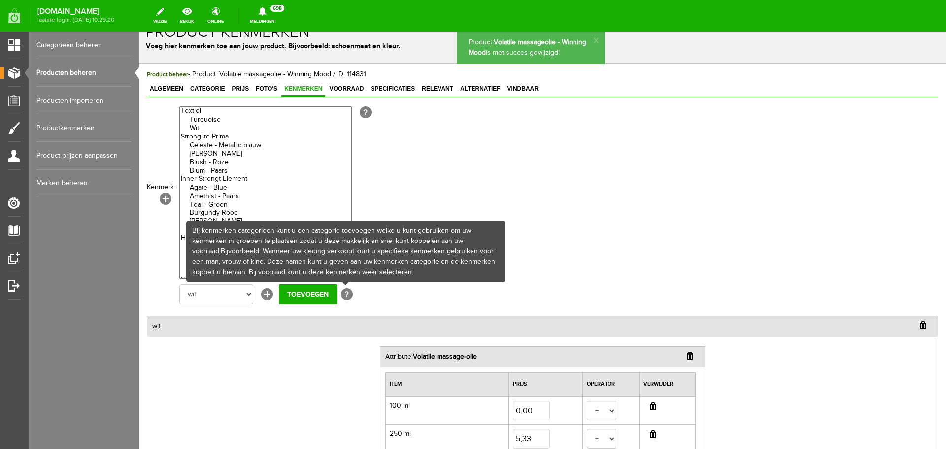
scroll to position [0, 0]
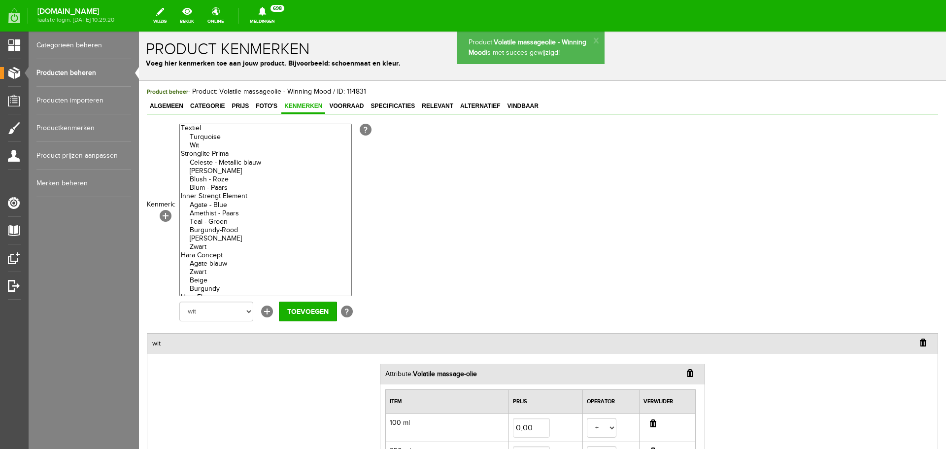
click at [66, 73] on link "Producten beheren" at bounding box center [83, 73] width 95 height 28
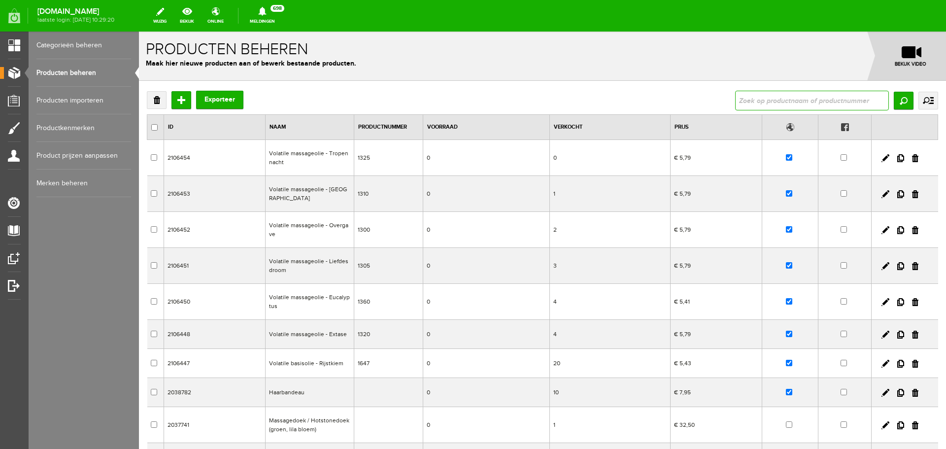
click at [802, 106] on input "text" at bounding box center [812, 101] width 154 height 20
type input "eucaly"
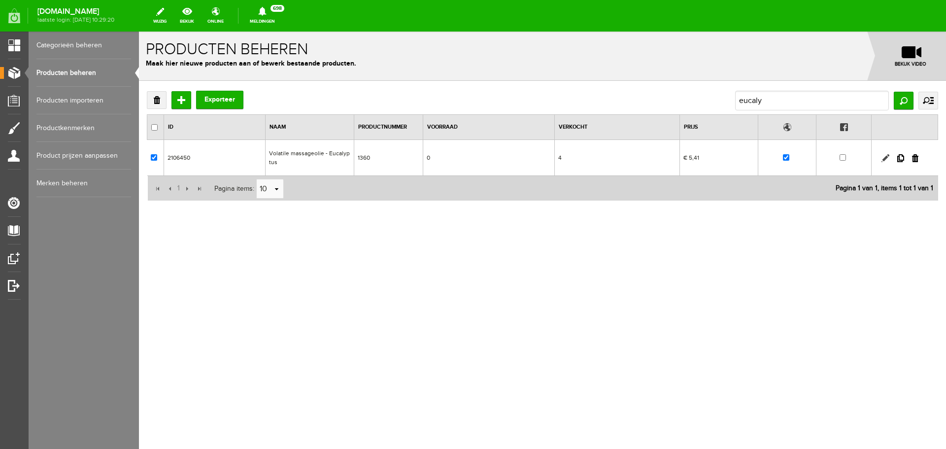
click at [883, 158] on link at bounding box center [886, 158] width 8 height 8
checkbox input "true"
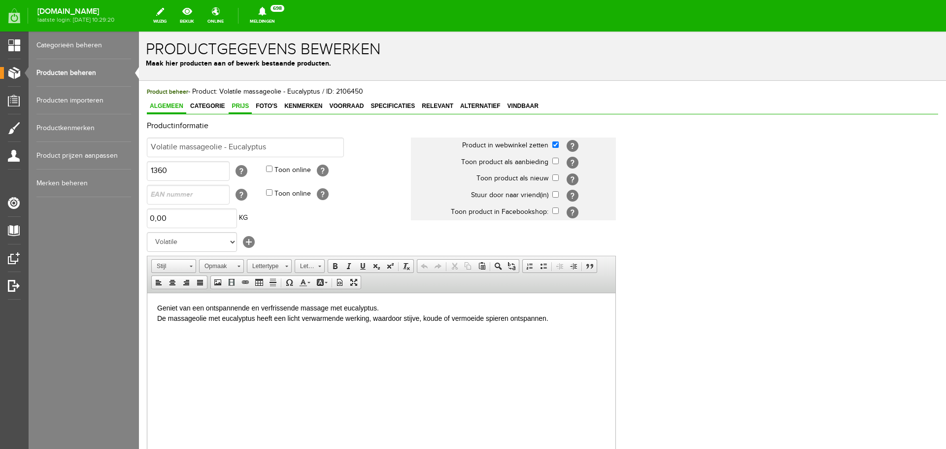
click at [238, 102] on link "Prijs" at bounding box center [240, 107] width 23 height 14
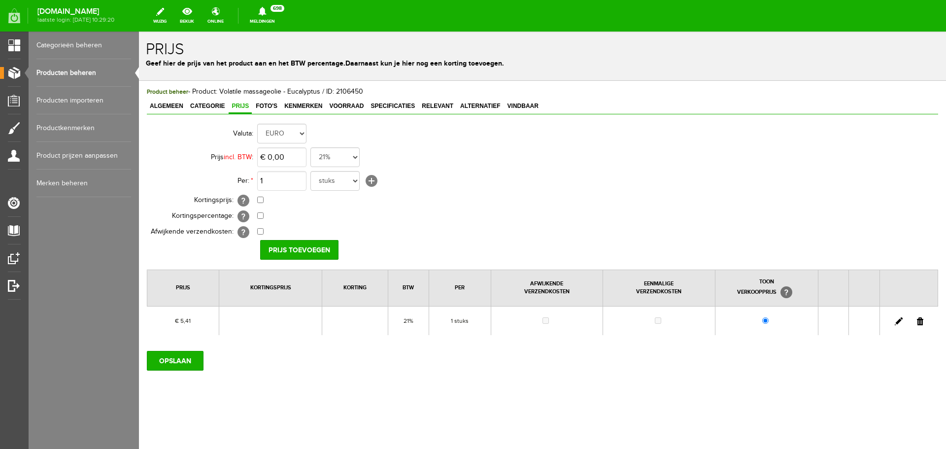
click at [902, 320] on link at bounding box center [899, 321] width 8 height 8
click at [290, 159] on input "5,41" at bounding box center [281, 157] width 49 height 20
type input "€ 5,62"
click at [301, 244] on input "[PERSON_NAME]" at bounding box center [295, 250] width 71 height 20
click at [173, 359] on input "OPSLAAN" at bounding box center [175, 361] width 57 height 20
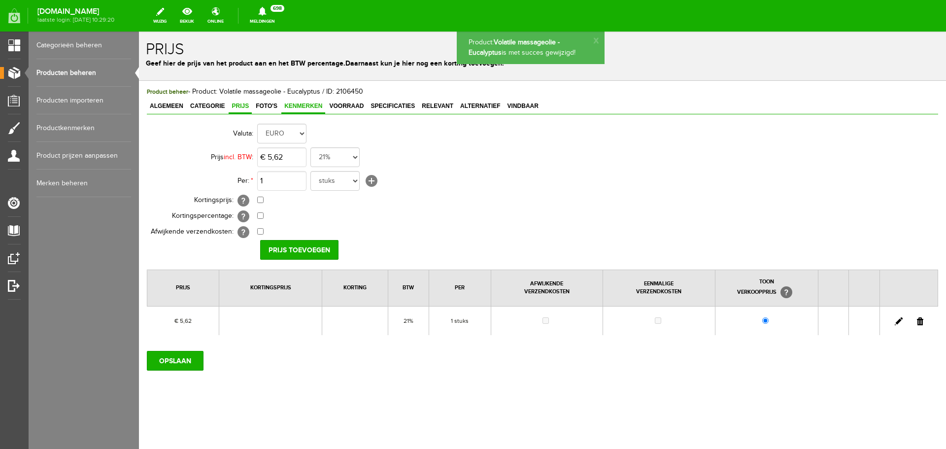
click at [313, 105] on span "Kenmerken" at bounding box center [303, 106] width 44 height 7
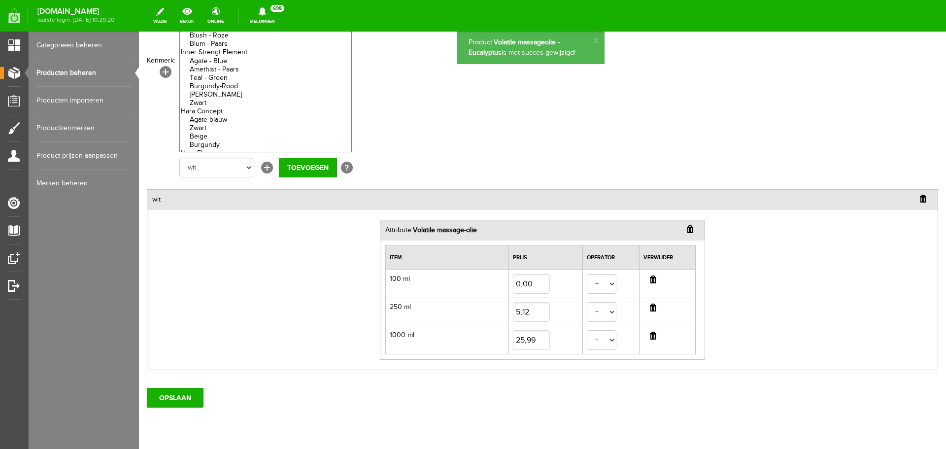
scroll to position [148, 0]
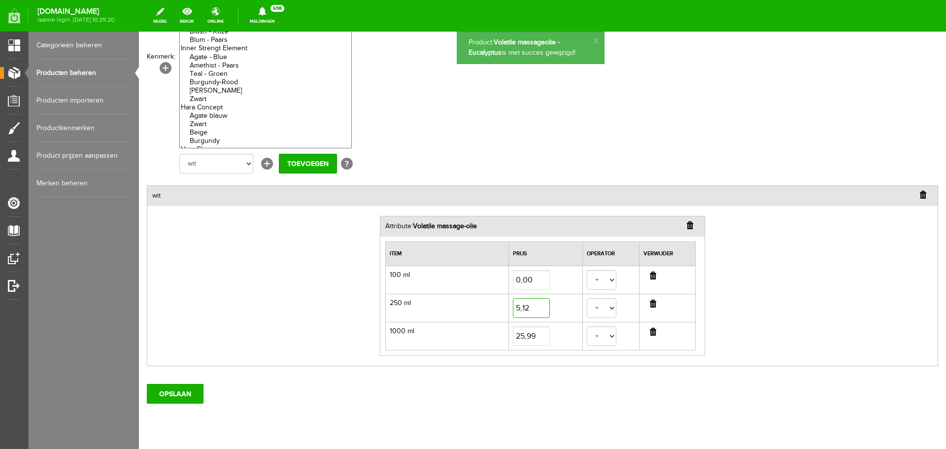
click at [530, 309] on input "5,12" at bounding box center [531, 308] width 37 height 20
type input "5,33"
click at [528, 330] on input "25,99" at bounding box center [531, 336] width 37 height 20
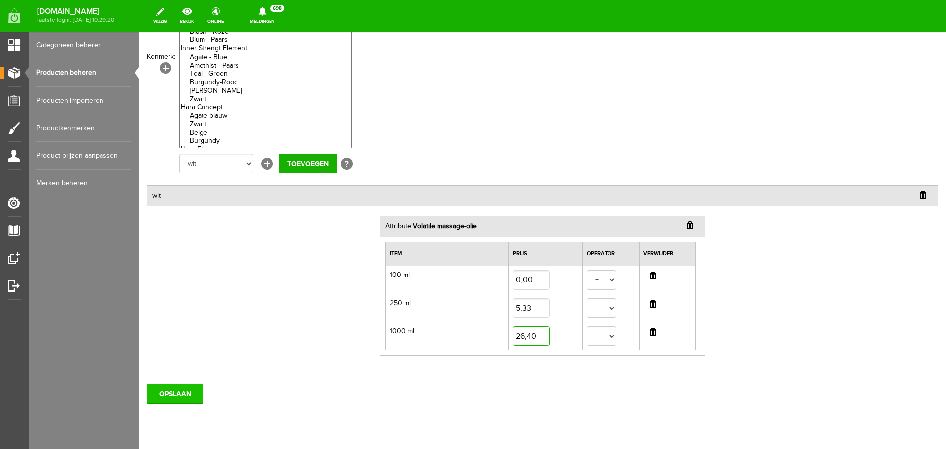
type input "26,40"
click at [179, 393] on input "OPSLAAN" at bounding box center [175, 394] width 57 height 20
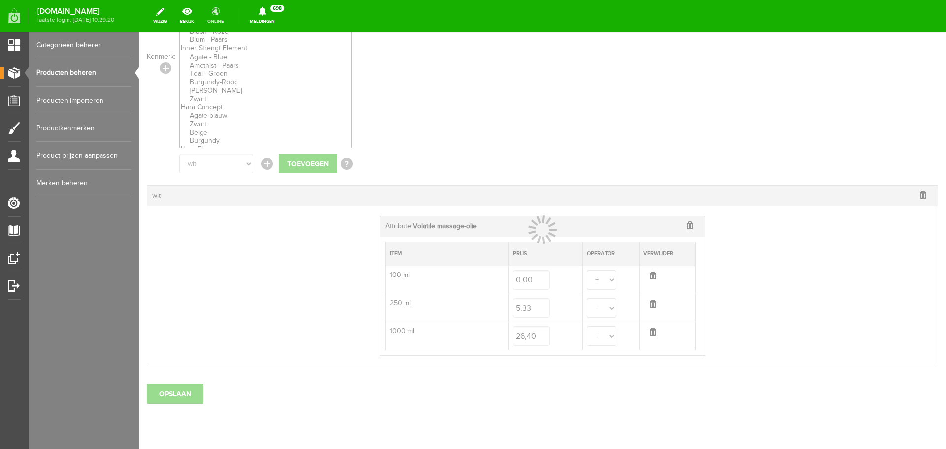
select select
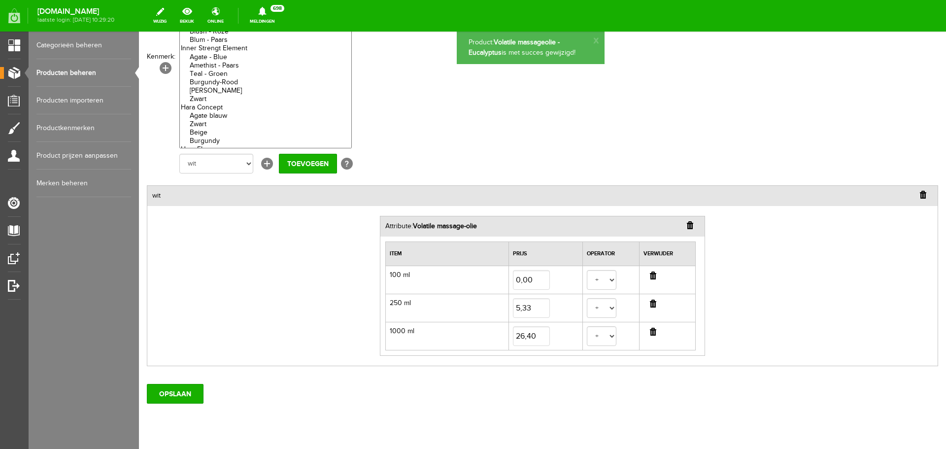
scroll to position [0, 0]
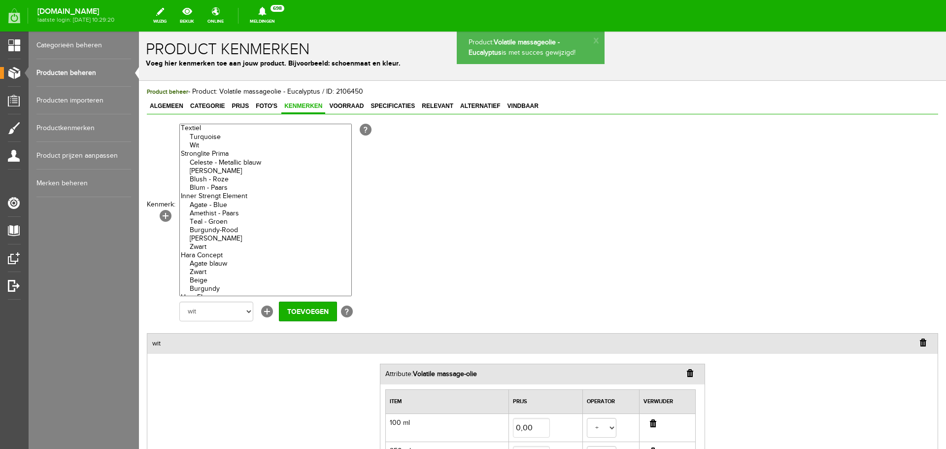
drag, startPoint x: 59, startPoint y: 72, endPoint x: 195, endPoint y: 69, distance: 135.6
click at [59, 72] on link "Producten beheren" at bounding box center [83, 73] width 95 height 28
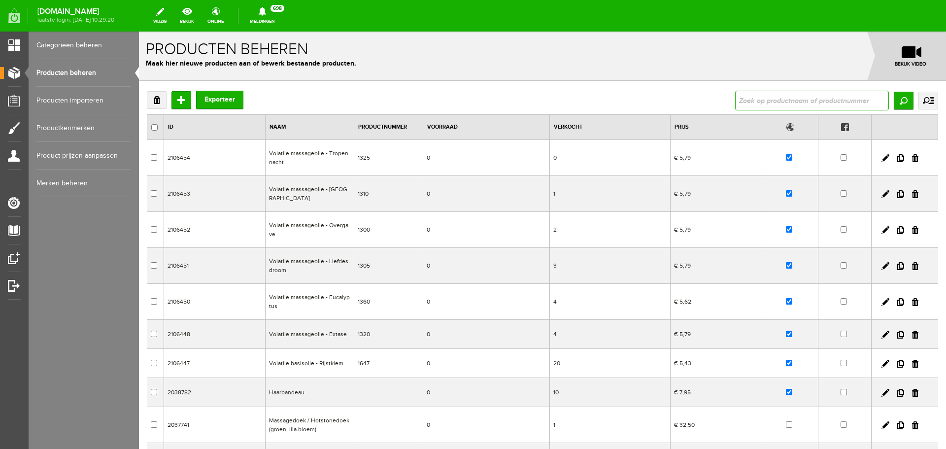
click at [750, 101] on input "text" at bounding box center [812, 101] width 154 height 20
type input "belaste"
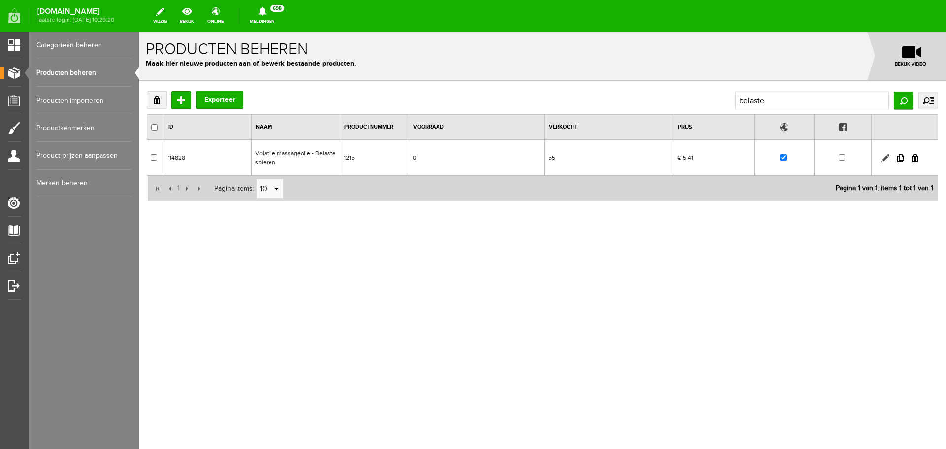
click at [887, 156] on link at bounding box center [886, 158] width 8 height 8
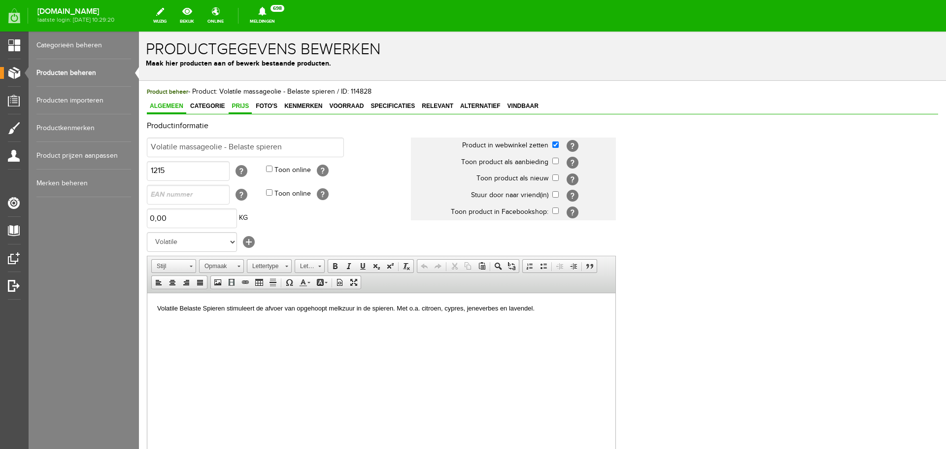
click at [240, 105] on span "Prijs" at bounding box center [240, 106] width 23 height 7
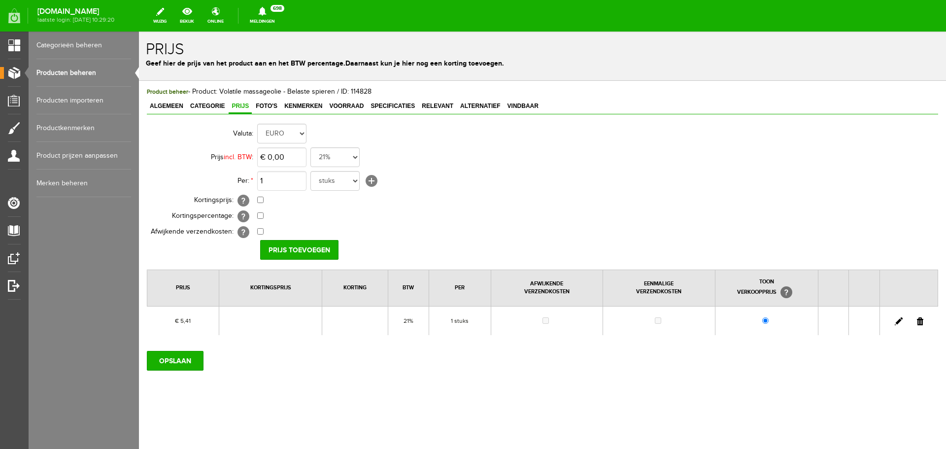
click at [897, 319] on link at bounding box center [899, 321] width 8 height 8
click at [293, 150] on input "5,41" at bounding box center [281, 157] width 49 height 20
type input "€ 5,62"
click at [301, 246] on input "[PERSON_NAME]" at bounding box center [295, 250] width 71 height 20
click at [196, 358] on input "OPSLAAN" at bounding box center [175, 361] width 57 height 20
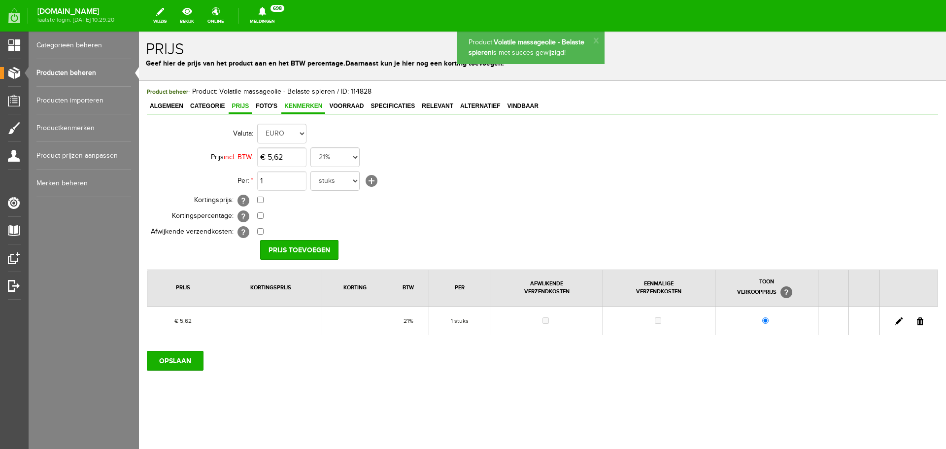
click at [315, 108] on span "Kenmerken" at bounding box center [303, 106] width 44 height 7
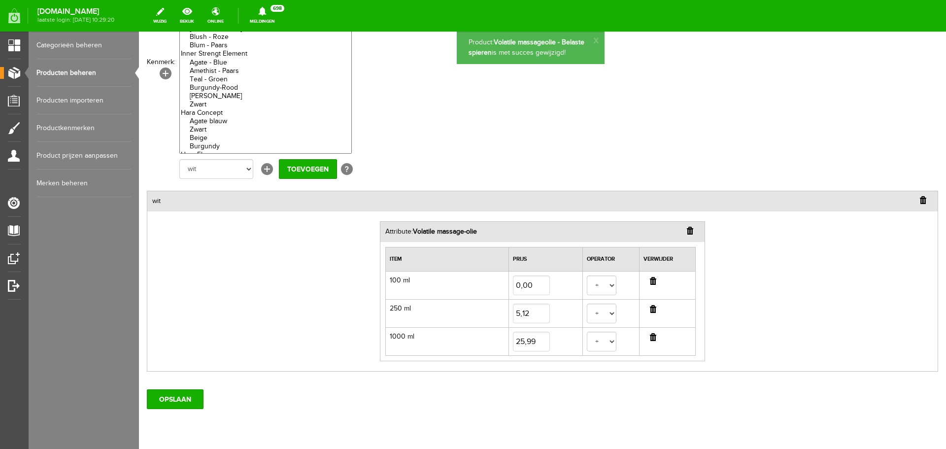
scroll to position [148, 0]
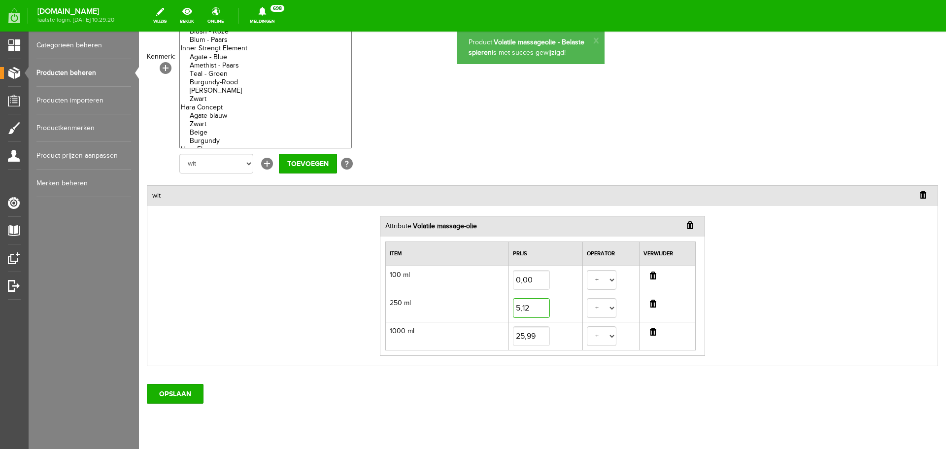
click at [526, 307] on input "5,12" at bounding box center [531, 308] width 37 height 20
type input "5,33"
click at [531, 333] on input "25,99" at bounding box center [531, 336] width 37 height 20
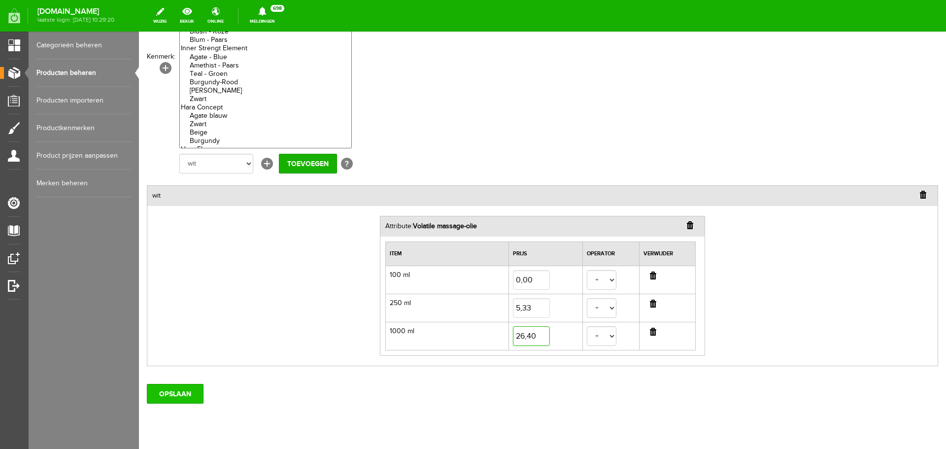
type input "26,40"
click at [167, 389] on input "OPSLAAN" at bounding box center [175, 394] width 57 height 20
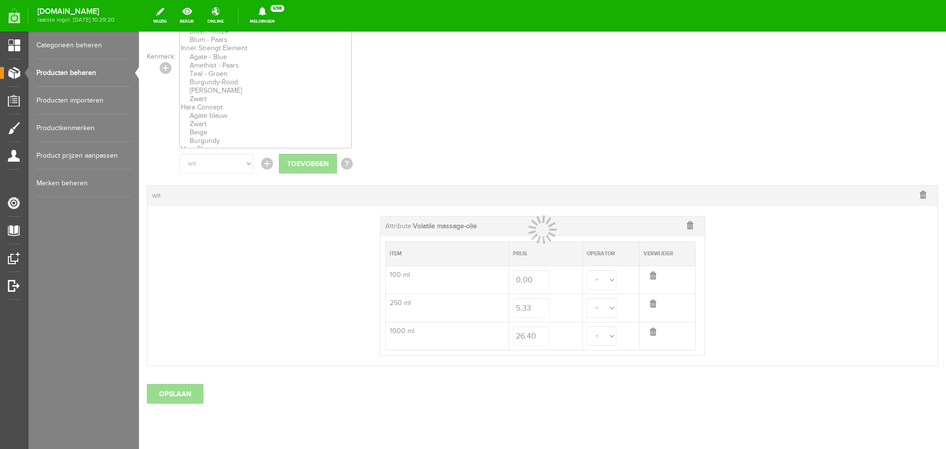
select select
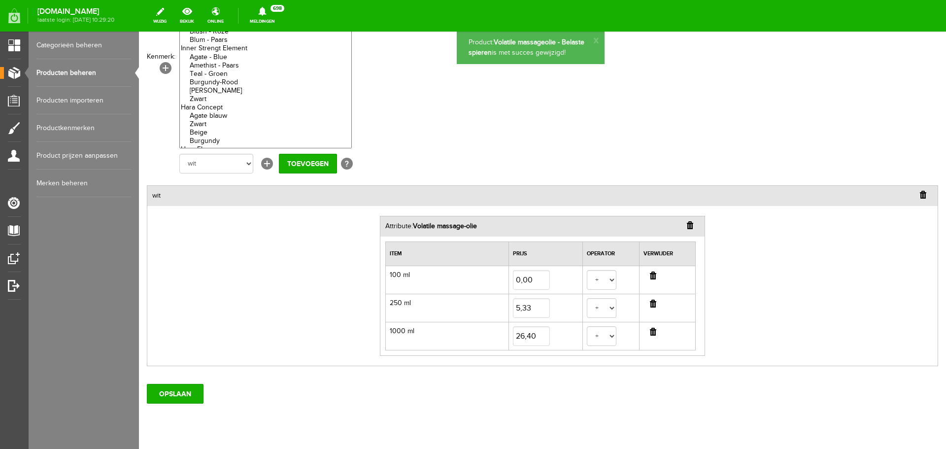
scroll to position [0, 0]
drag, startPoint x: 88, startPoint y: 72, endPoint x: 268, endPoint y: 53, distance: 181.0
click at [88, 72] on link "Producten beheren" at bounding box center [83, 73] width 95 height 28
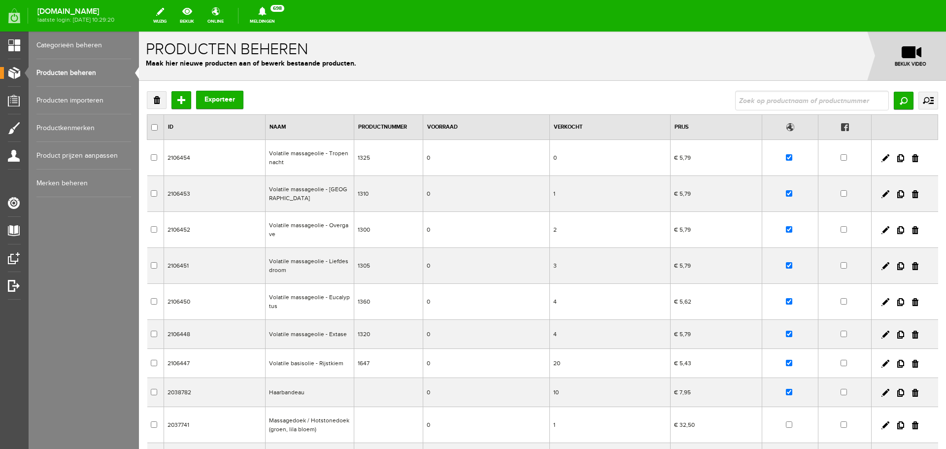
click at [803, 87] on div "Verwijderen Toevoegen Exporteer Zoeken uitgebreid zoeken Categorie Volatile - G…" at bounding box center [542, 329] width 807 height 497
click at [803, 100] on input "text" at bounding box center [812, 101] width 154 height 20
type input "energy"
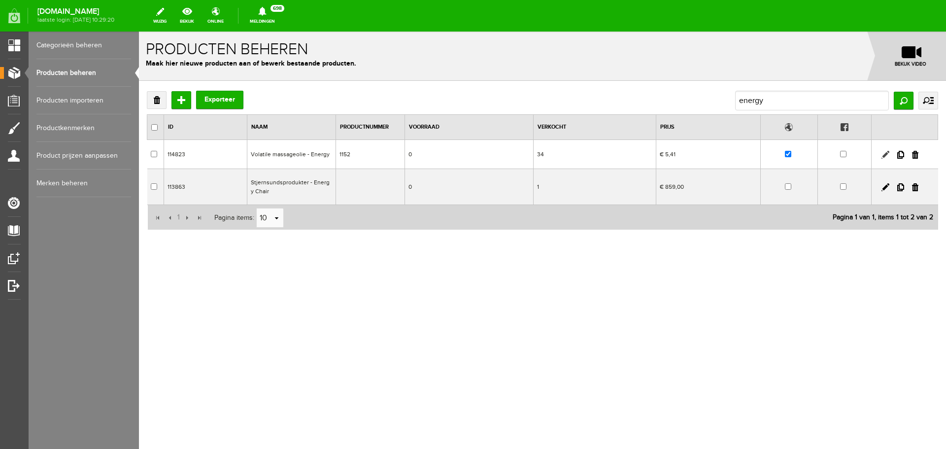
click at [886, 155] on link at bounding box center [886, 155] width 8 height 8
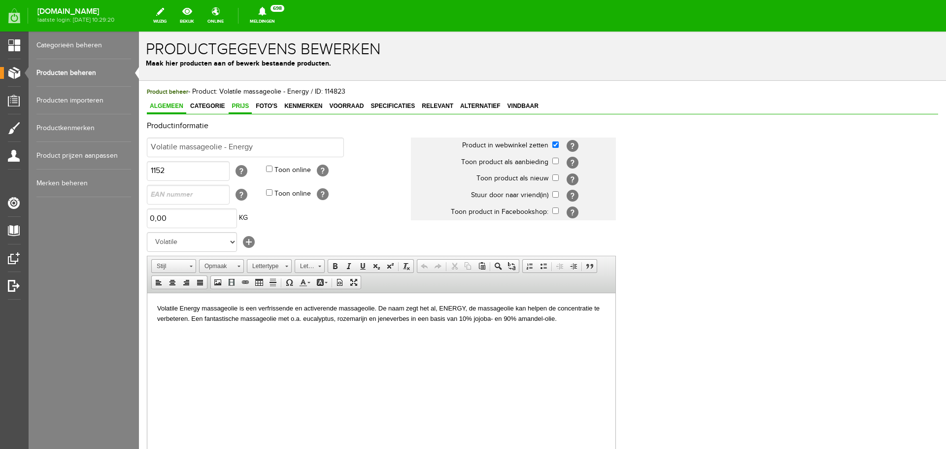
click at [246, 109] on span "Prijs" at bounding box center [240, 106] width 23 height 7
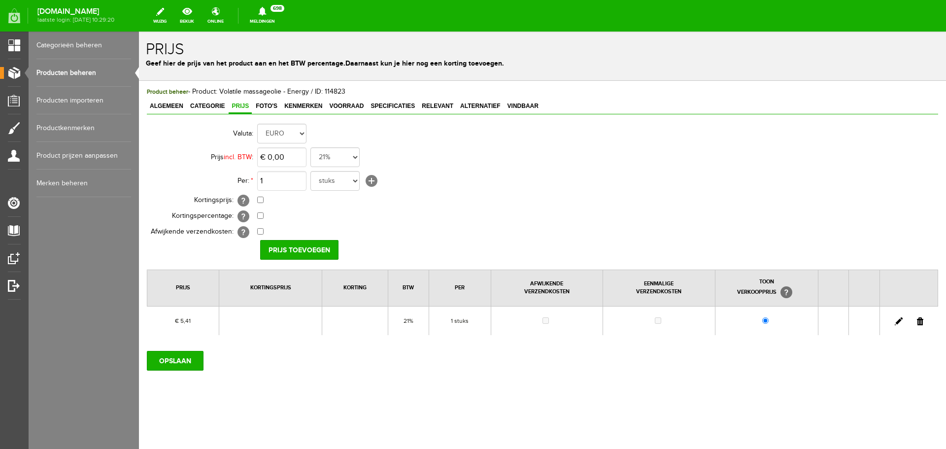
click at [897, 317] on link at bounding box center [899, 321] width 8 height 8
click at [289, 155] on input "5,41" at bounding box center [281, 157] width 49 height 20
type input "€ 5,62"
click at [297, 243] on input "[PERSON_NAME]" at bounding box center [295, 250] width 71 height 20
click at [183, 361] on input "OPSLAAN" at bounding box center [175, 361] width 57 height 20
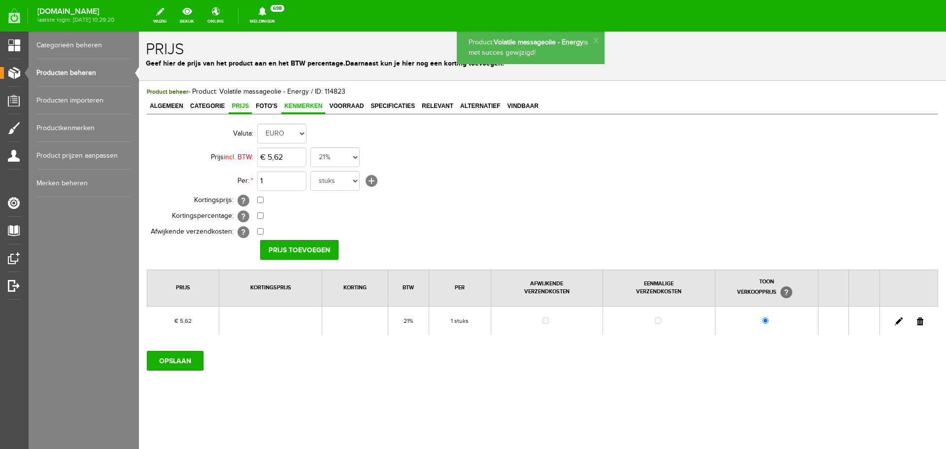
click at [299, 108] on span "Kenmerken" at bounding box center [303, 106] width 44 height 7
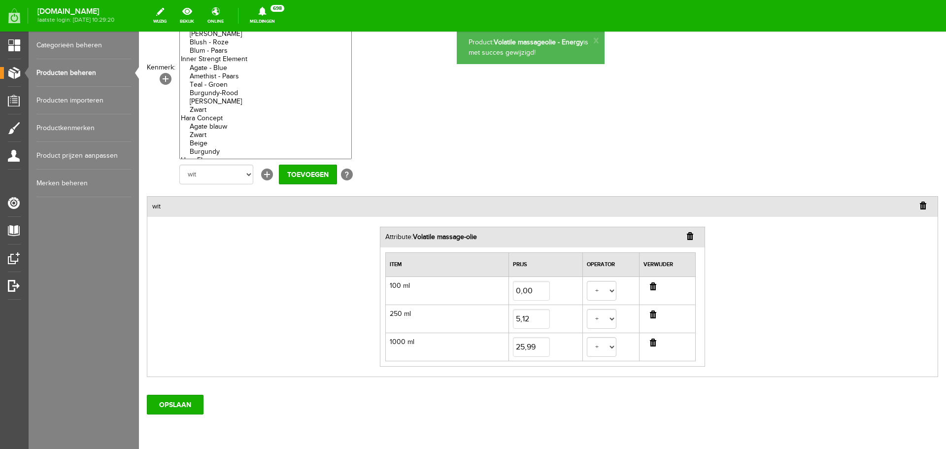
scroll to position [148, 0]
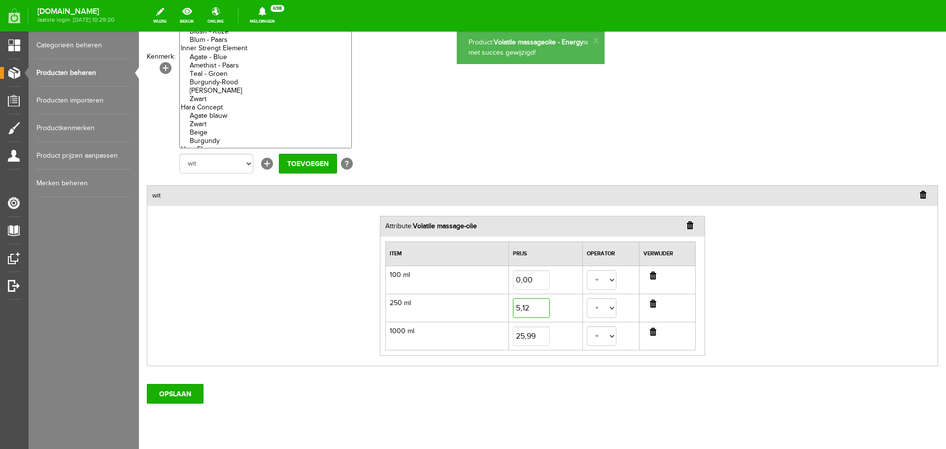
click at [535, 311] on input "5,12" at bounding box center [531, 308] width 37 height 20
type input "5,33"
click at [535, 337] on input "25,99" at bounding box center [531, 336] width 37 height 20
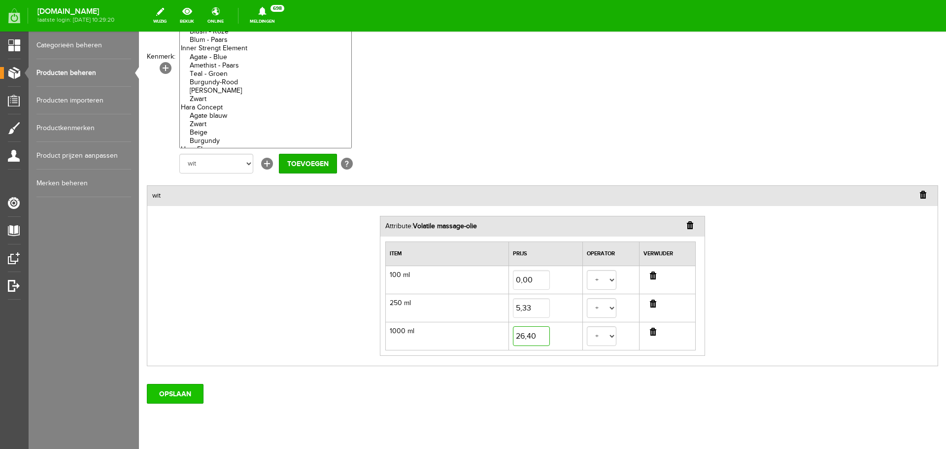
type input "26,40"
click at [184, 392] on input "OPSLAAN" at bounding box center [175, 394] width 57 height 20
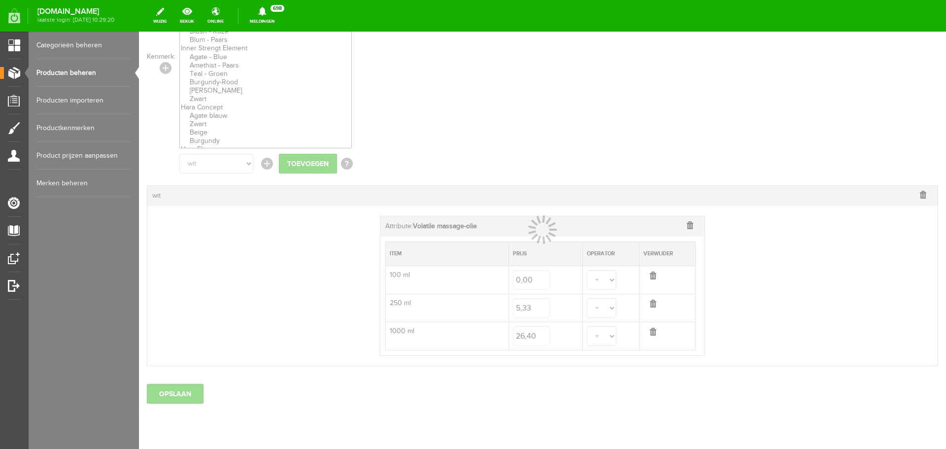
select select
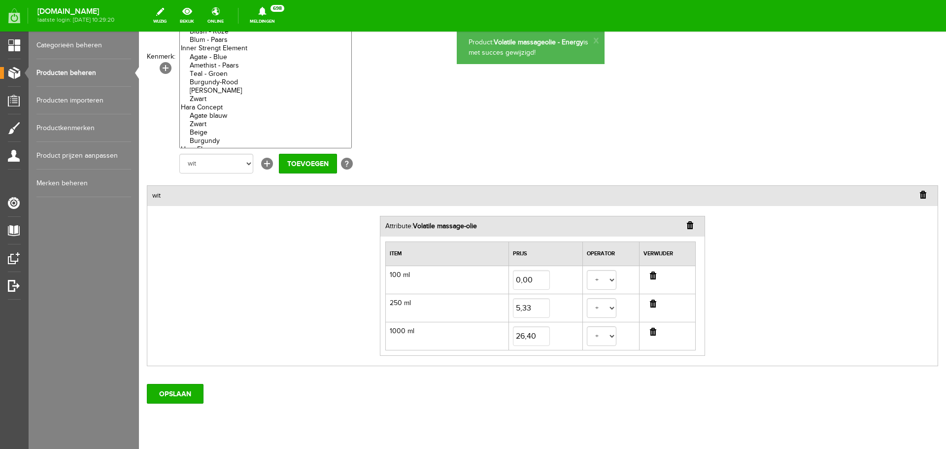
scroll to position [0, 0]
click at [64, 74] on link "Producten beheren" at bounding box center [83, 73] width 95 height 28
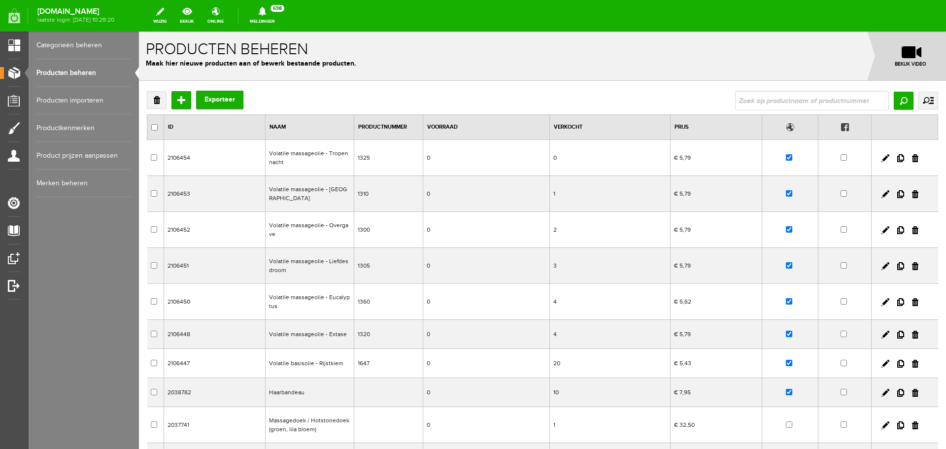
click at [763, 101] on input "text" at bounding box center [812, 101] width 154 height 20
type input "zonne"
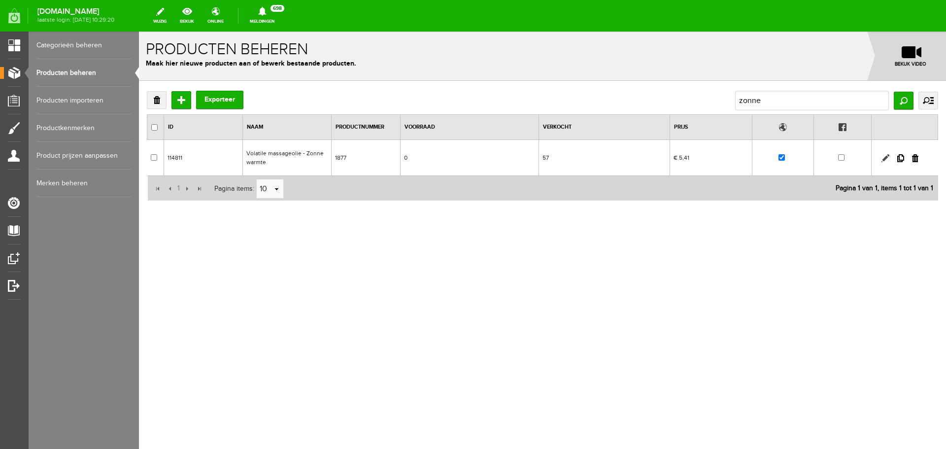
click at [885, 156] on link at bounding box center [886, 158] width 8 height 8
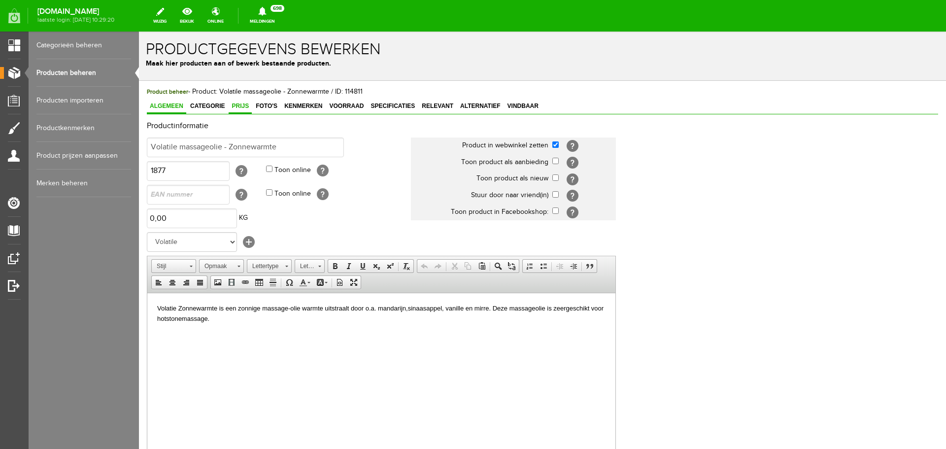
click at [244, 108] on span "Prijs" at bounding box center [240, 106] width 23 height 7
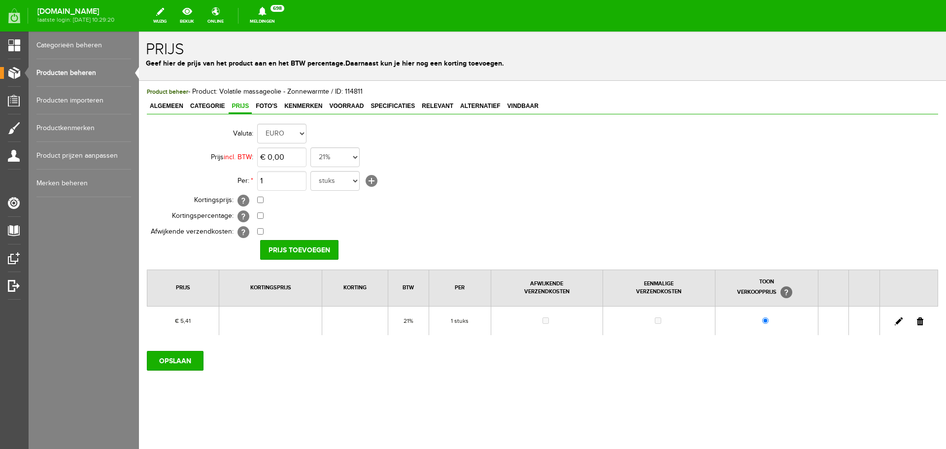
click at [898, 322] on link at bounding box center [899, 321] width 8 height 8
click at [286, 153] on input "5,41" at bounding box center [281, 157] width 49 height 20
type input "€ 5,62"
click at [301, 249] on input "[PERSON_NAME]" at bounding box center [295, 250] width 71 height 20
click at [177, 363] on input "OPSLAAN" at bounding box center [175, 361] width 57 height 20
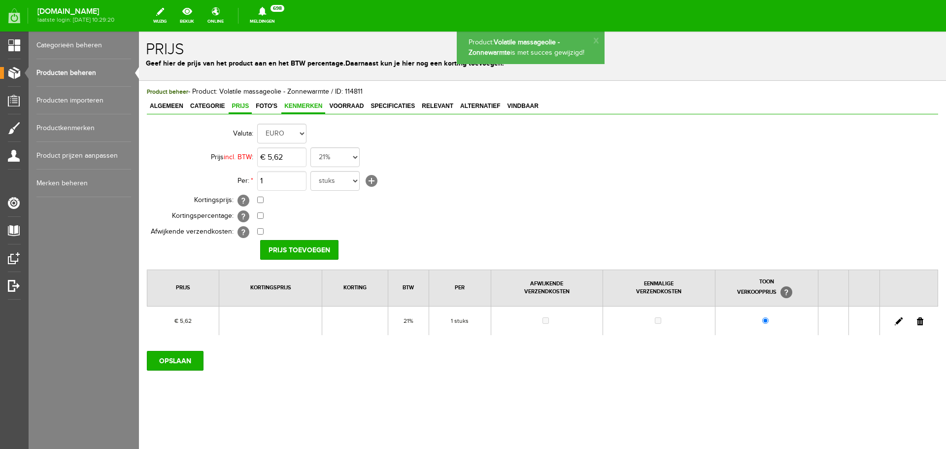
click at [306, 106] on span "Kenmerken" at bounding box center [303, 106] width 44 height 7
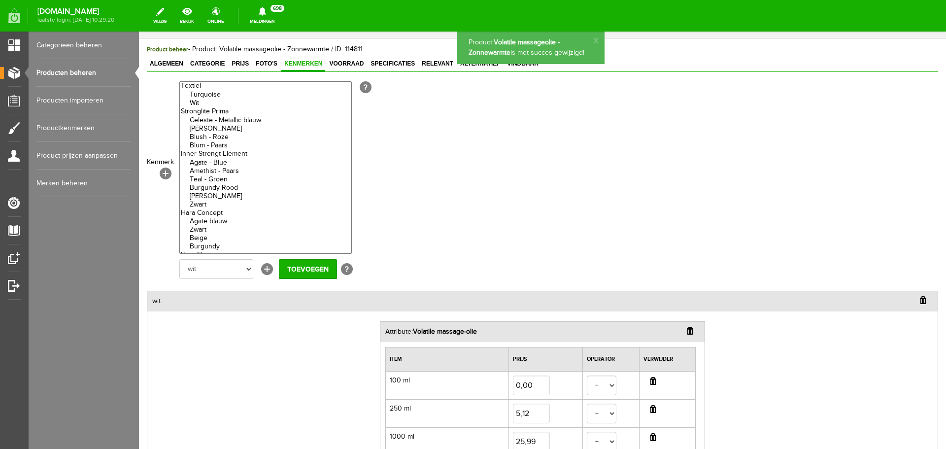
scroll to position [99, 0]
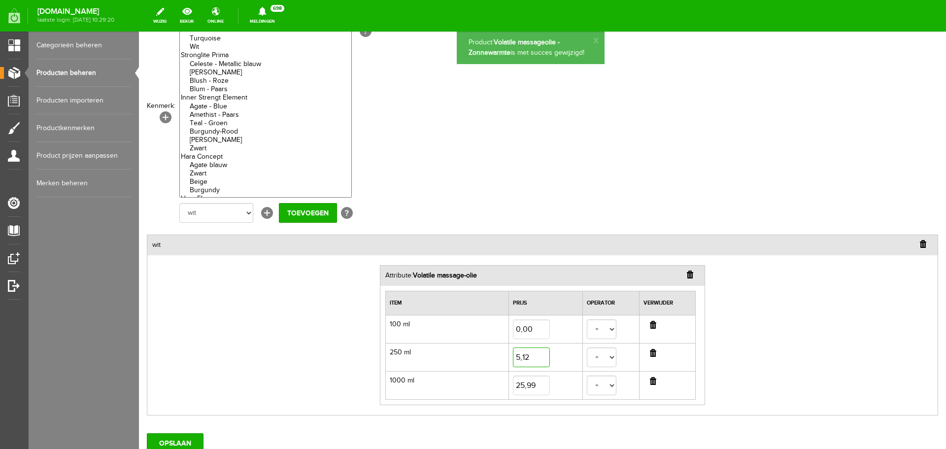
click at [529, 364] on input "5,12" at bounding box center [531, 357] width 37 height 20
type input "5,33"
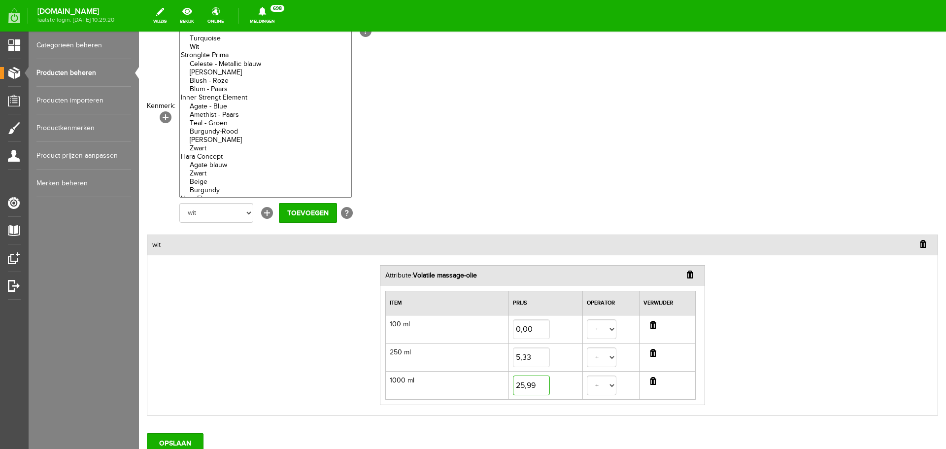
click at [534, 386] on input "25,99" at bounding box center [531, 386] width 37 height 20
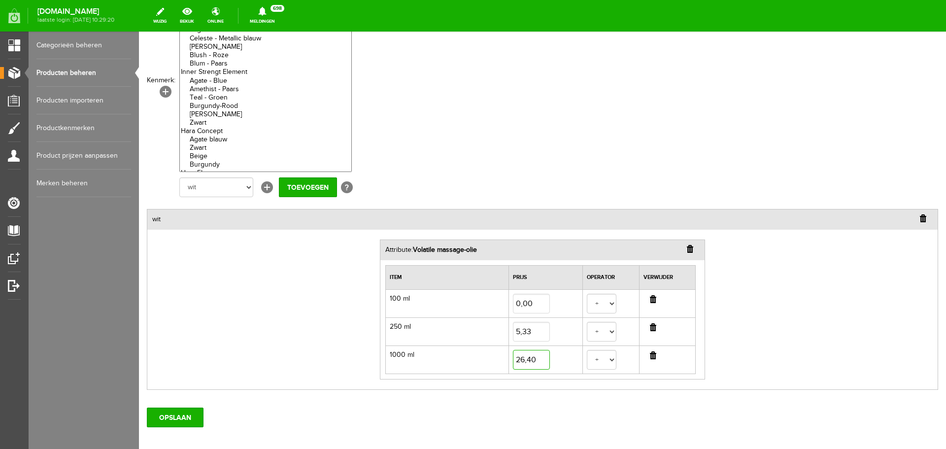
scroll to position [148, 0]
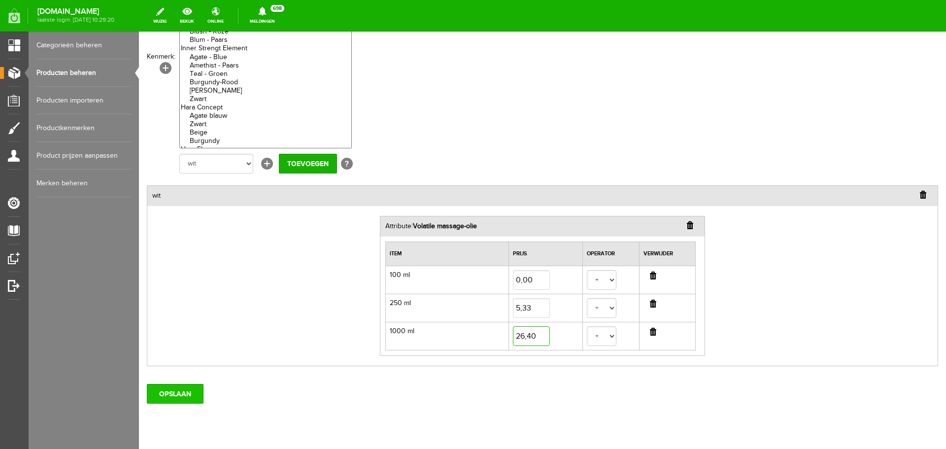
type input "26,40"
click at [199, 390] on input "OPSLAAN" at bounding box center [175, 394] width 57 height 20
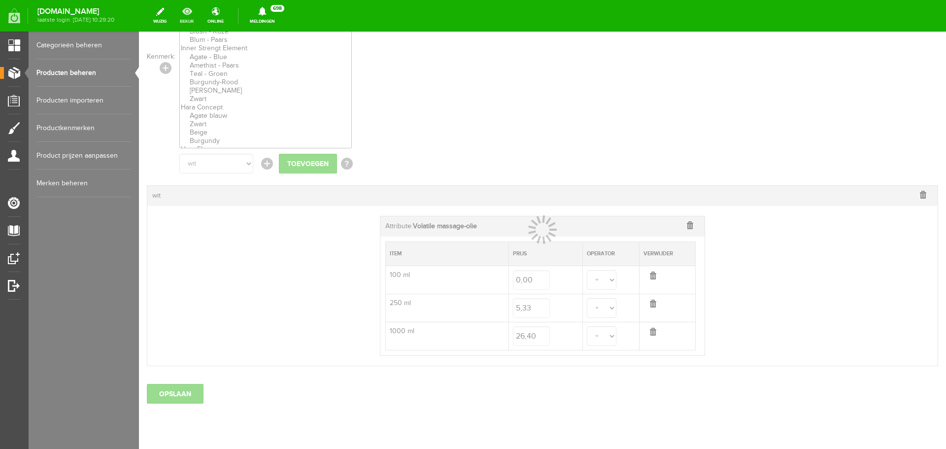
select select
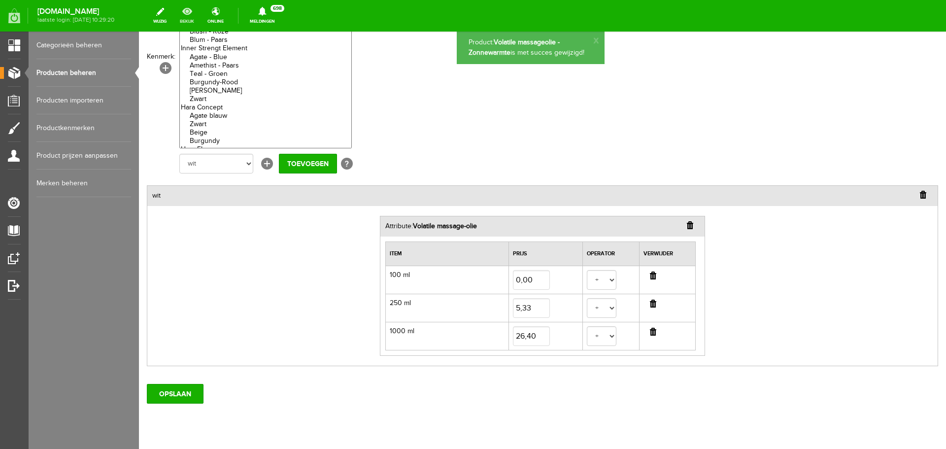
scroll to position [0, 0]
click at [80, 55] on link "Categorieën beheren" at bounding box center [83, 46] width 95 height 28
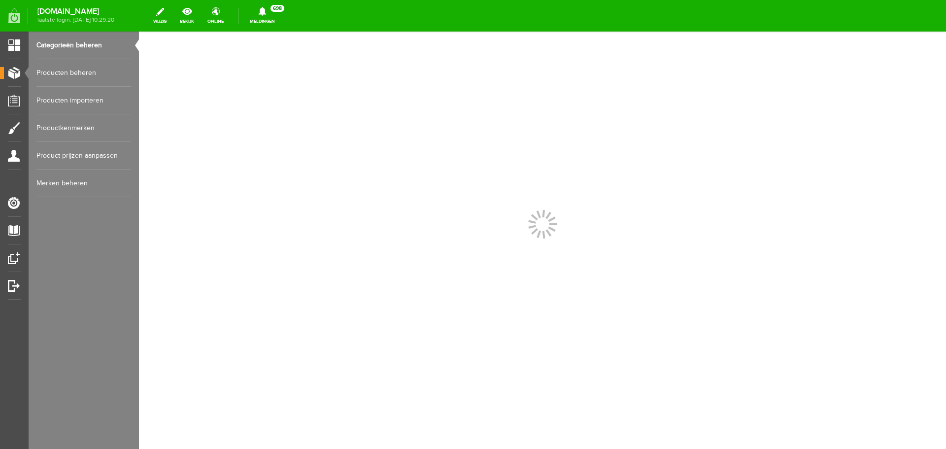
click at [80, 70] on link "Producten beheren" at bounding box center [83, 73] width 95 height 28
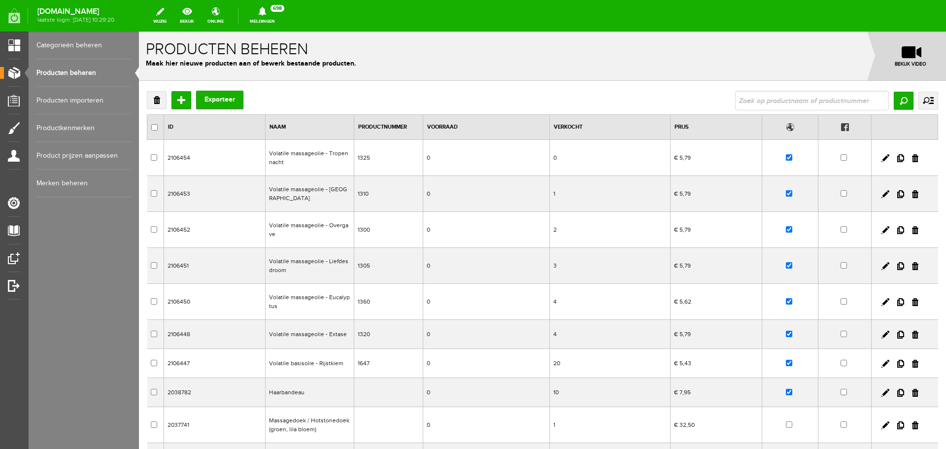
click at [752, 104] on input "text" at bounding box center [812, 101] width 154 height 20
type input "vitali"
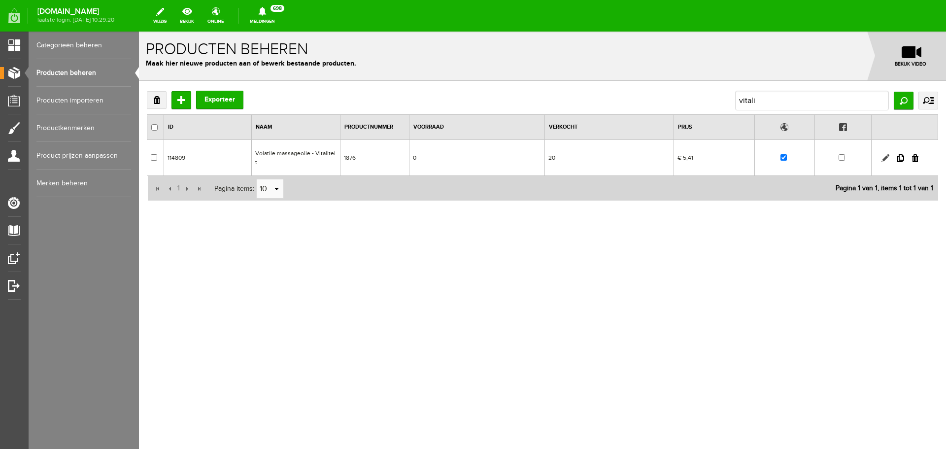
click at [884, 154] on link at bounding box center [886, 158] width 8 height 8
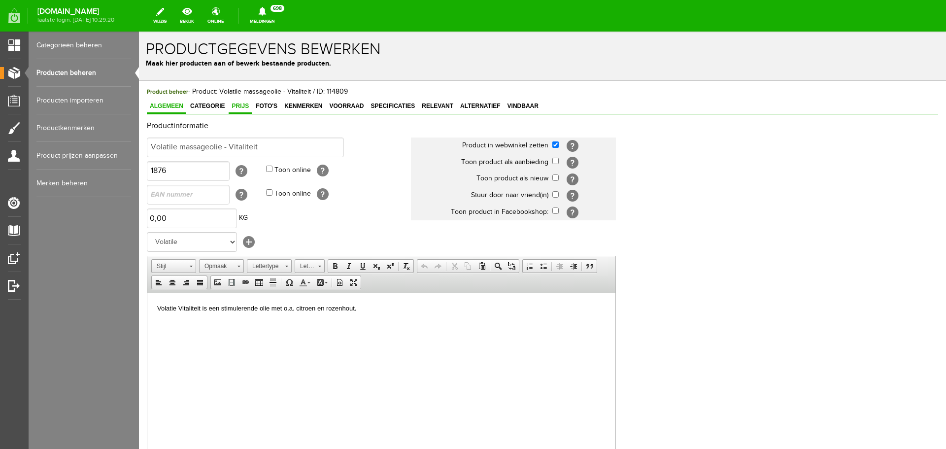
click at [238, 106] on span "Prijs" at bounding box center [240, 106] width 23 height 7
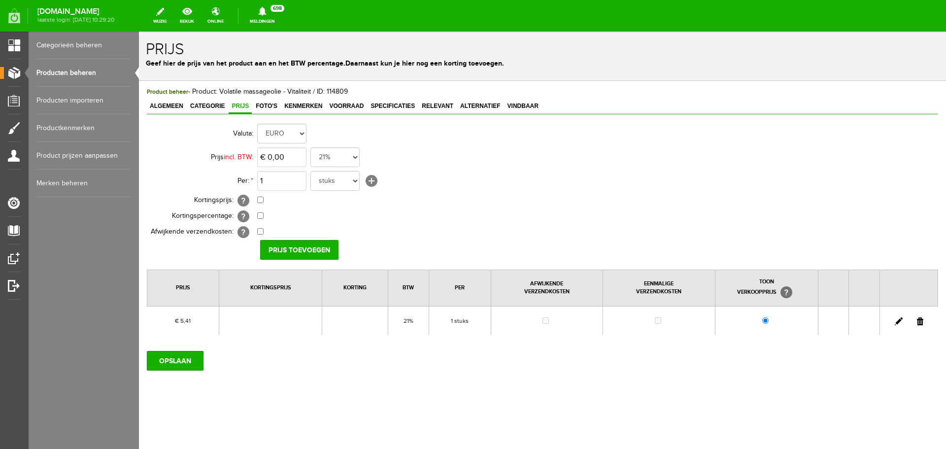
click at [898, 321] on link at bounding box center [899, 321] width 8 height 8
click at [299, 155] on input "5,41" at bounding box center [281, 157] width 49 height 20
type input "€ 5,62"
click at [298, 251] on input "[PERSON_NAME]" at bounding box center [295, 250] width 71 height 20
click at [181, 354] on input "OPSLAAN" at bounding box center [175, 361] width 57 height 20
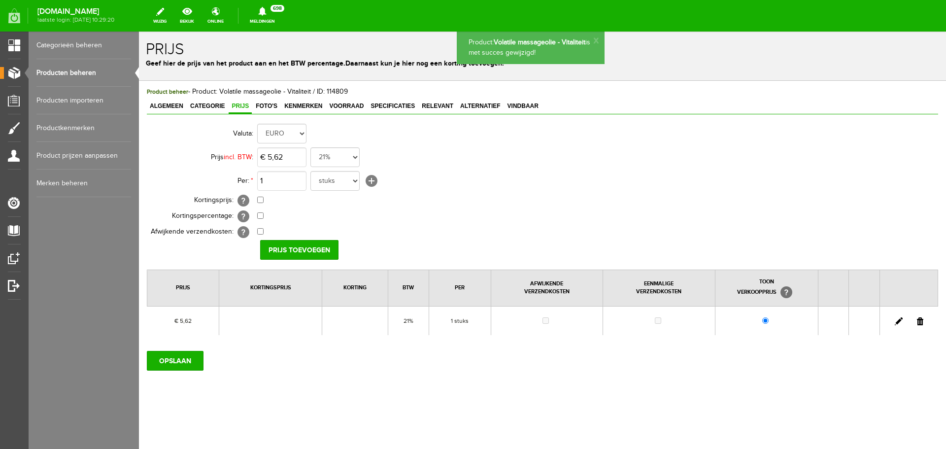
click at [312, 104] on span "Kenmerken" at bounding box center [303, 106] width 44 height 7
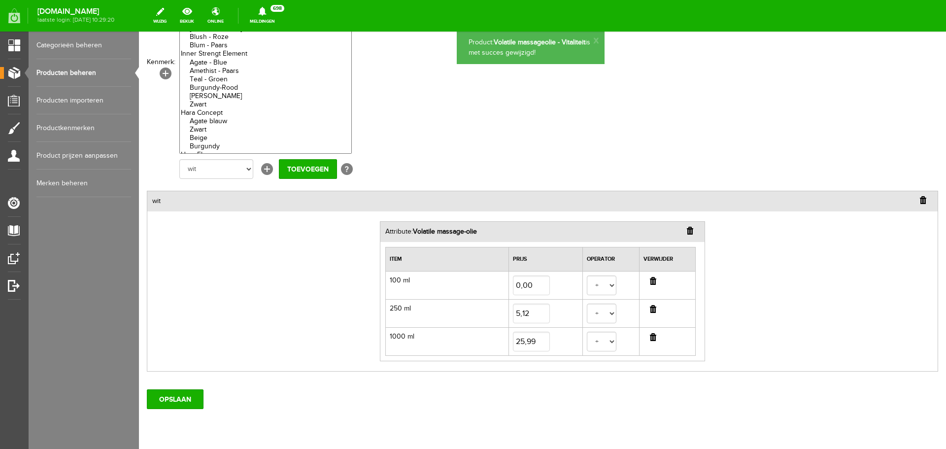
scroll to position [148, 0]
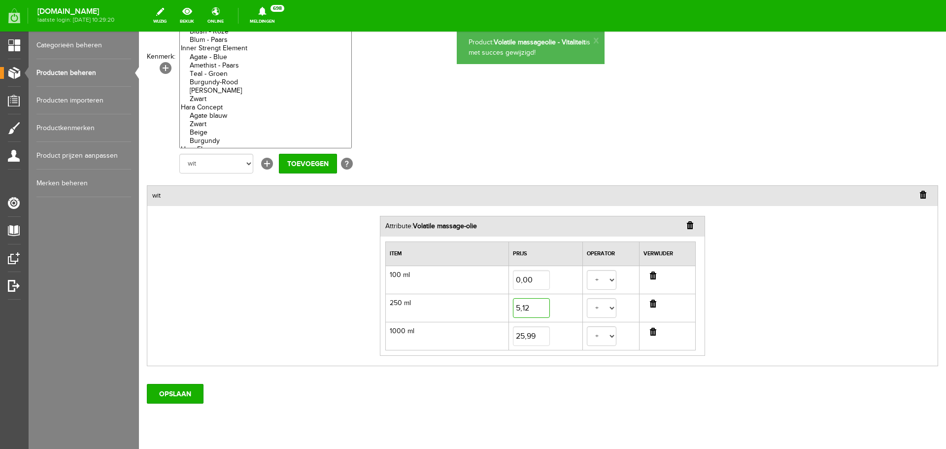
click at [534, 306] on input "5,12" at bounding box center [531, 308] width 37 height 20
type input "5,33"
click at [539, 341] on input "25,99" at bounding box center [531, 336] width 37 height 20
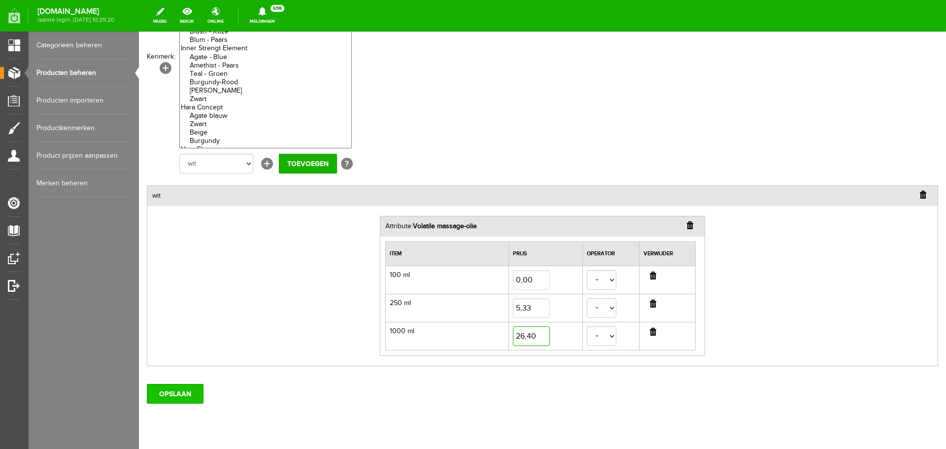
type input "26,40"
click at [177, 391] on input "OPSLAAN" at bounding box center [175, 394] width 57 height 20
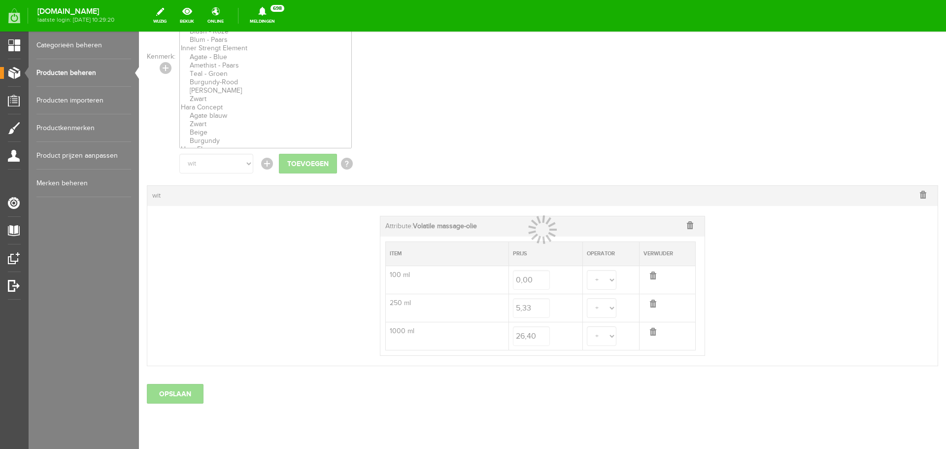
select select
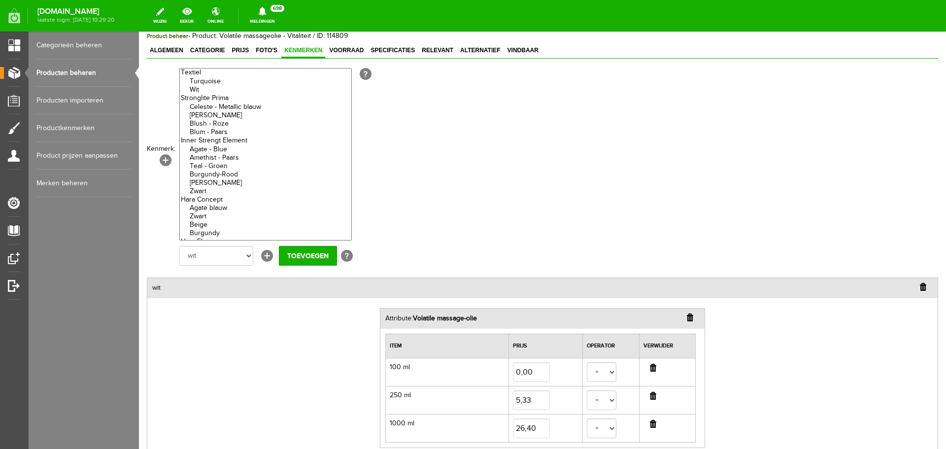
scroll to position [49, 0]
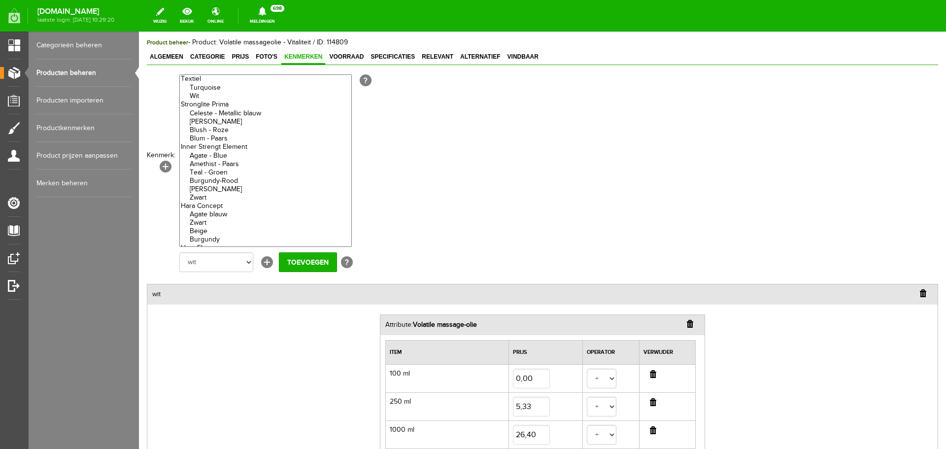
click at [83, 64] on link "Producten beheren" at bounding box center [83, 73] width 95 height 28
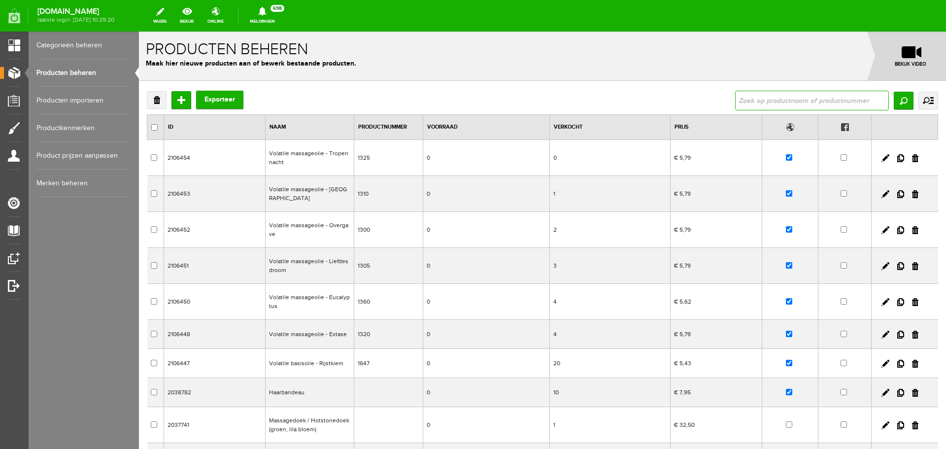
click at [765, 100] on input "text" at bounding box center [812, 101] width 154 height 20
type input "warming"
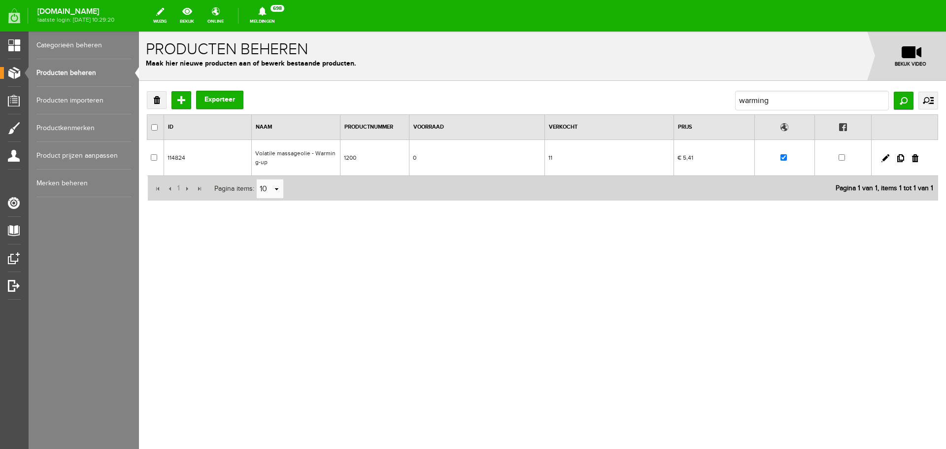
drag, startPoint x: 887, startPoint y: 155, endPoint x: 880, endPoint y: 166, distance: 12.9
click at [887, 155] on link at bounding box center [886, 158] width 8 height 8
checkbox input "true"
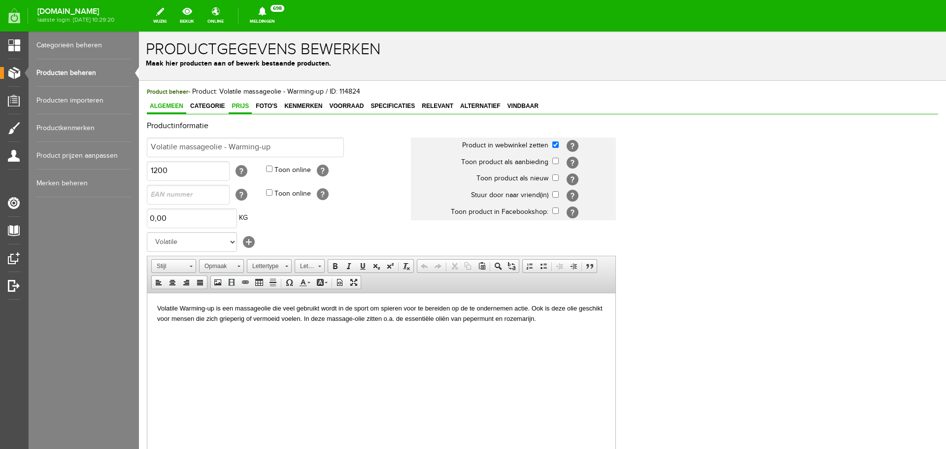
click at [247, 105] on span "Prijs" at bounding box center [240, 106] width 23 height 7
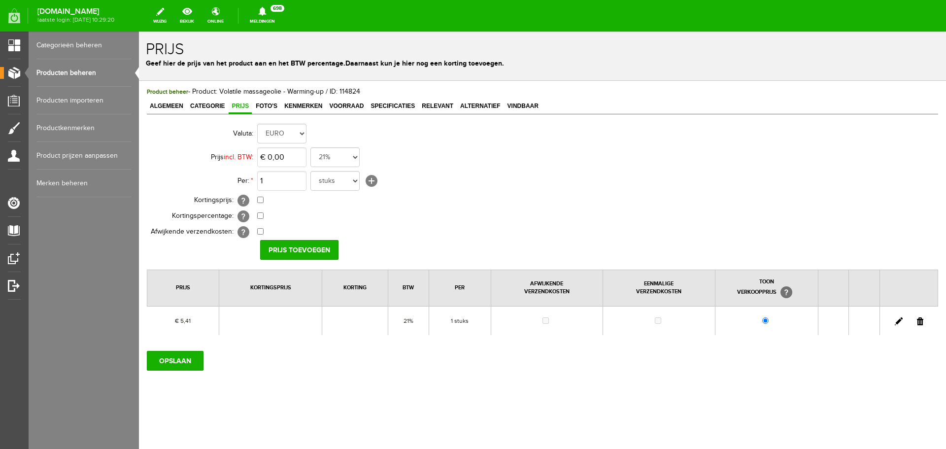
click at [897, 323] on link at bounding box center [899, 321] width 8 height 8
click at [283, 155] on input "5,41" at bounding box center [281, 157] width 49 height 20
type input "€ 5,62"
click at [305, 251] on input "[PERSON_NAME]" at bounding box center [295, 250] width 71 height 20
click at [182, 358] on input "OPSLAAN" at bounding box center [175, 361] width 57 height 20
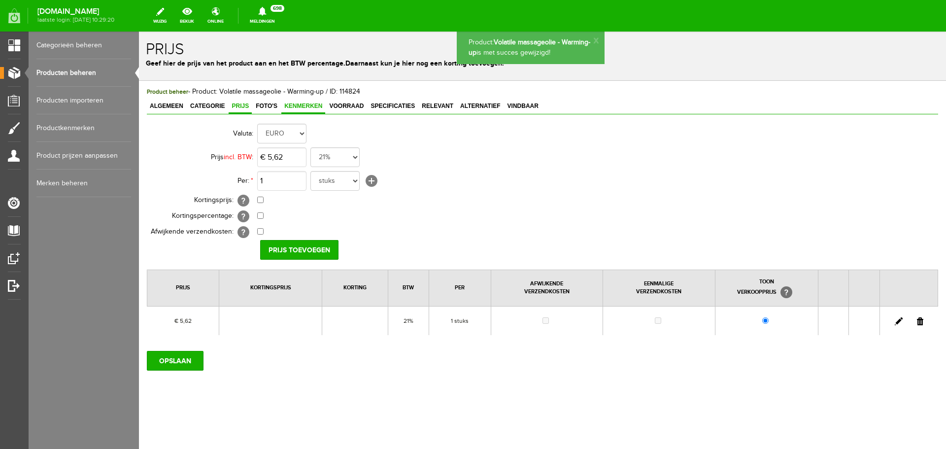
click at [303, 104] on span "Kenmerken" at bounding box center [303, 106] width 44 height 7
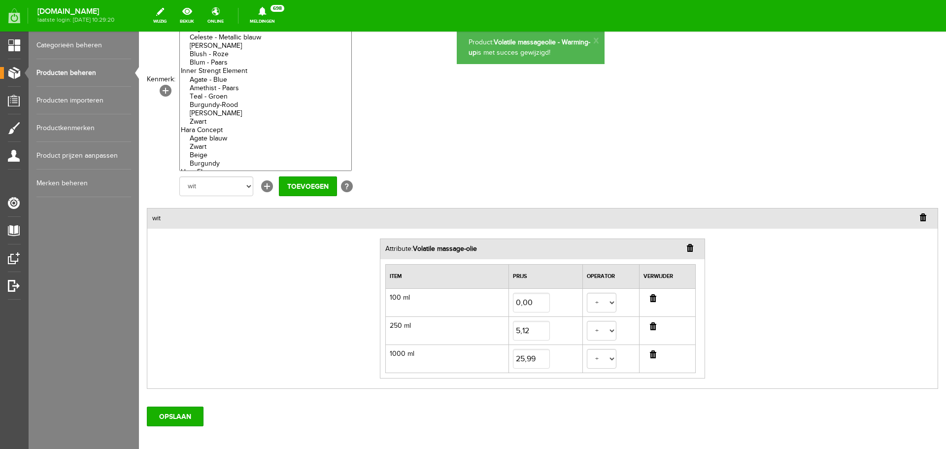
scroll to position [148, 0]
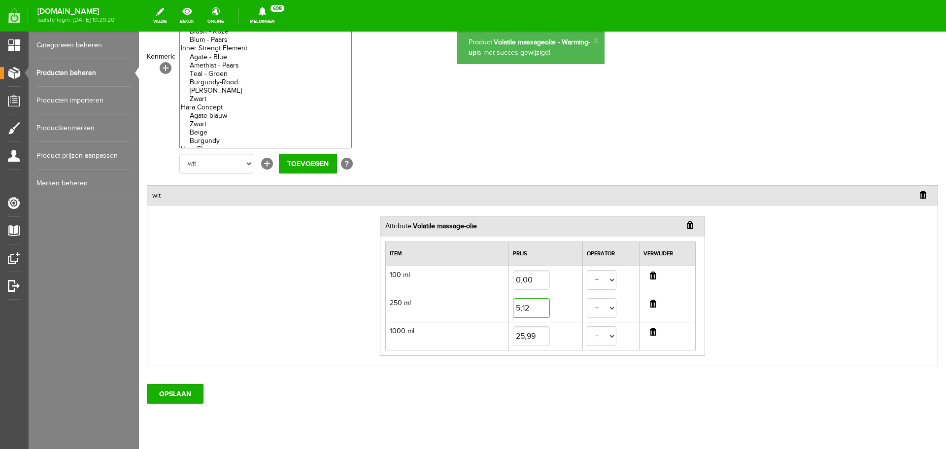
click at [531, 310] on input "5,12" at bounding box center [531, 308] width 37 height 20
type input "5,33"
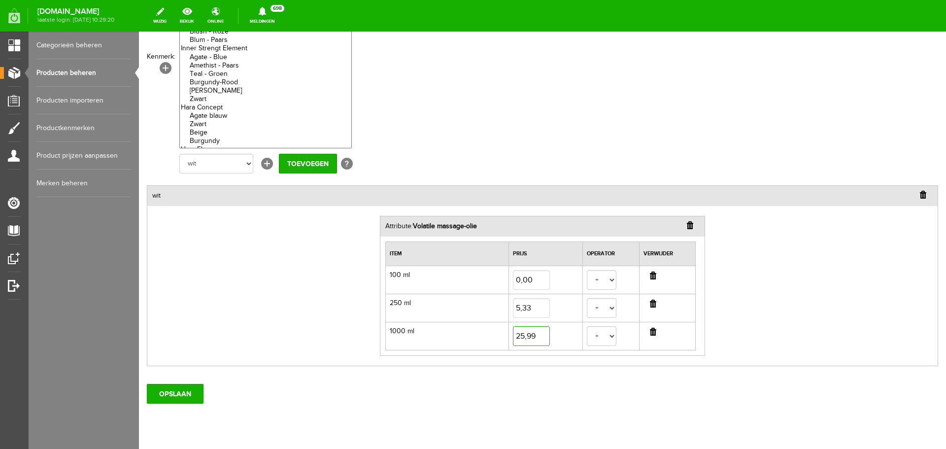
click at [530, 340] on input "25,99" at bounding box center [531, 336] width 37 height 20
type input "26,40"
click at [173, 386] on input "OPSLAAN" at bounding box center [175, 394] width 57 height 20
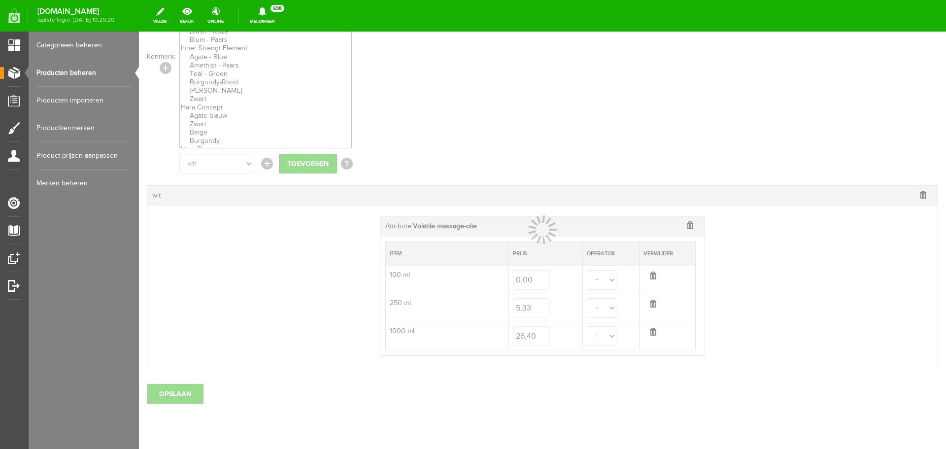
select select
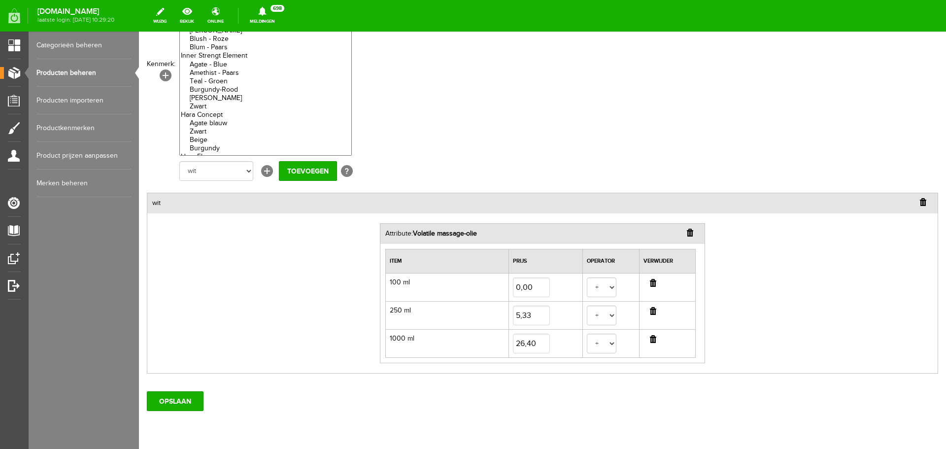
scroll to position [0, 0]
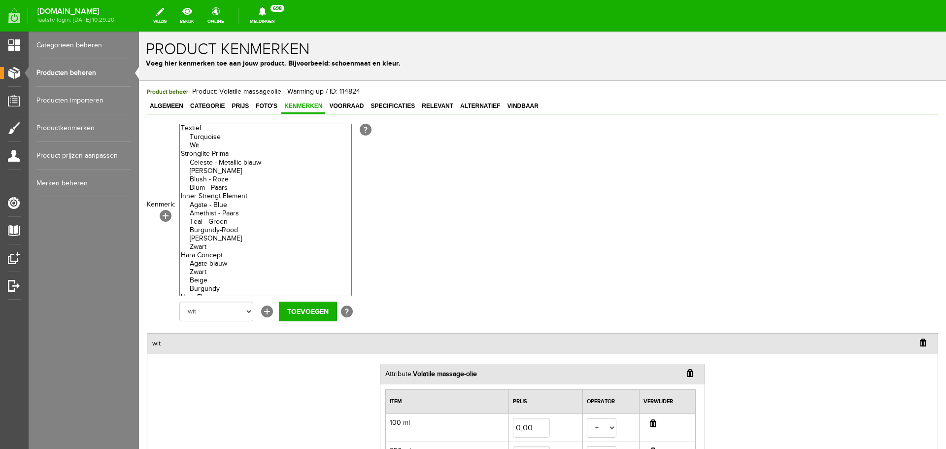
drag, startPoint x: 81, startPoint y: 75, endPoint x: 87, endPoint y: 72, distance: 7.1
click at [81, 75] on link "Producten beheren" at bounding box center [83, 73] width 95 height 28
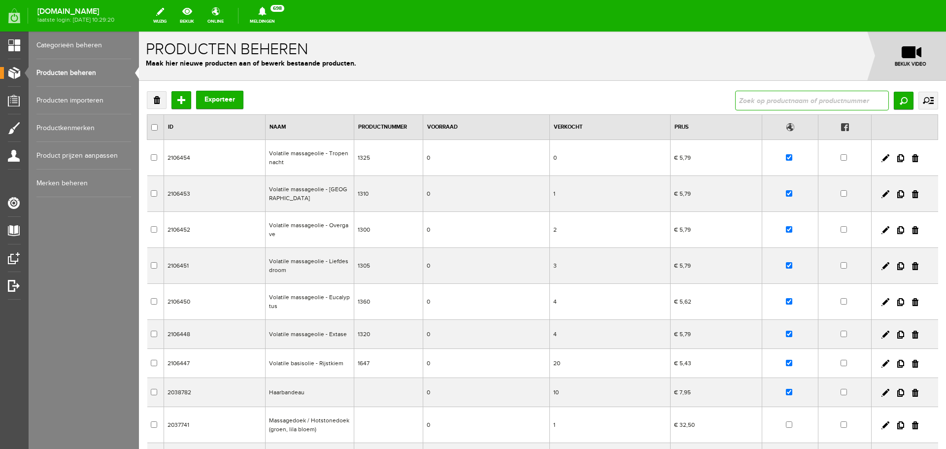
click at [762, 104] on input "text" at bounding box center [812, 101] width 154 height 20
type input "ylang"
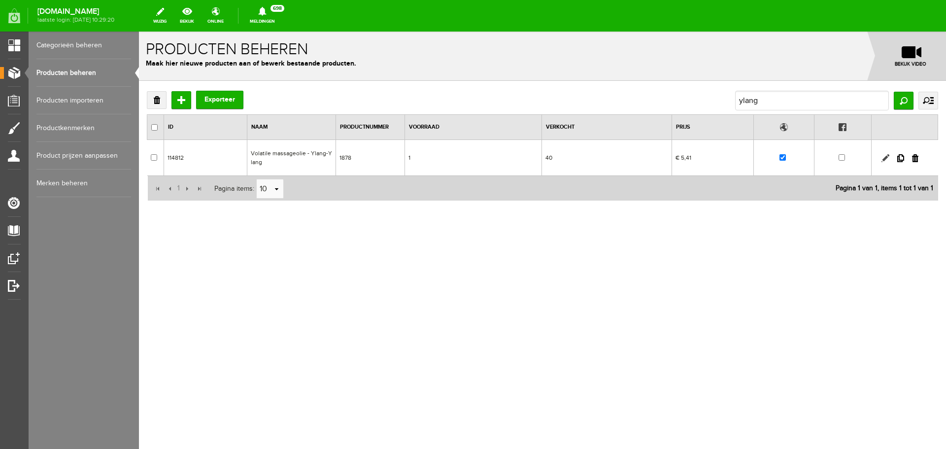
click at [883, 155] on link at bounding box center [886, 158] width 8 height 8
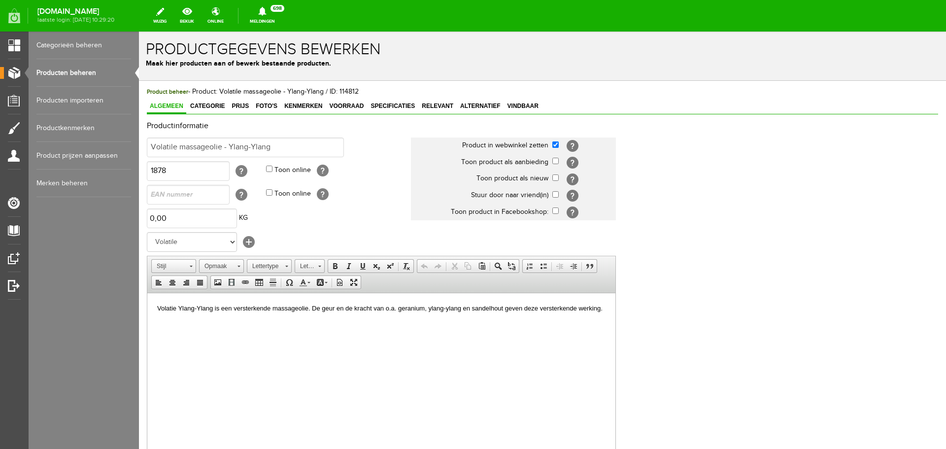
click at [245, 98] on div "Product beheer - Product: Volatile massageolie - Ylang-Ylang / ID: 114812 Algem…" at bounding box center [543, 328] width 792 height 483
click at [239, 107] on span "Prijs" at bounding box center [240, 106] width 23 height 7
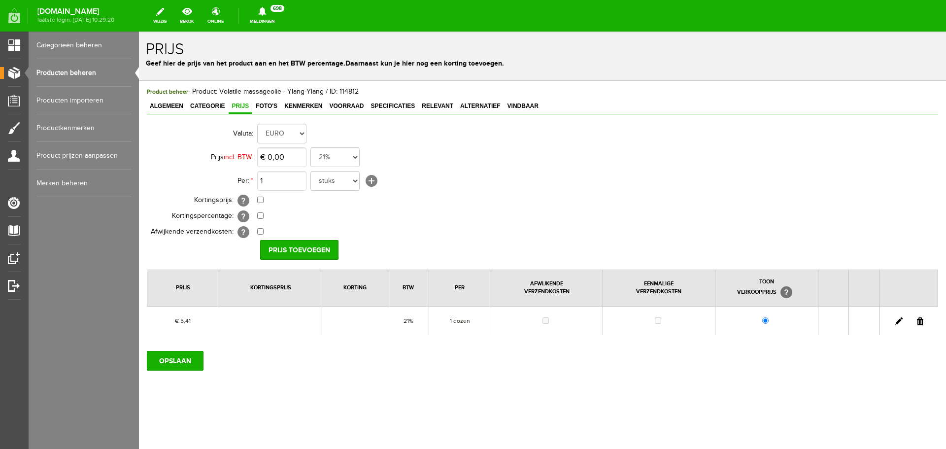
click at [895, 321] on link at bounding box center [899, 321] width 8 height 8
click at [291, 157] on input "5,41" at bounding box center [281, 157] width 49 height 20
type input "€ 5,62"
click at [298, 250] on input "[PERSON_NAME]" at bounding box center [295, 250] width 71 height 20
click at [179, 362] on input "OPSLAAN" at bounding box center [175, 361] width 57 height 20
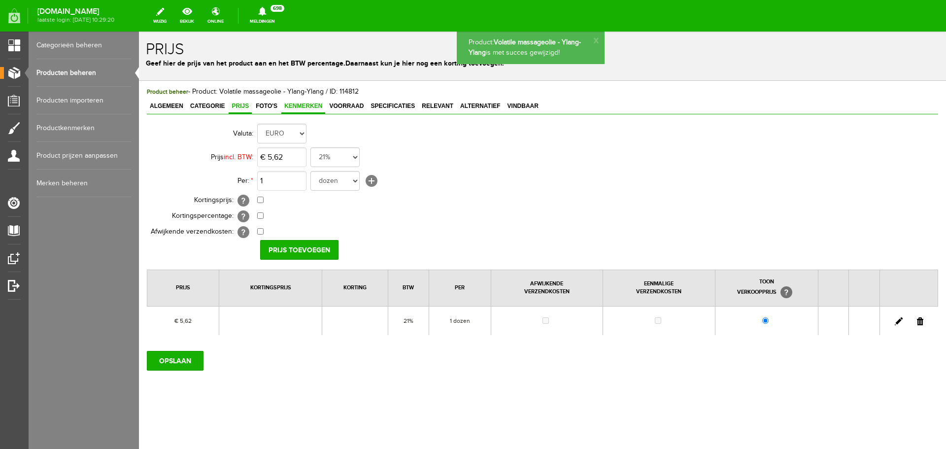
click at [300, 108] on span "Kenmerken" at bounding box center [303, 106] width 44 height 7
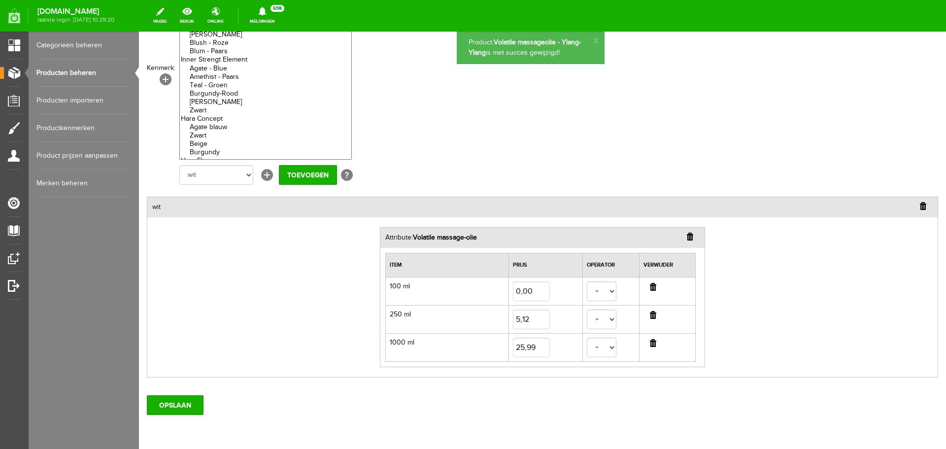
scroll to position [148, 0]
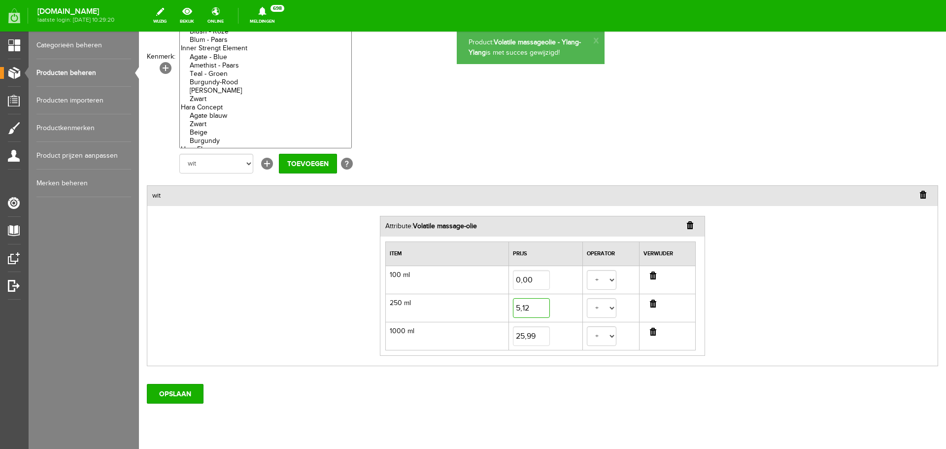
click at [533, 313] on input "5,12" at bounding box center [531, 308] width 37 height 20
type input "5,33"
click at [539, 334] on input "25,99" at bounding box center [531, 336] width 37 height 20
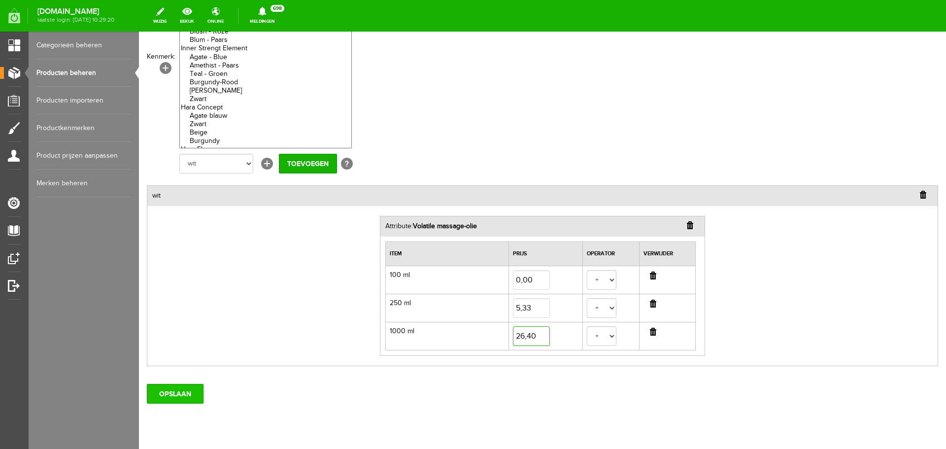
type input "26,40"
click at [183, 392] on input "OPSLAAN" at bounding box center [175, 394] width 57 height 20
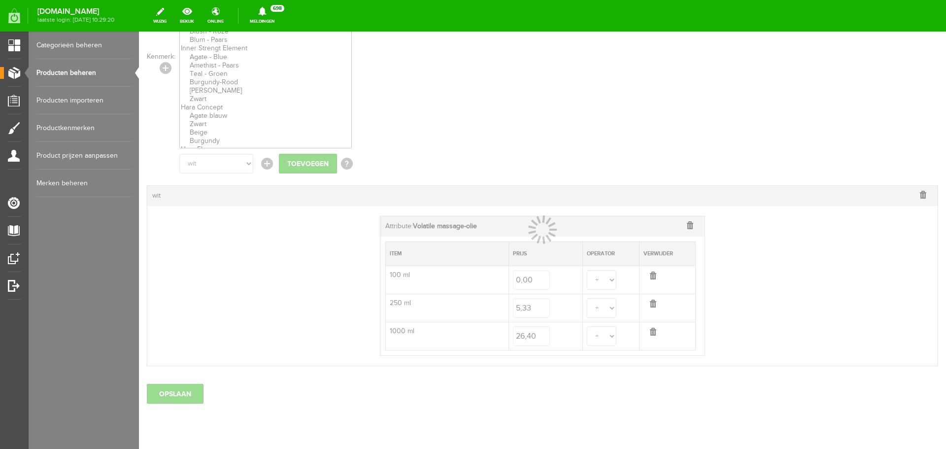
select select
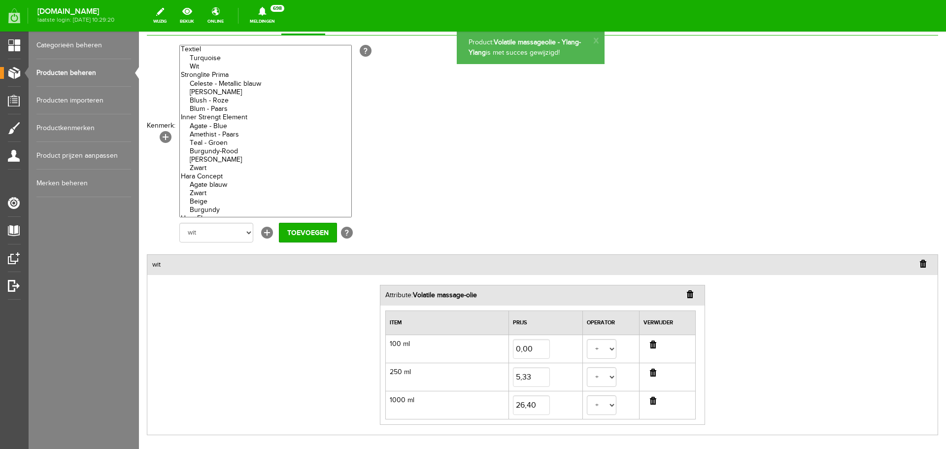
scroll to position [0, 0]
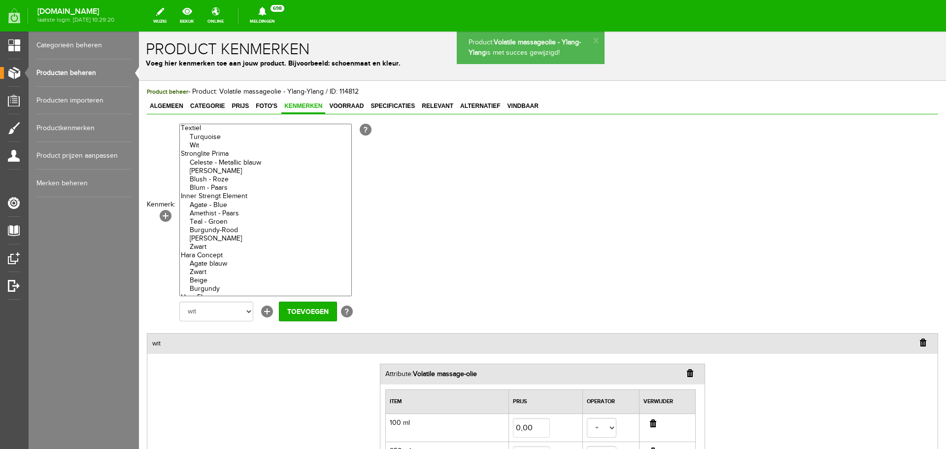
click at [97, 73] on link "Producten beheren" at bounding box center [83, 73] width 95 height 28
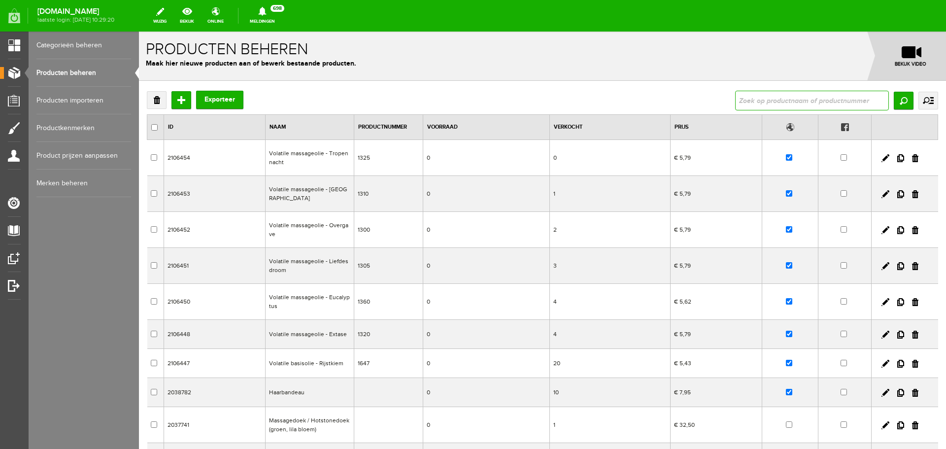
click at [785, 102] on input "text" at bounding box center [812, 101] width 154 height 20
type input "ontspan"
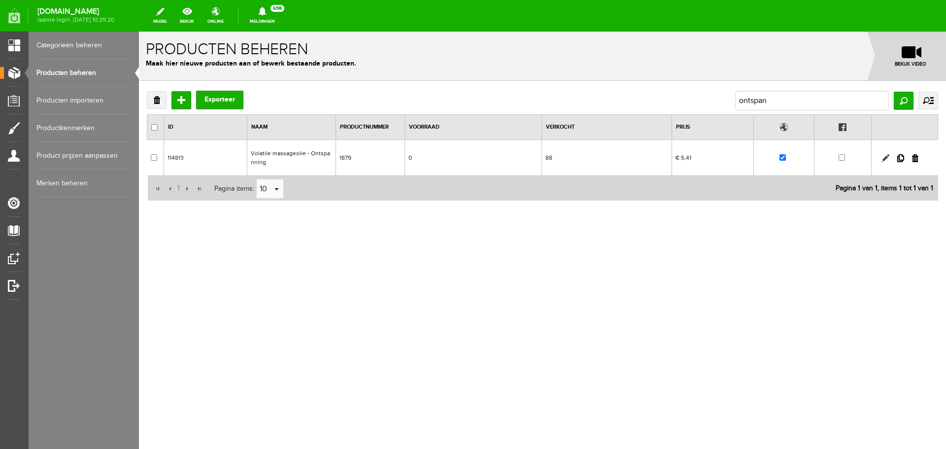
click at [889, 157] on link at bounding box center [886, 158] width 8 height 8
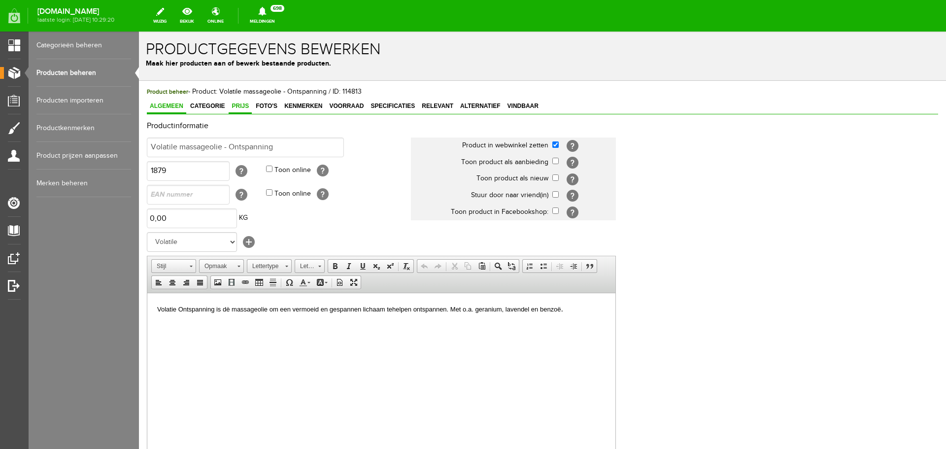
click at [235, 104] on span "Prijs" at bounding box center [240, 106] width 23 height 7
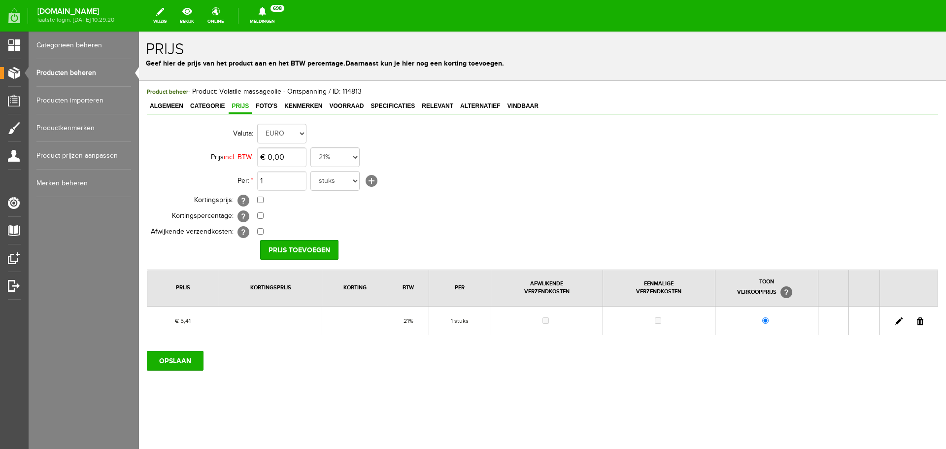
click at [895, 321] on link at bounding box center [899, 321] width 8 height 8
click at [296, 150] on input "5,41" at bounding box center [281, 157] width 49 height 20
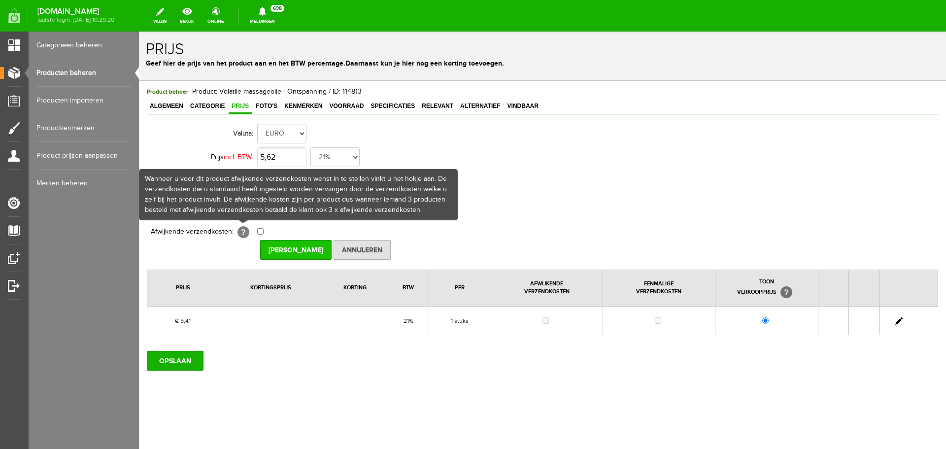
type input "€ 5,62"
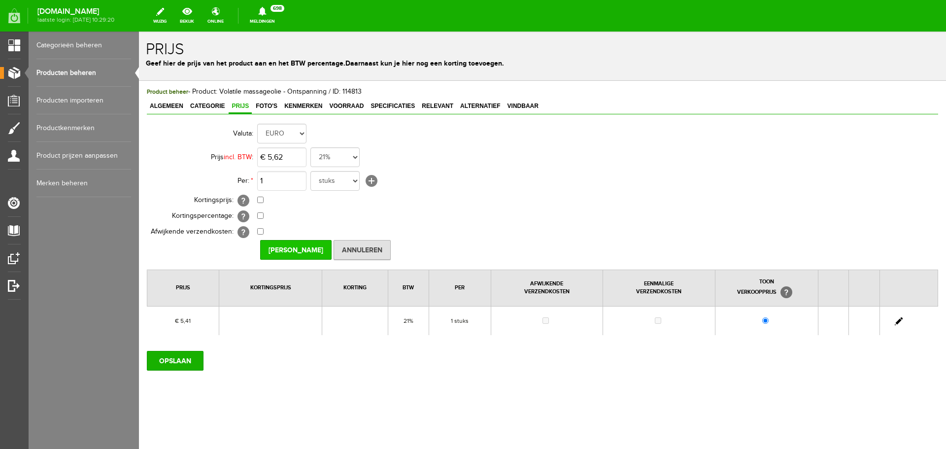
click at [300, 247] on input "[PERSON_NAME]" at bounding box center [295, 250] width 71 height 20
click at [183, 363] on input "OPSLAAN" at bounding box center [175, 361] width 57 height 20
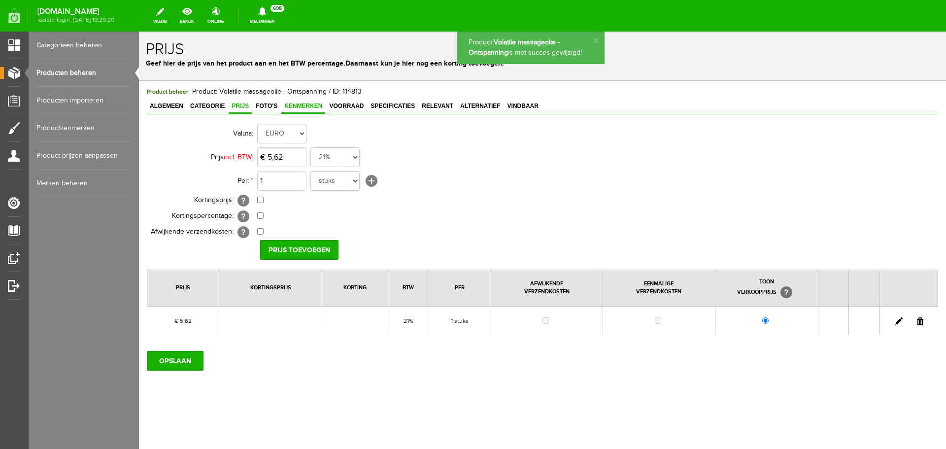
click at [306, 102] on link "Kenmerken" at bounding box center [303, 107] width 44 height 14
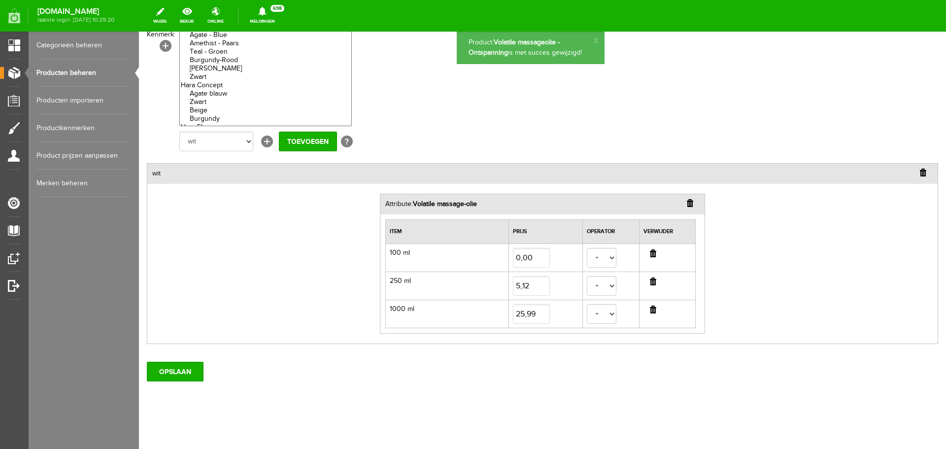
scroll to position [175, 0]
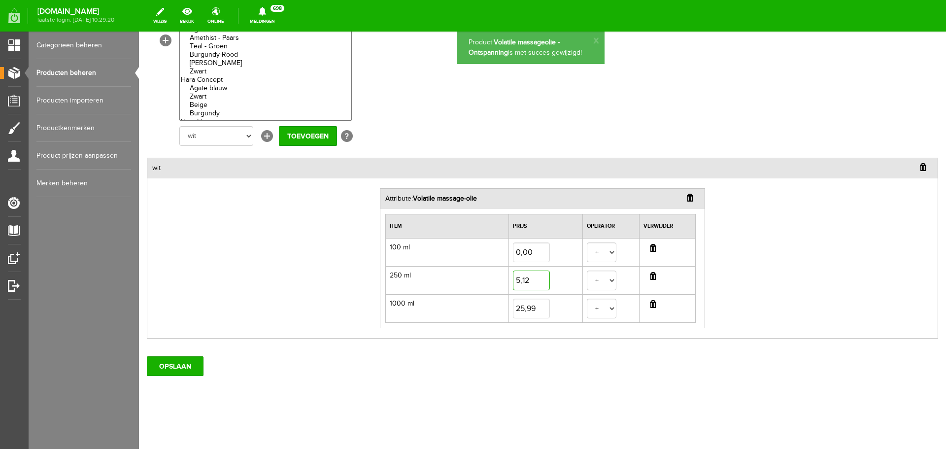
click at [535, 280] on input "5,12" at bounding box center [531, 281] width 37 height 20
type input "5,33"
click at [534, 311] on input "25,99" at bounding box center [531, 309] width 37 height 20
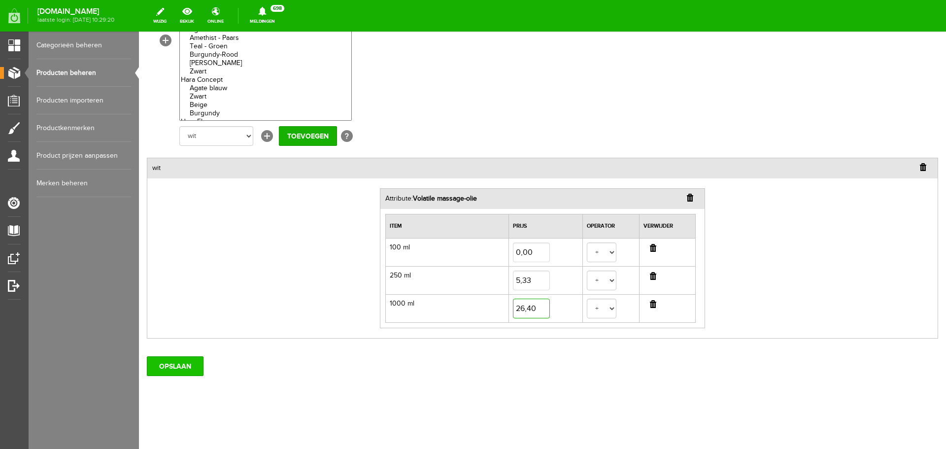
type input "26,40"
click at [174, 363] on input "OPSLAAN" at bounding box center [175, 366] width 57 height 20
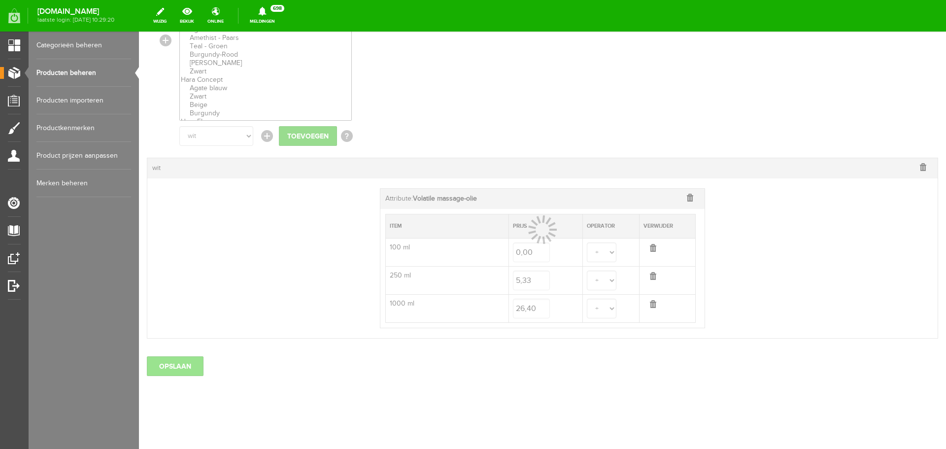
select select
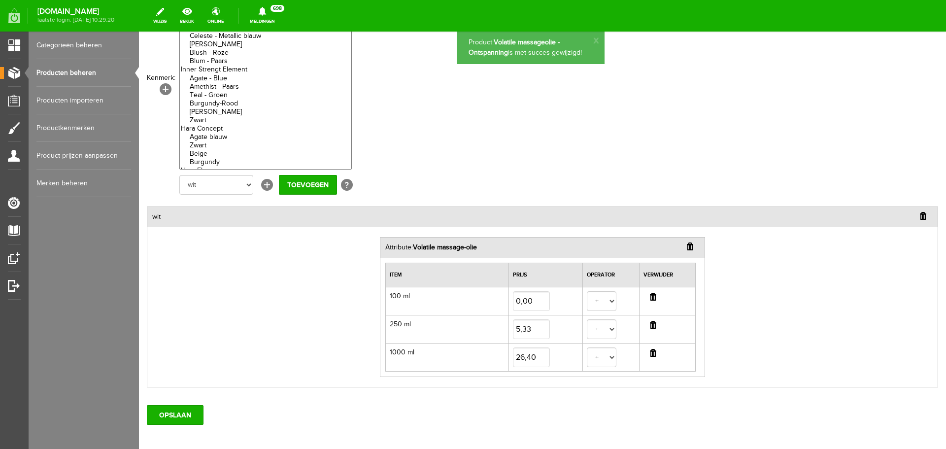
scroll to position [126, 0]
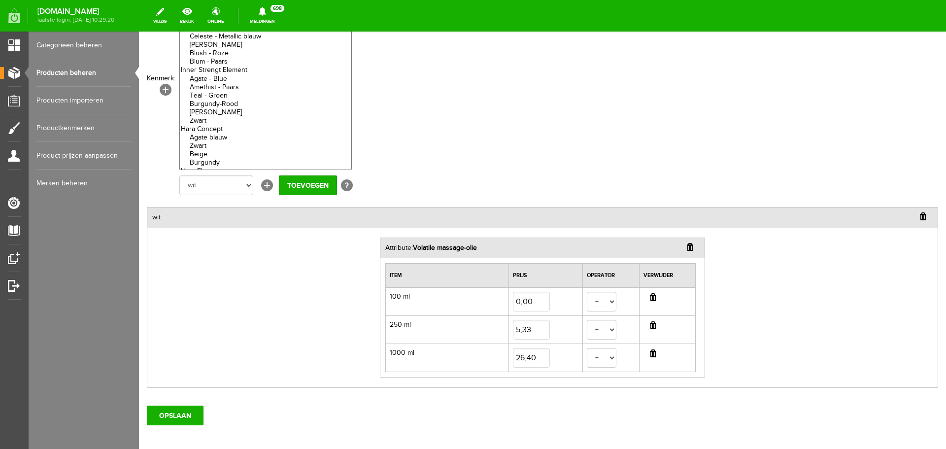
click at [90, 69] on link "Producten beheren" at bounding box center [83, 73] width 95 height 28
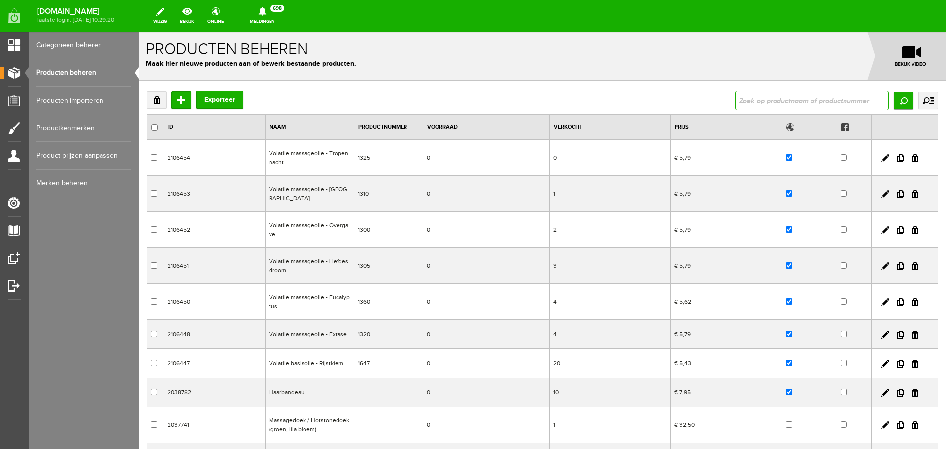
click at [824, 102] on input "text" at bounding box center [812, 101] width 154 height 20
type input "medit"
click at [905, 104] on input "Zoeken" at bounding box center [904, 101] width 20 height 18
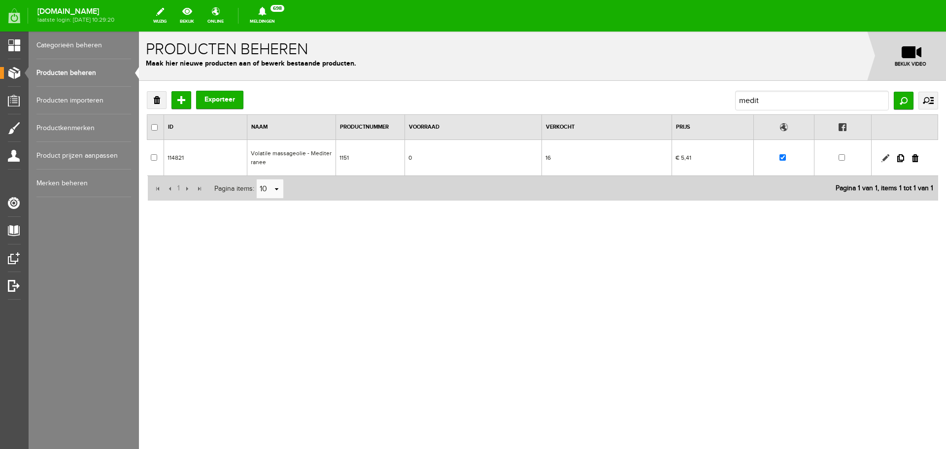
click at [884, 157] on link at bounding box center [886, 158] width 8 height 8
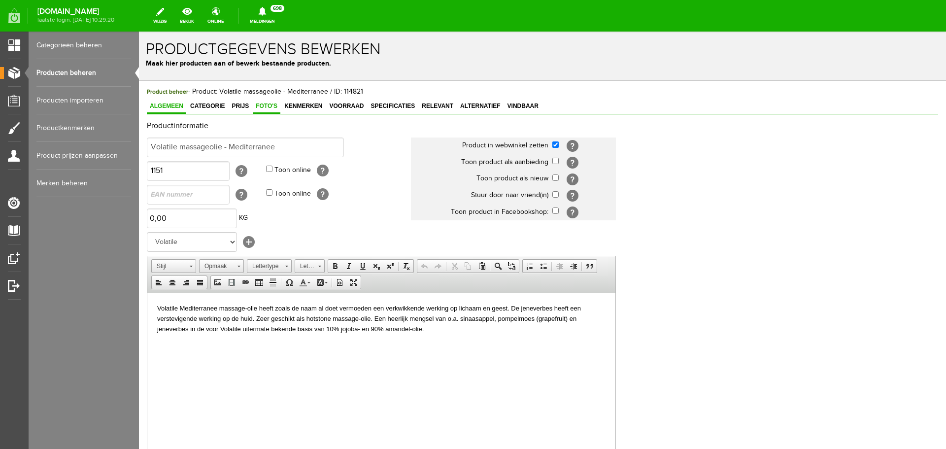
click at [254, 109] on span "Foto's" at bounding box center [267, 106] width 28 height 7
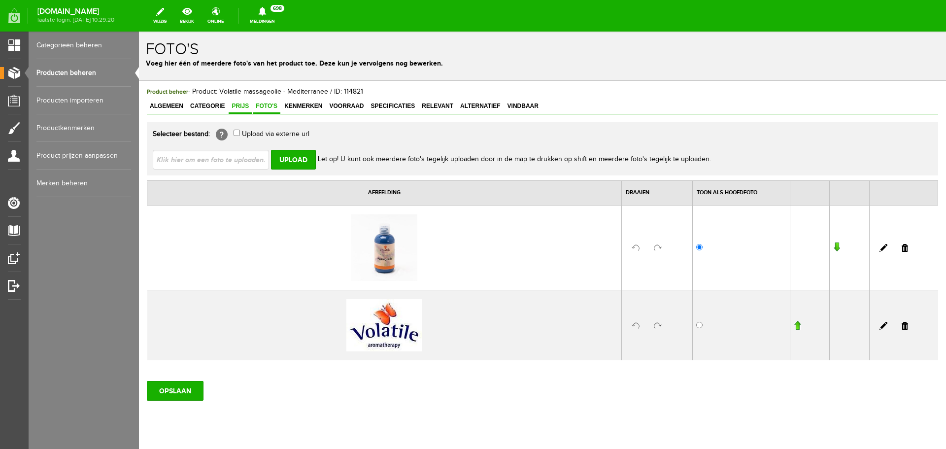
click at [249, 108] on span "Prijs" at bounding box center [240, 106] width 23 height 7
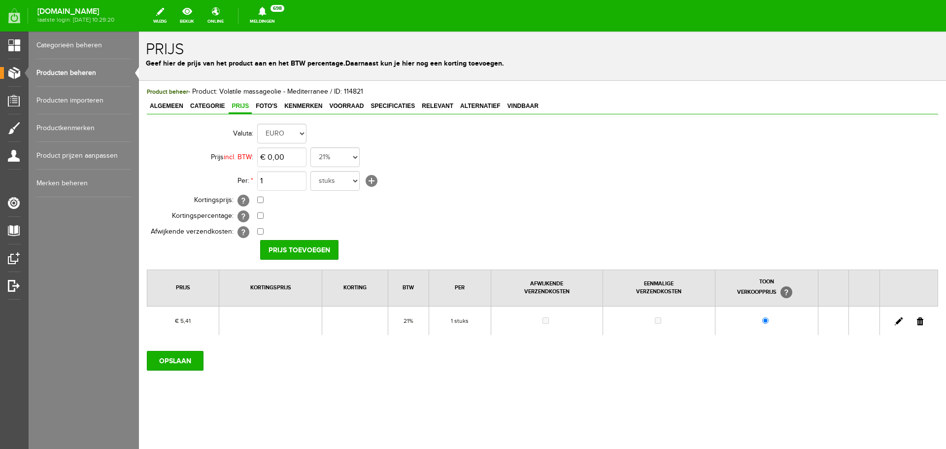
click at [900, 322] on link at bounding box center [899, 321] width 8 height 8
click at [297, 159] on input "5,41" at bounding box center [281, 157] width 49 height 20
type input "€ 5,62"
click at [294, 248] on input "[PERSON_NAME]" at bounding box center [295, 250] width 71 height 20
click at [174, 363] on input "OPSLAAN" at bounding box center [175, 361] width 57 height 20
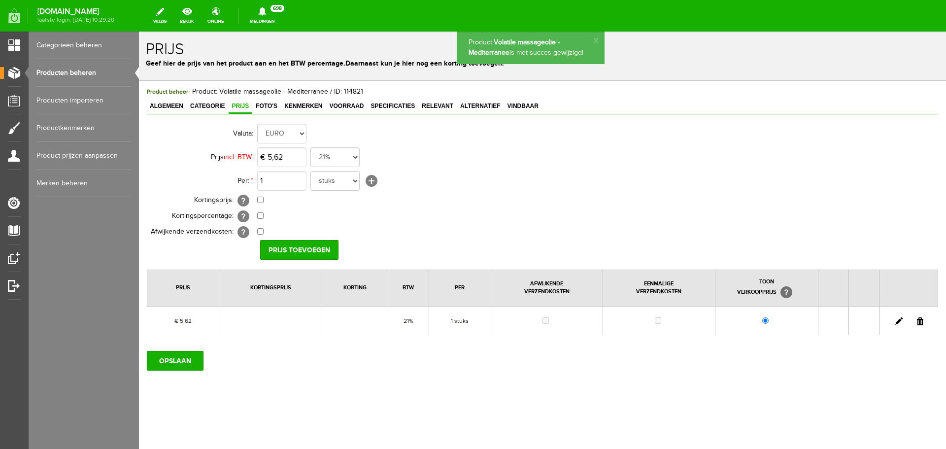
click at [313, 108] on span "Kenmerken" at bounding box center [303, 106] width 44 height 7
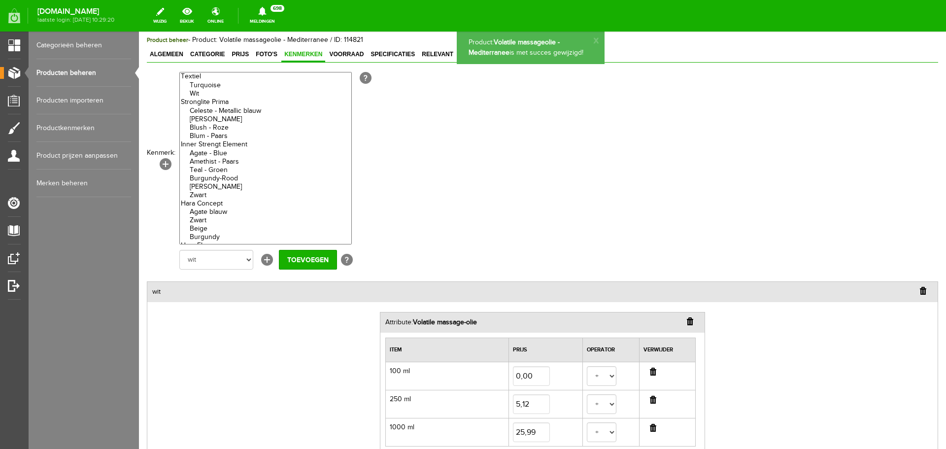
scroll to position [175, 0]
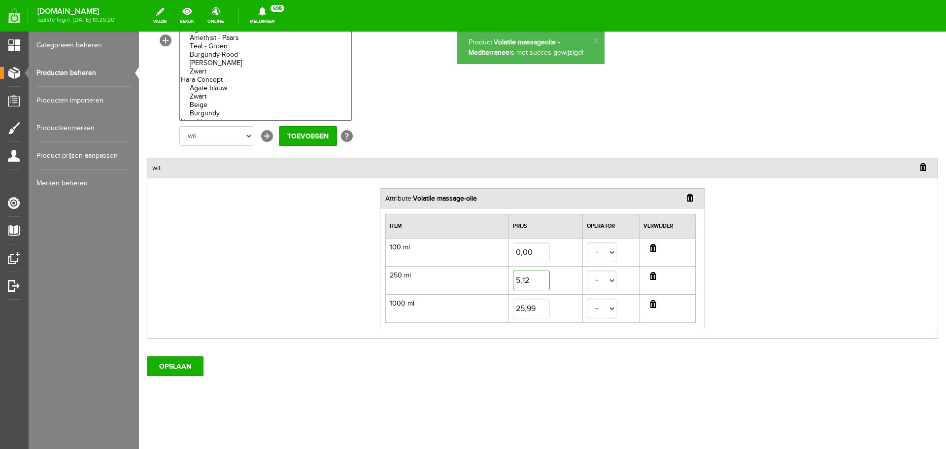
click at [530, 280] on input "5,12" at bounding box center [531, 281] width 37 height 20
type input "5,33"
click at [541, 294] on tbody "100 ml 0,00 + - 250 ml 5,33 + - 1000 ml" at bounding box center [541, 280] width 310 height 84
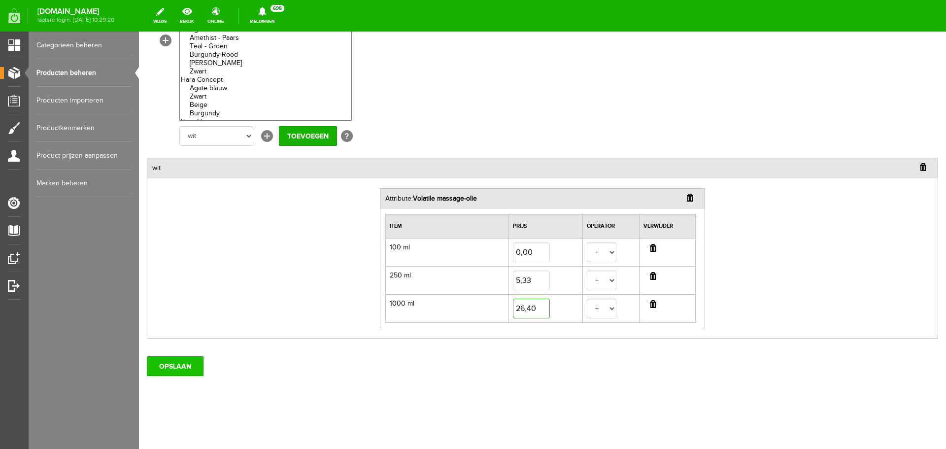
type input "26,40"
click at [166, 369] on input "OPSLAAN" at bounding box center [175, 366] width 57 height 20
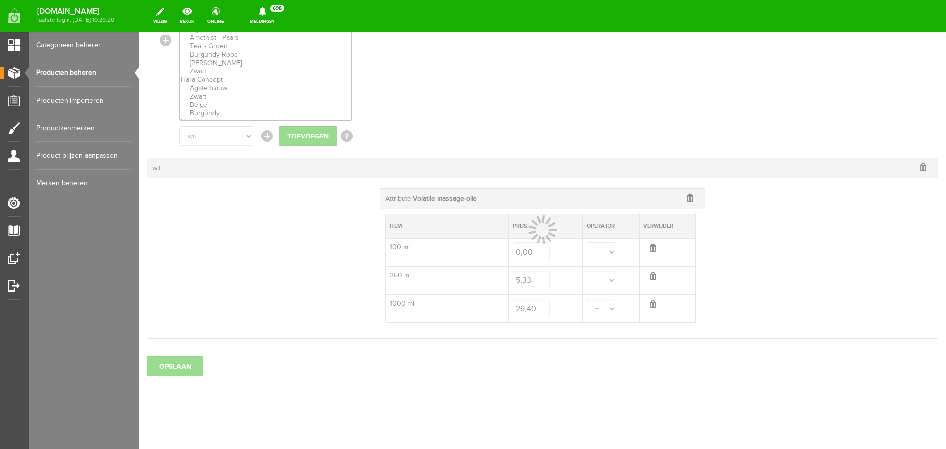
select select
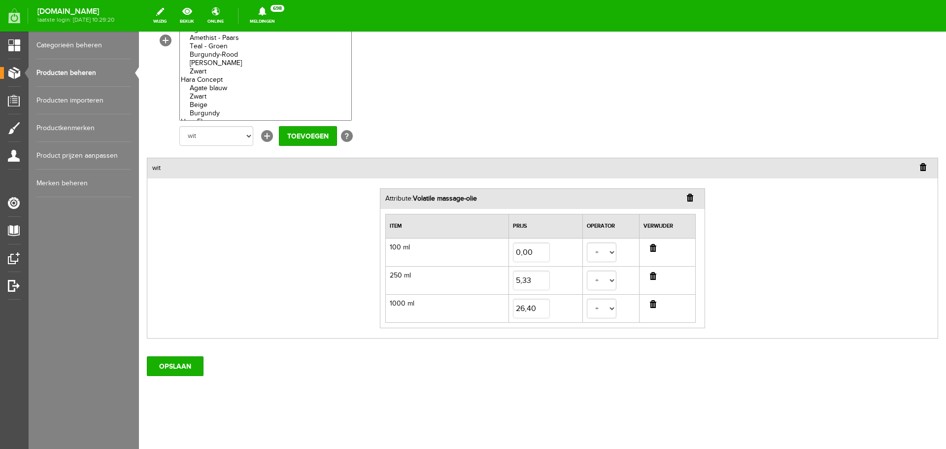
scroll to position [0, 0]
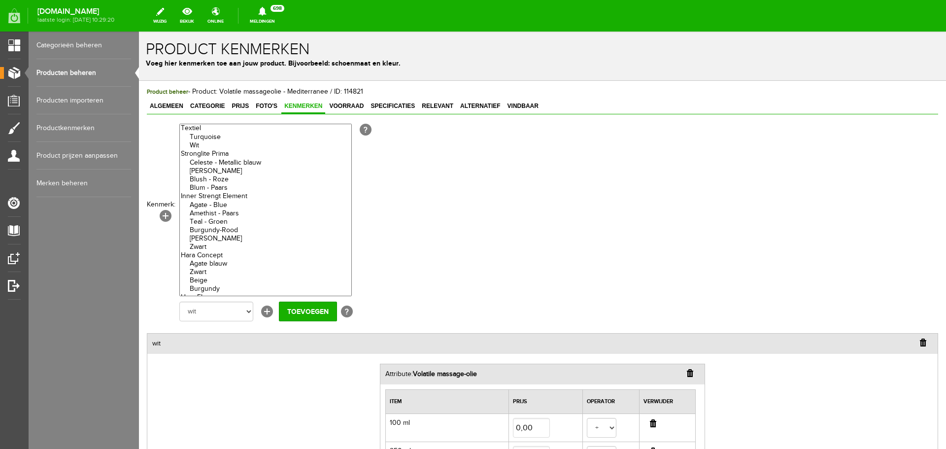
click at [76, 74] on link "Producten beheren" at bounding box center [83, 73] width 95 height 28
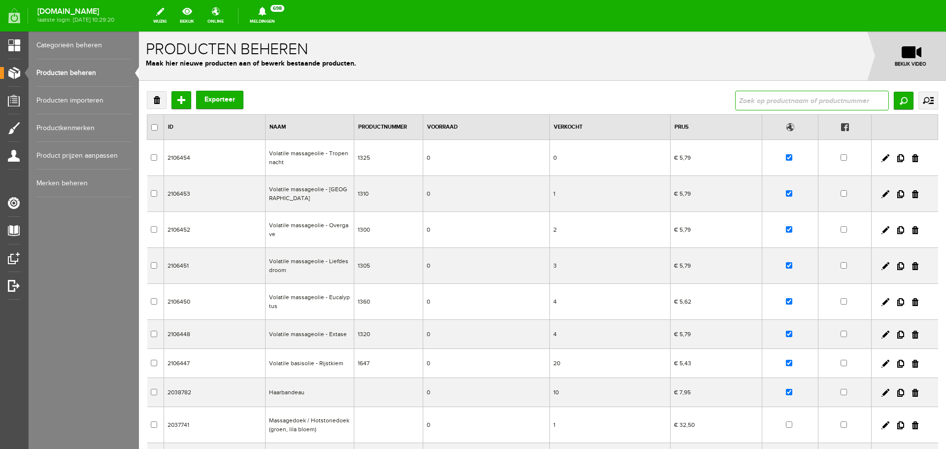
click at [778, 97] on input "text" at bounding box center [812, 101] width 154 height 20
type input "rijst"
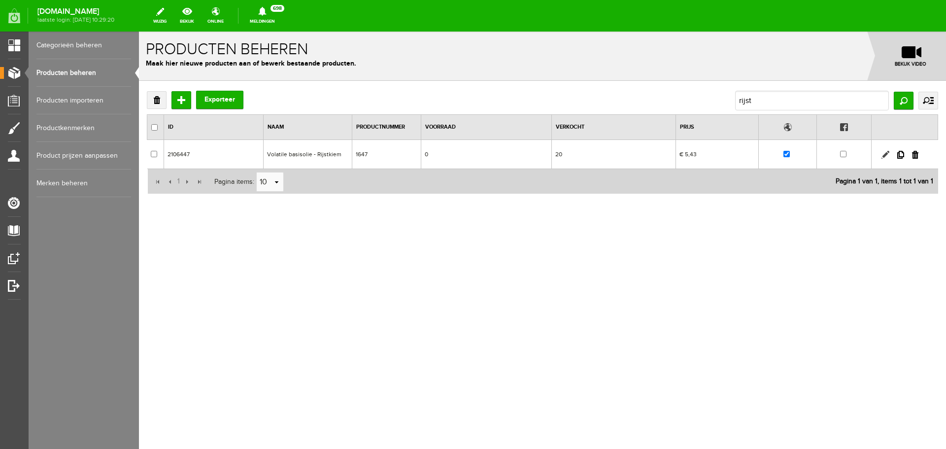
click at [887, 153] on link at bounding box center [886, 155] width 8 height 8
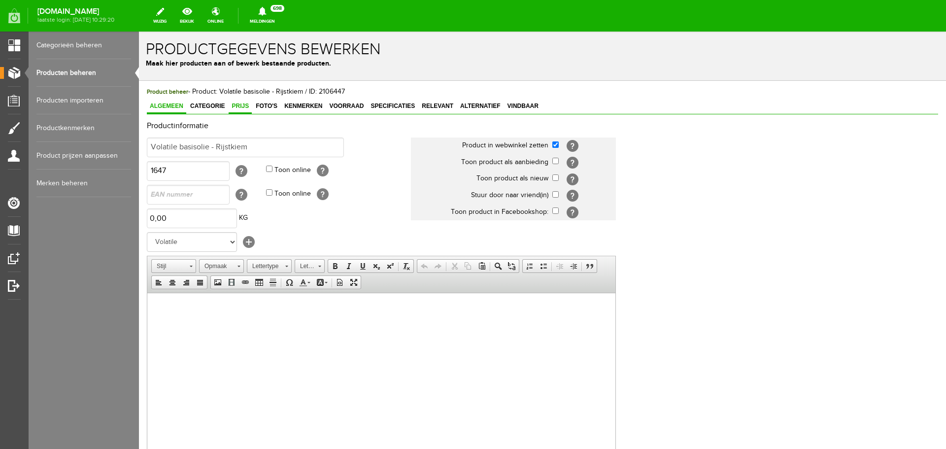
click at [241, 109] on span "Prijs" at bounding box center [240, 106] width 23 height 7
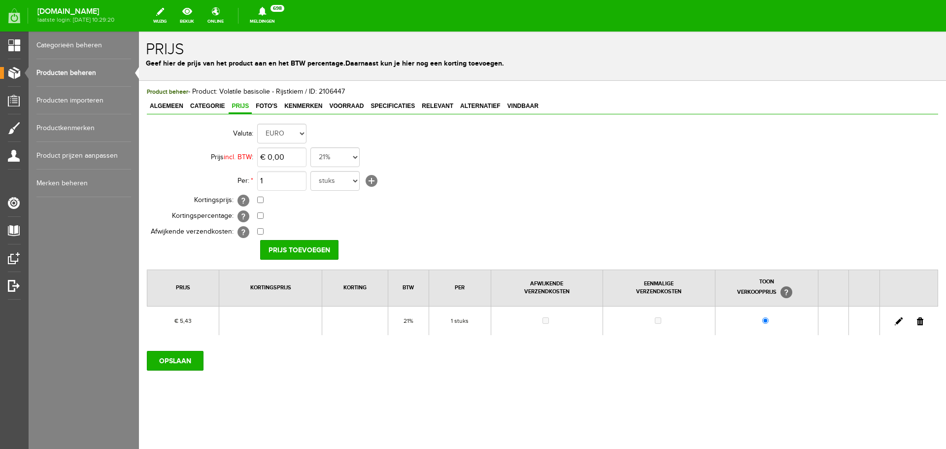
click at [901, 319] on link at bounding box center [899, 321] width 8 height 8
click at [291, 159] on input "5,43" at bounding box center [281, 157] width 49 height 20
type input "€ 5,65"
click at [319, 250] on input "[PERSON_NAME]" at bounding box center [295, 250] width 71 height 20
click at [179, 364] on input "OPSLAAN" at bounding box center [175, 361] width 57 height 20
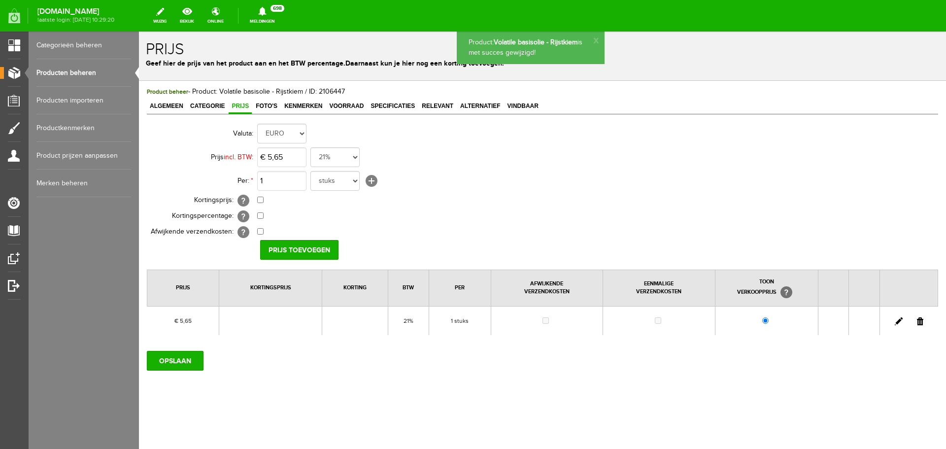
click at [313, 104] on span "Kenmerken" at bounding box center [303, 106] width 44 height 7
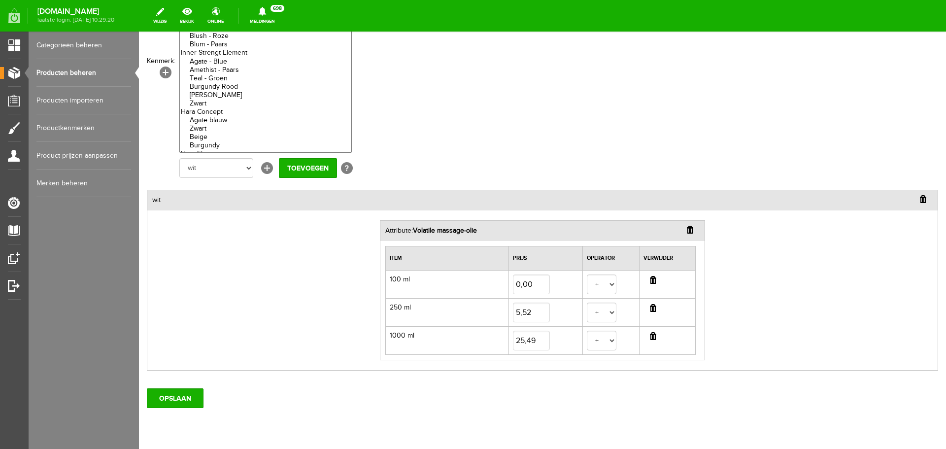
scroll to position [126, 0]
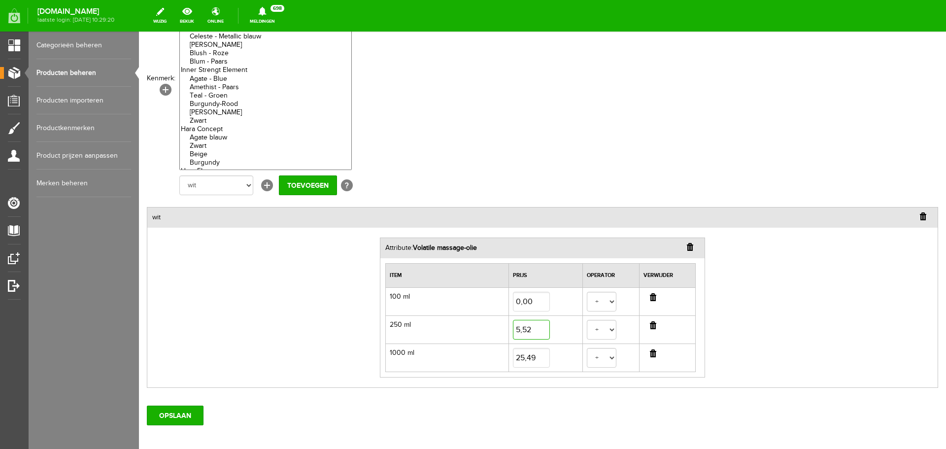
click at [534, 333] on input "5,52" at bounding box center [531, 330] width 37 height 20
type input "5,73"
click at [535, 350] on input "25,49" at bounding box center [531, 358] width 37 height 20
type input "25,88"
click at [187, 414] on input "OPSLAAN" at bounding box center [175, 416] width 57 height 20
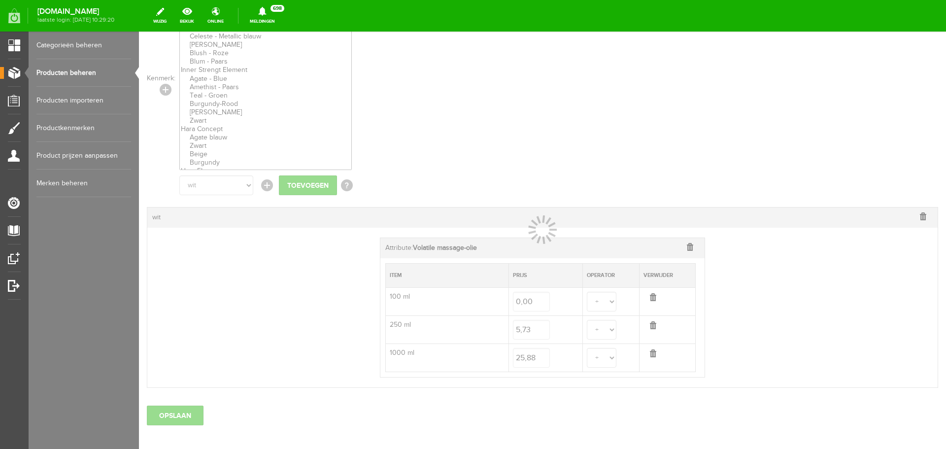
select select
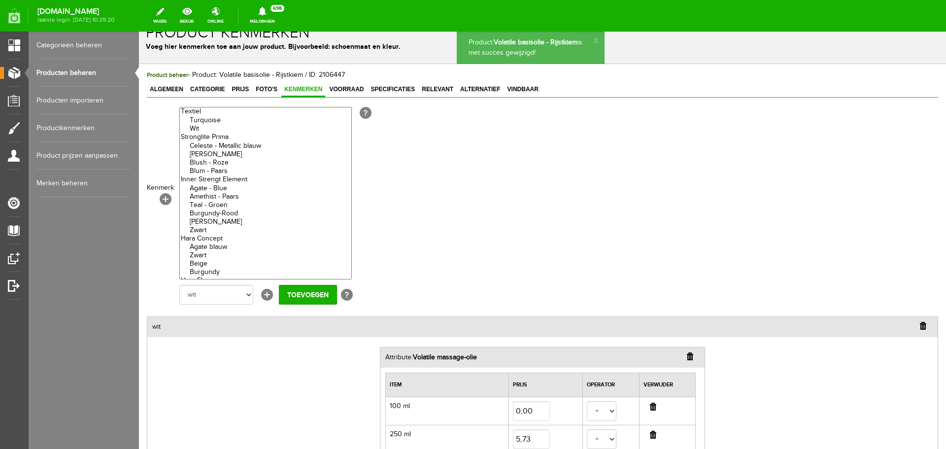
scroll to position [0, 0]
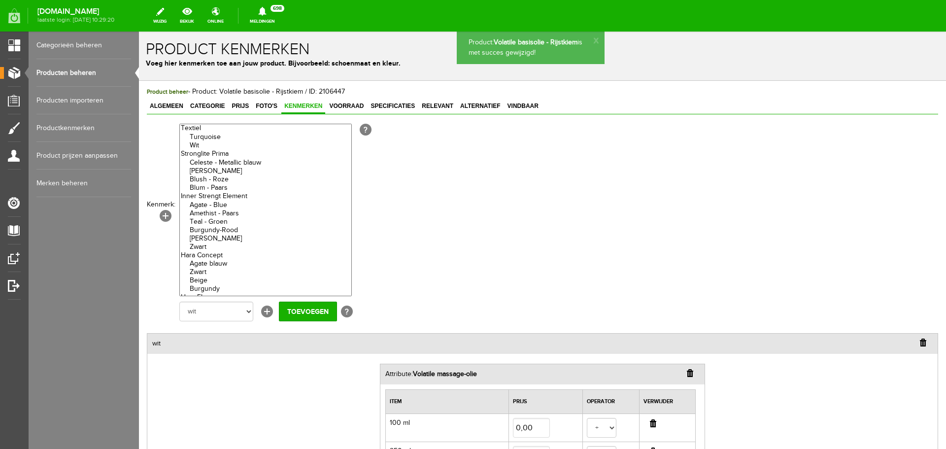
click at [60, 70] on link "Producten beheren" at bounding box center [83, 73] width 95 height 28
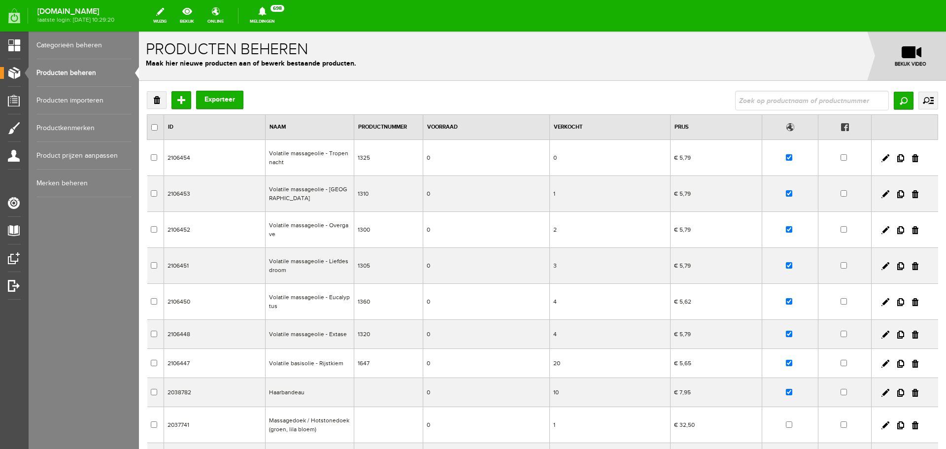
click at [752, 99] on input "text" at bounding box center [812, 101] width 154 height 20
type input "druiv"
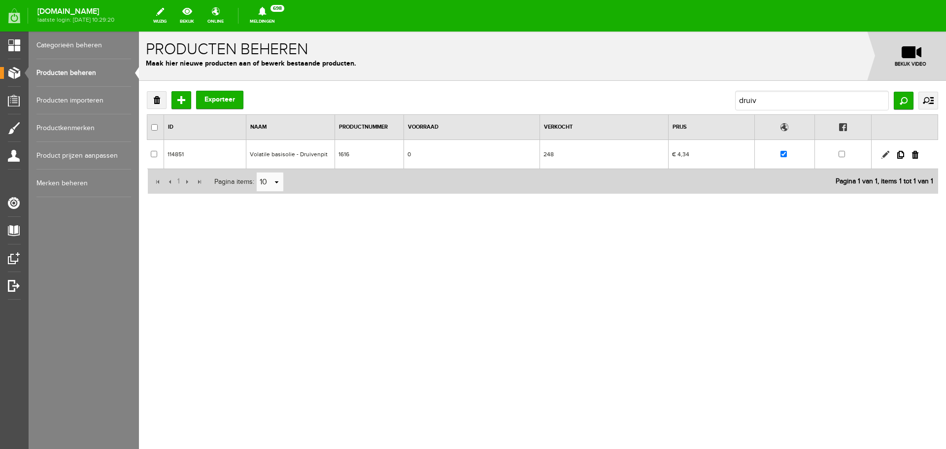
click at [883, 155] on link at bounding box center [886, 155] width 8 height 8
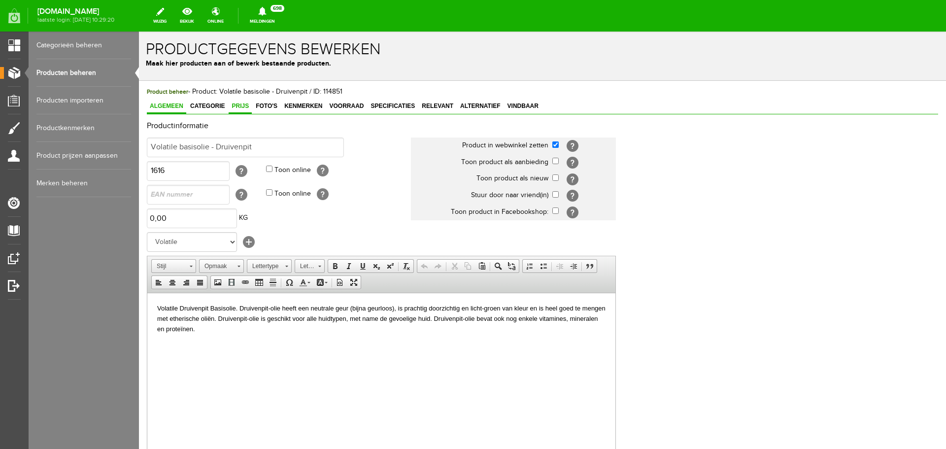
click at [246, 105] on span "Prijs" at bounding box center [240, 106] width 23 height 7
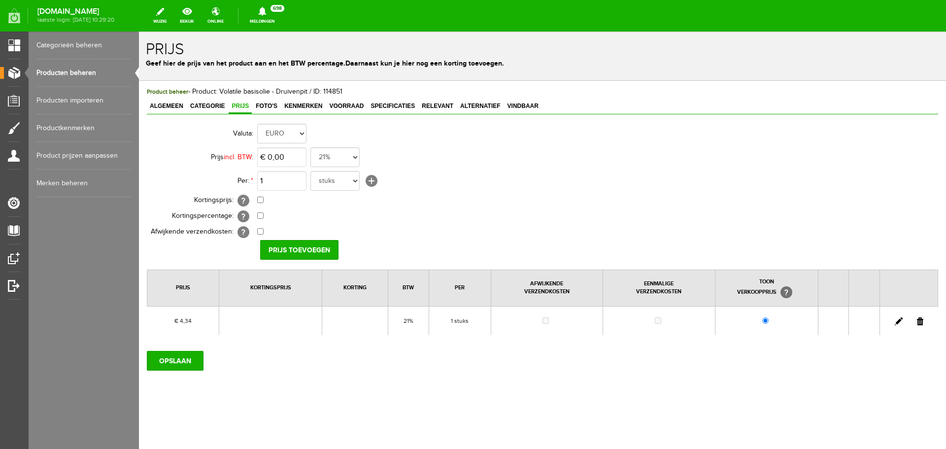
click at [897, 320] on link at bounding box center [899, 321] width 8 height 8
click at [292, 161] on input "4,34" at bounding box center [281, 157] width 49 height 20
type input "€ 4,51"
click at [284, 252] on input "[PERSON_NAME]" at bounding box center [295, 250] width 71 height 20
click at [179, 368] on input "OPSLAAN" at bounding box center [175, 361] width 57 height 20
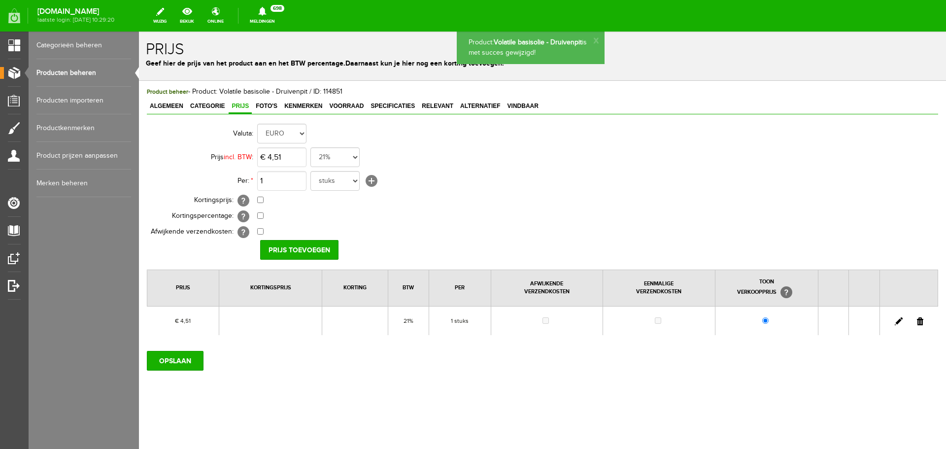
click at [308, 104] on span "Kenmerken" at bounding box center [303, 106] width 44 height 7
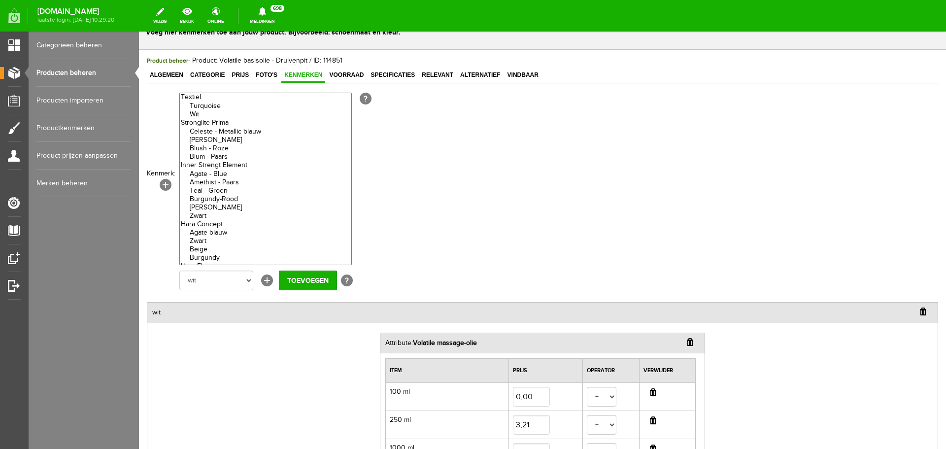
scroll to position [99, 0]
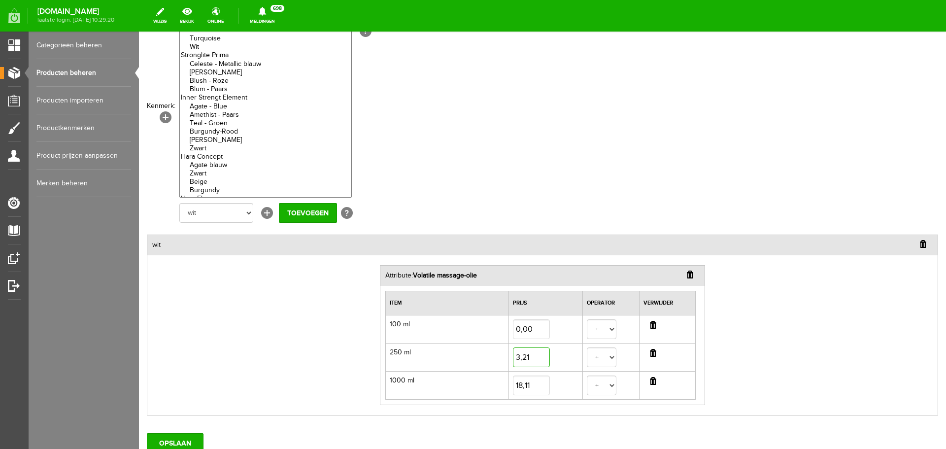
click at [540, 354] on input "3,21" at bounding box center [531, 357] width 37 height 20
type input "3,34"
click at [537, 389] on input "18,11" at bounding box center [531, 386] width 37 height 20
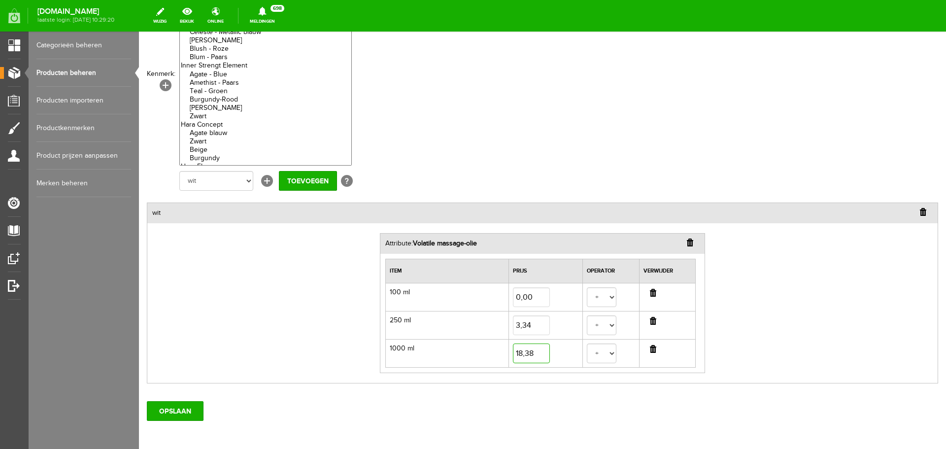
scroll to position [148, 0]
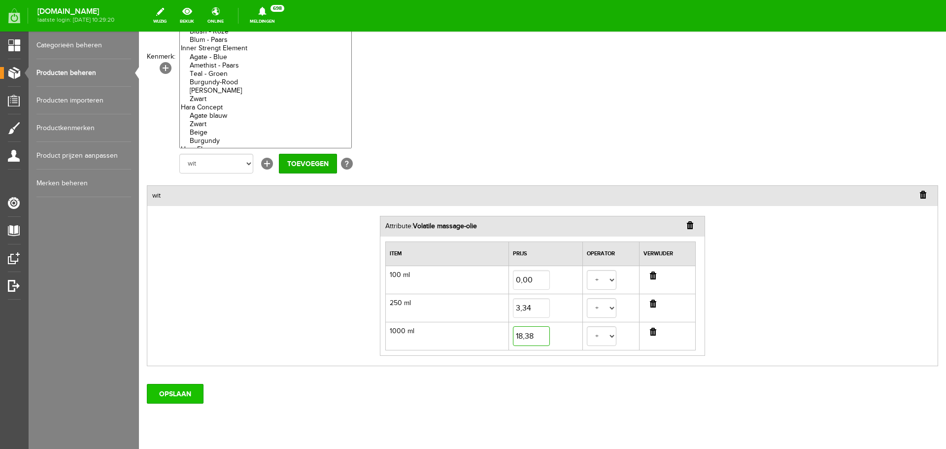
type input "18,38"
click at [194, 394] on input "OPSLAAN" at bounding box center [175, 394] width 57 height 20
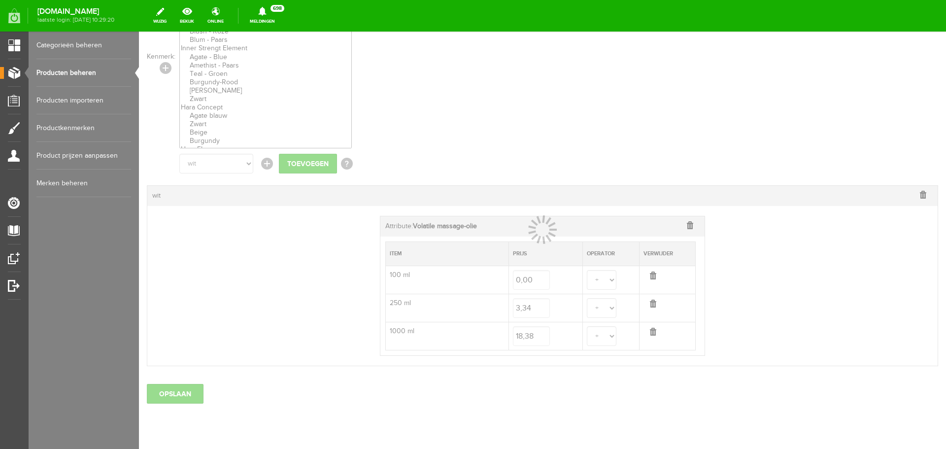
select select
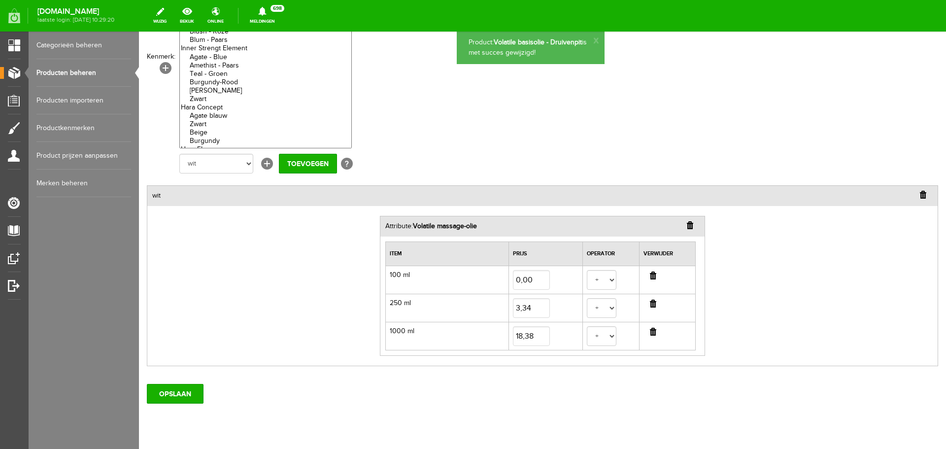
scroll to position [0, 0]
click at [64, 72] on link "Producten beheren" at bounding box center [83, 73] width 95 height 28
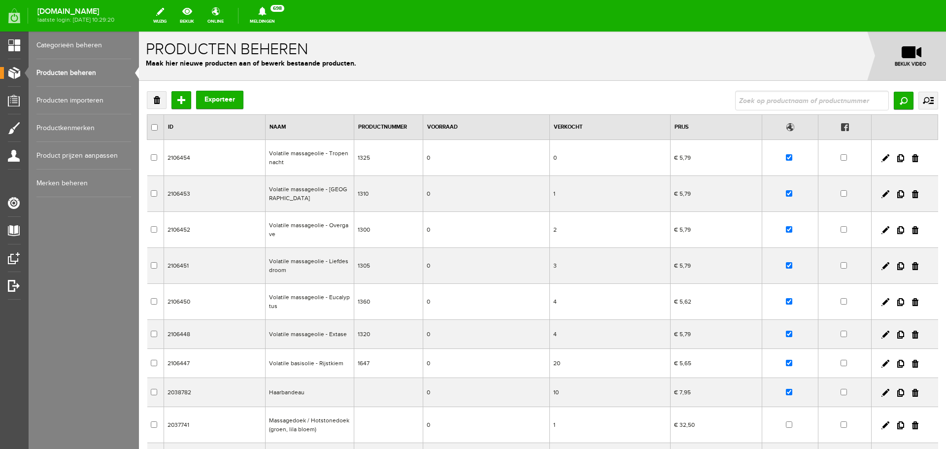
click at [769, 101] on input "text" at bounding box center [812, 101] width 154 height 20
type input "neutr"
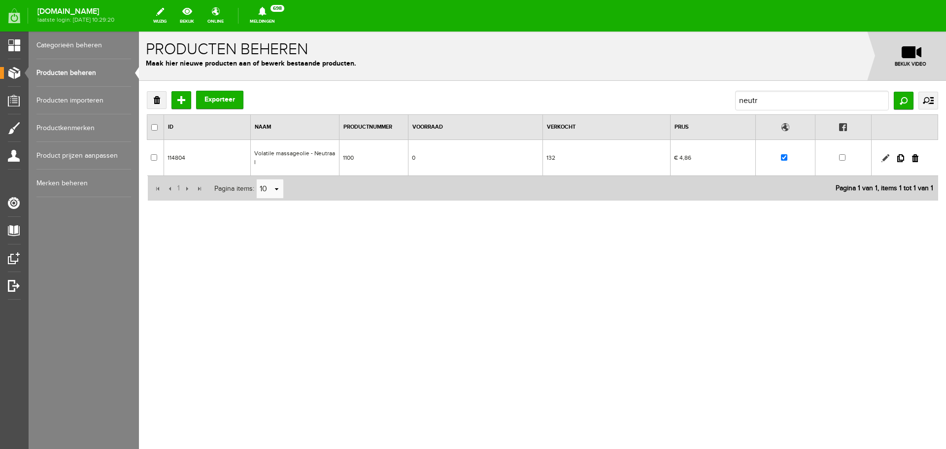
click at [884, 154] on link at bounding box center [886, 158] width 8 height 8
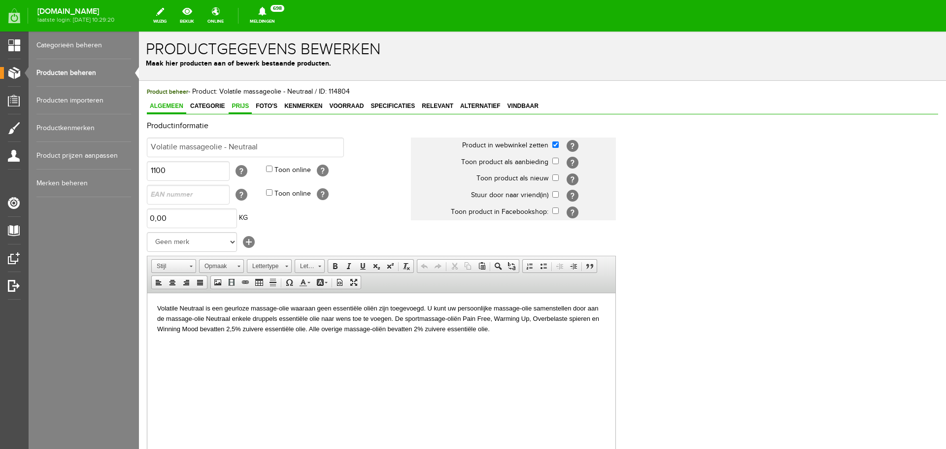
click at [241, 108] on span "Prijs" at bounding box center [240, 106] width 23 height 7
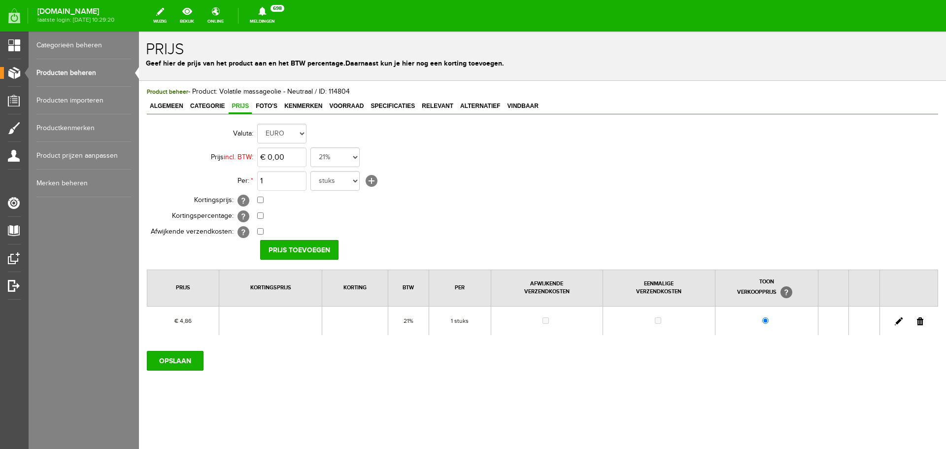
click at [895, 323] on link at bounding box center [899, 321] width 8 height 8
click at [296, 157] on input "4,86" at bounding box center [281, 157] width 49 height 20
type input "€ 5,05"
click at [318, 249] on input "[PERSON_NAME]" at bounding box center [295, 250] width 71 height 20
click at [158, 357] on input "OPSLAAN" at bounding box center [175, 361] width 57 height 20
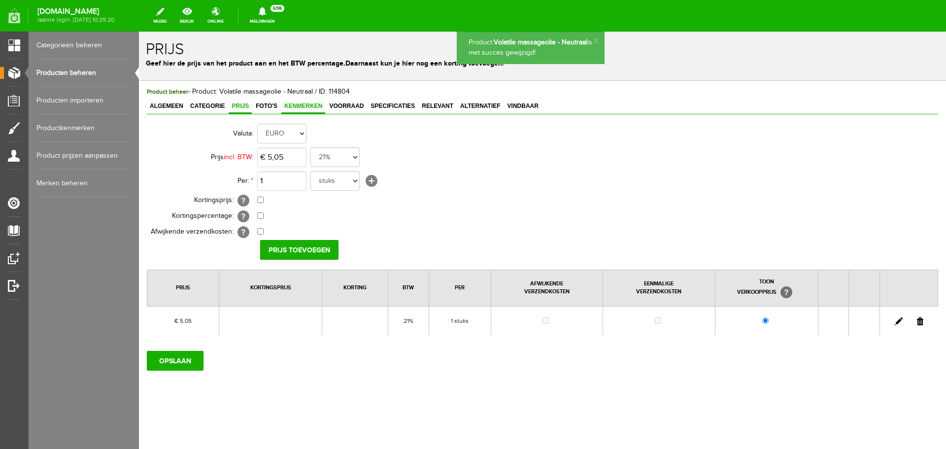
click at [313, 104] on span "Kenmerken" at bounding box center [303, 106] width 44 height 7
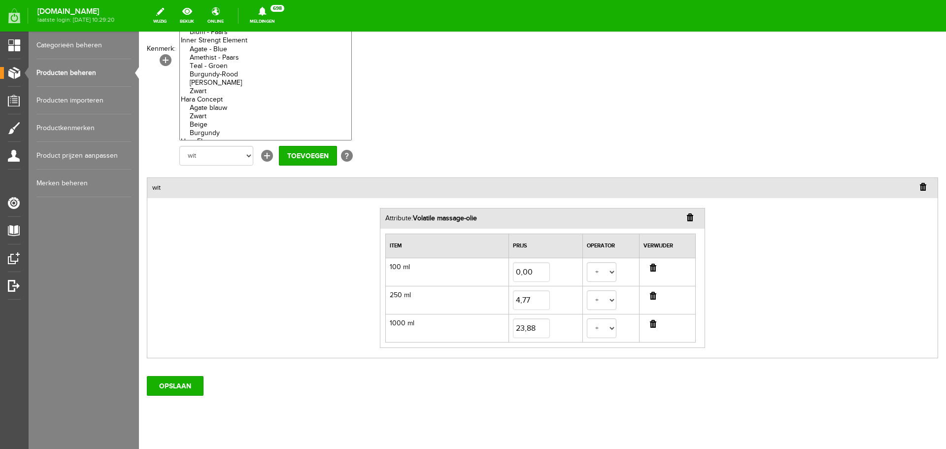
scroll to position [175, 0]
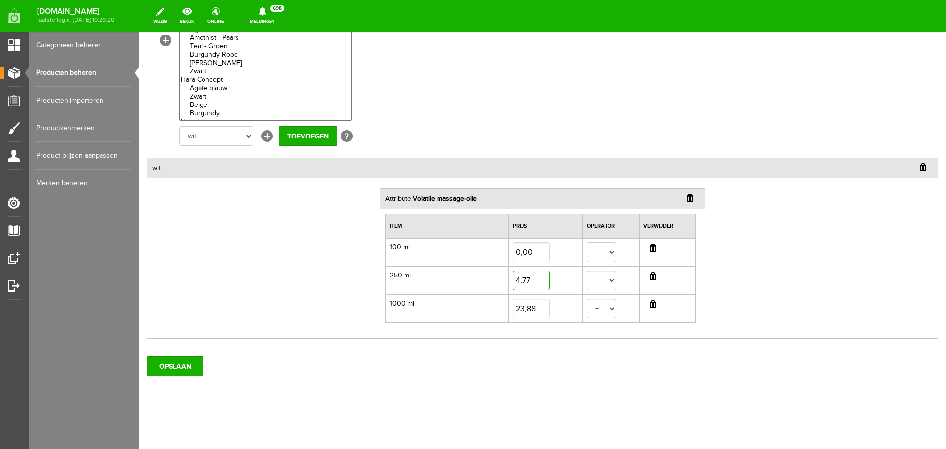
click at [527, 285] on input "4,77" at bounding box center [531, 281] width 37 height 20
type input "4,96"
click at [521, 306] on input "23,88" at bounding box center [531, 309] width 37 height 20
type input "24,26"
click at [182, 369] on input "OPSLAAN" at bounding box center [175, 366] width 57 height 20
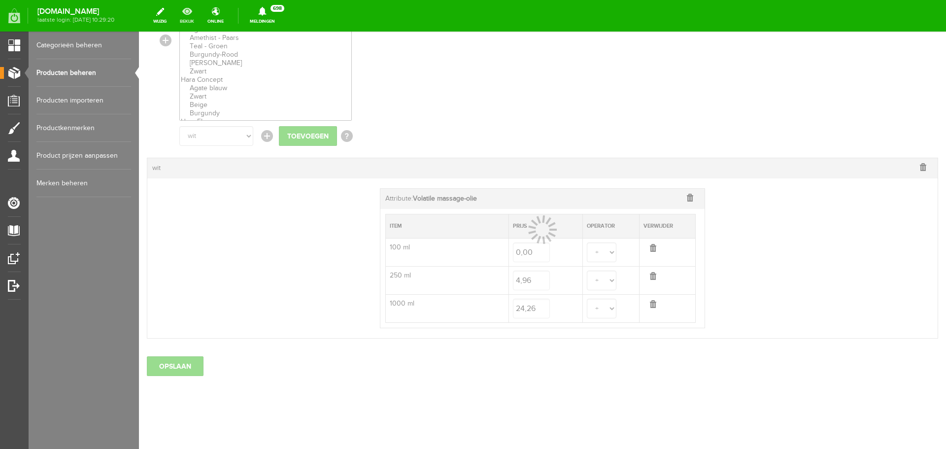
select select
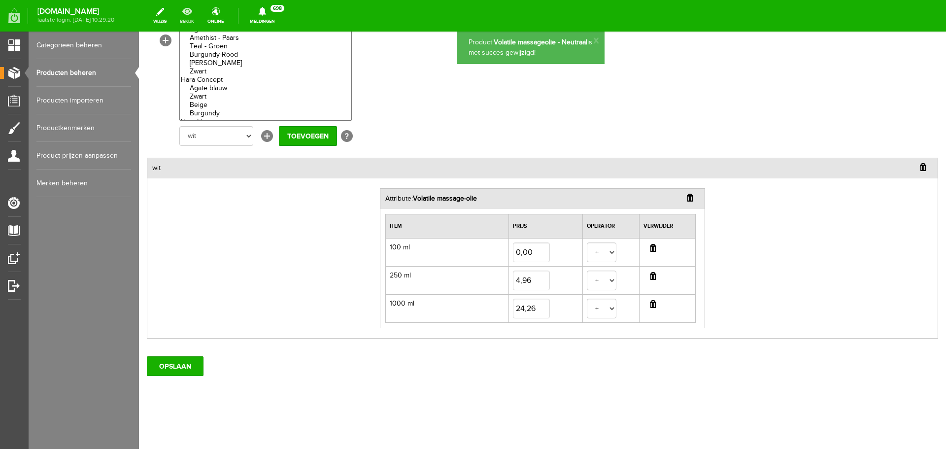
scroll to position [0, 0]
click at [196, 352] on div "OPSLAAN" at bounding box center [543, 362] width 792 height 28
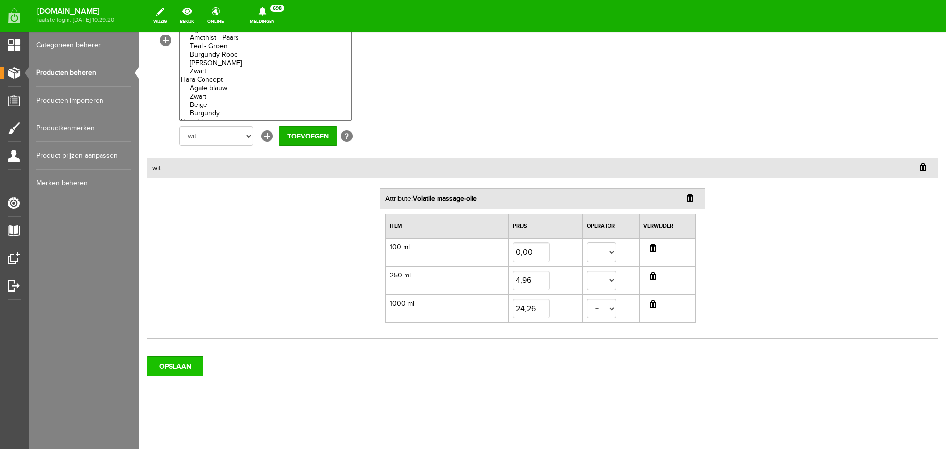
click at [192, 363] on input "OPSLAAN" at bounding box center [175, 366] width 57 height 20
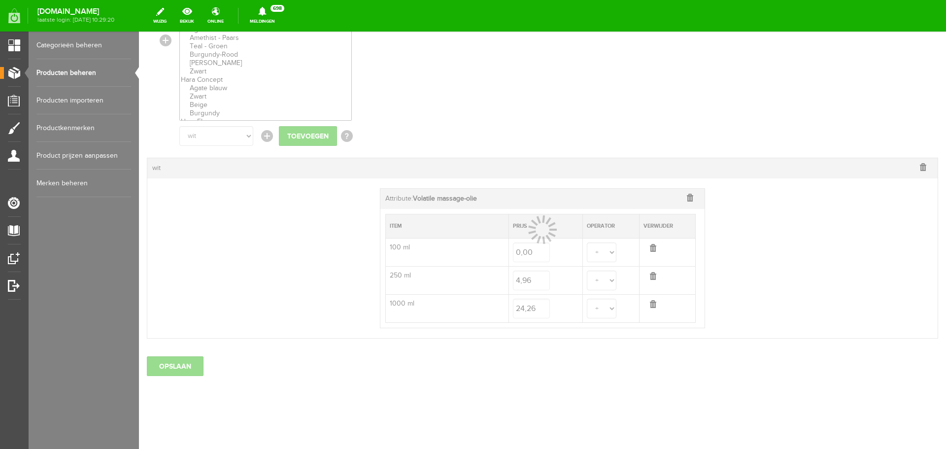
select select
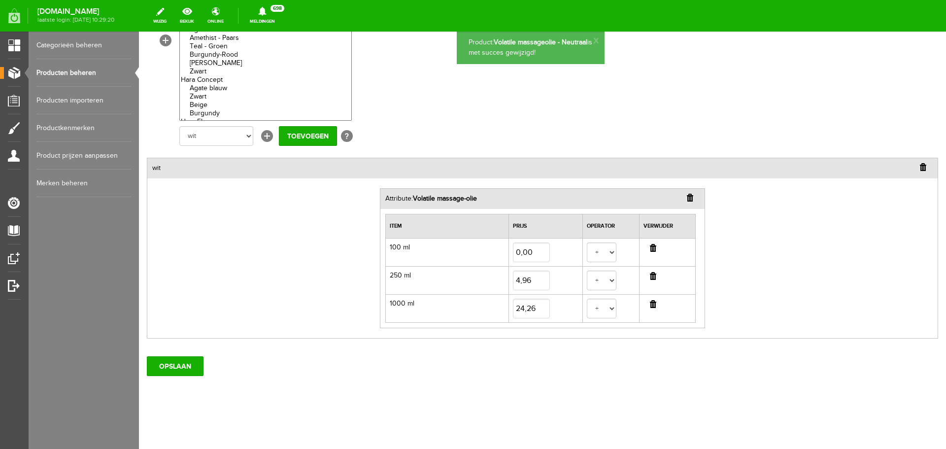
click at [69, 68] on link "Producten beheren" at bounding box center [83, 73] width 95 height 28
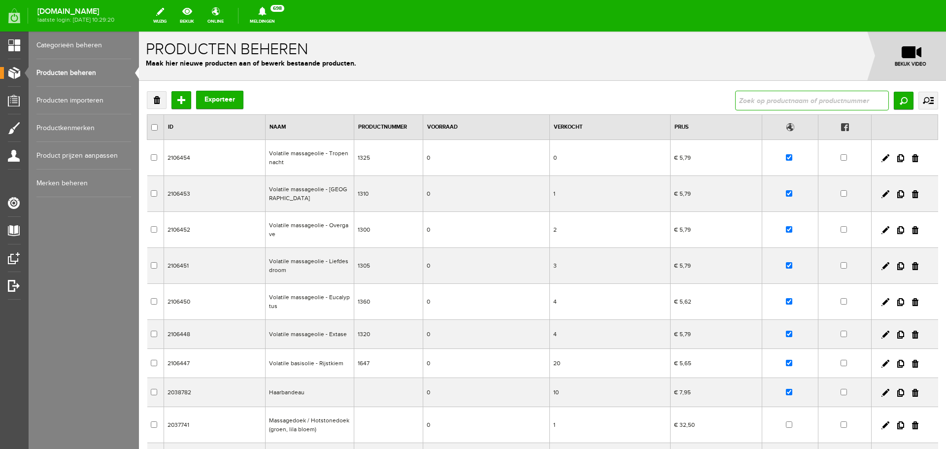
click at [824, 98] on input "text" at bounding box center [812, 101] width 154 height 20
type input "massageolie"
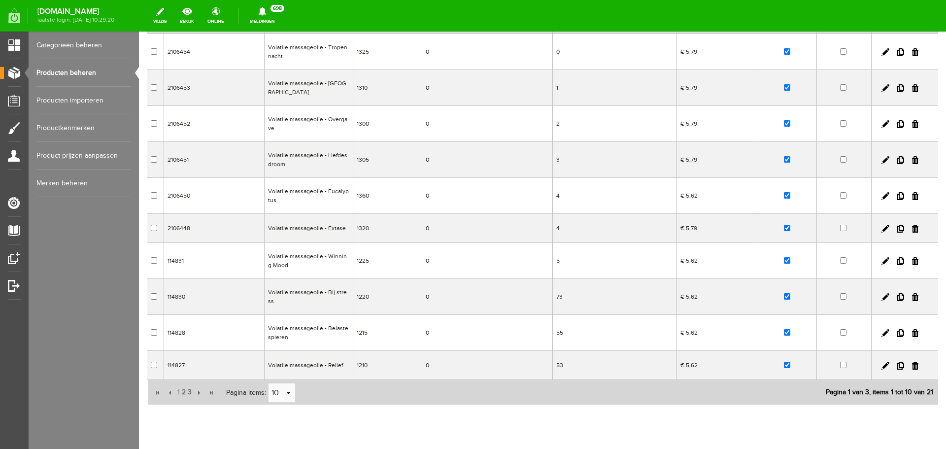
scroll to position [136, 0]
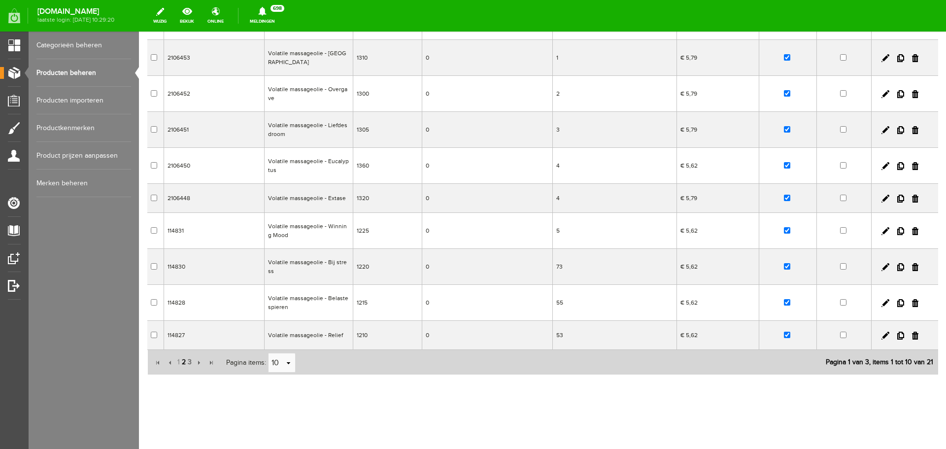
click at [181, 363] on span "2" at bounding box center [184, 362] width 6 height 20
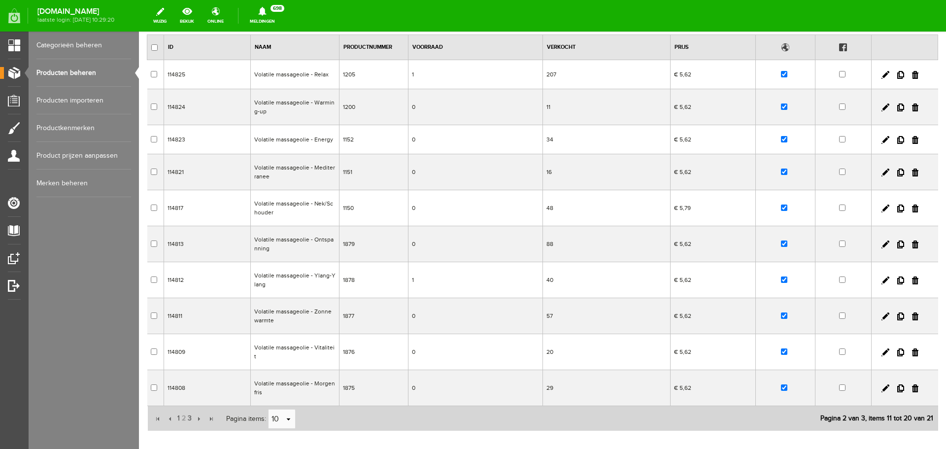
scroll to position [129, 0]
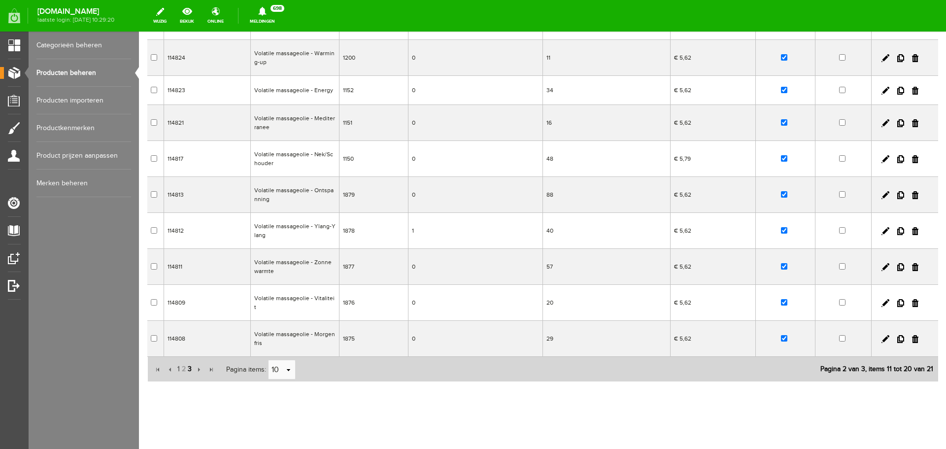
click at [187, 365] on span "3" at bounding box center [190, 369] width 6 height 20
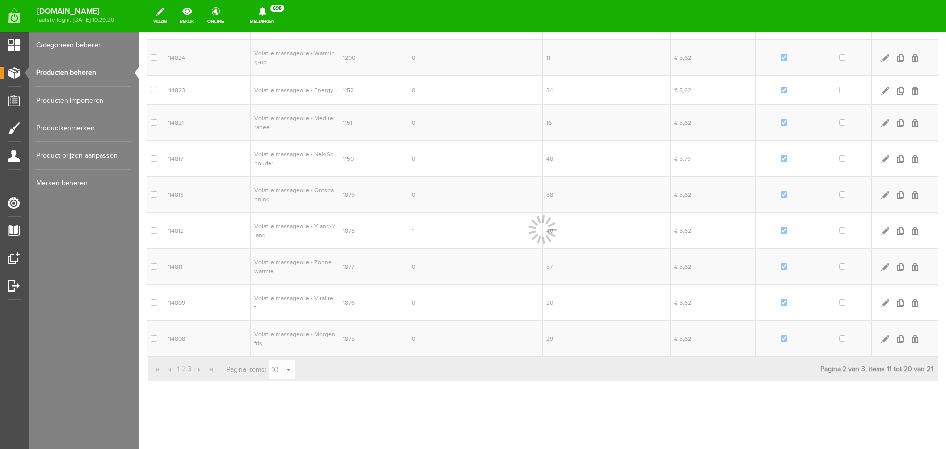
scroll to position [0, 0]
